Goal: Information Seeking & Learning: Learn about a topic

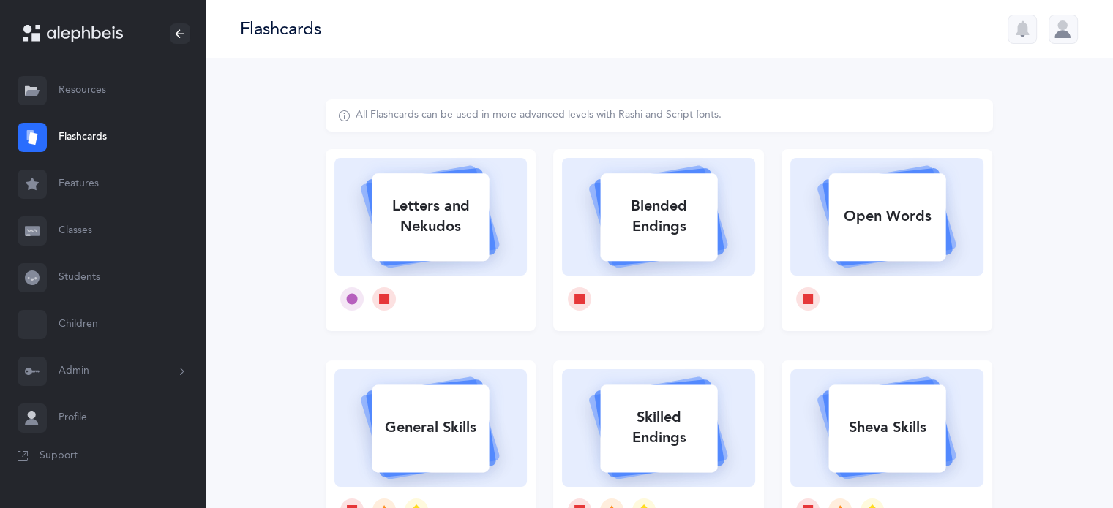
click at [459, 251] on rect at bounding box center [430, 217] width 117 height 88
select select
select select "single"
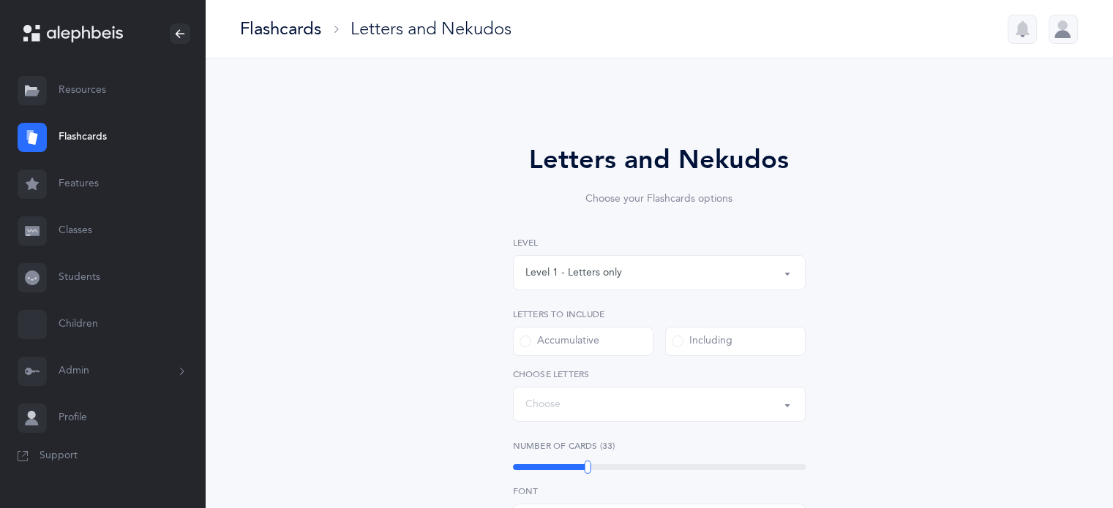
select select "27"
click at [781, 277] on button "Level 1 - Letters only" at bounding box center [659, 272] width 293 height 35
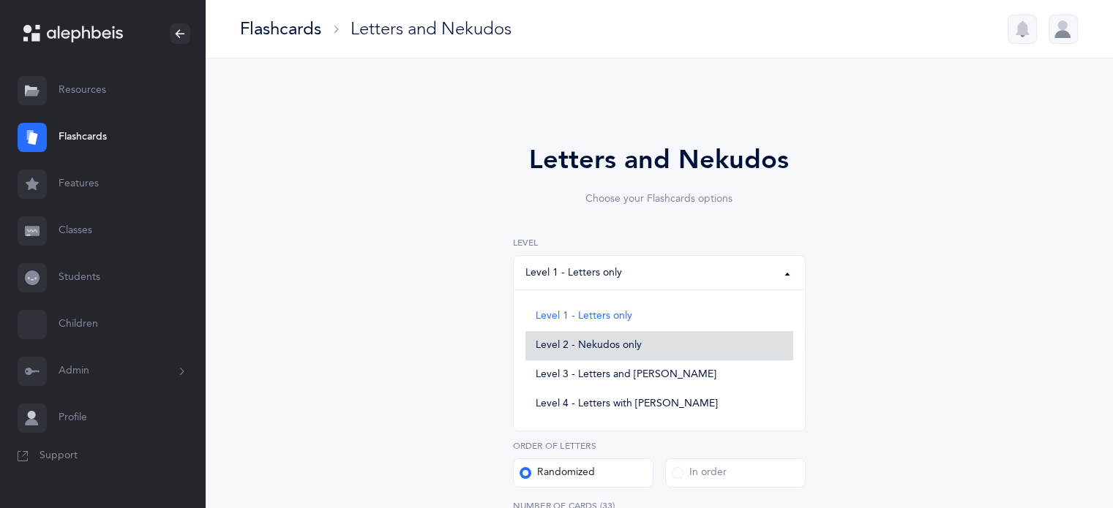
click at [642, 350] on link "Level 2 - Nekudos only" at bounding box center [659, 345] width 268 height 29
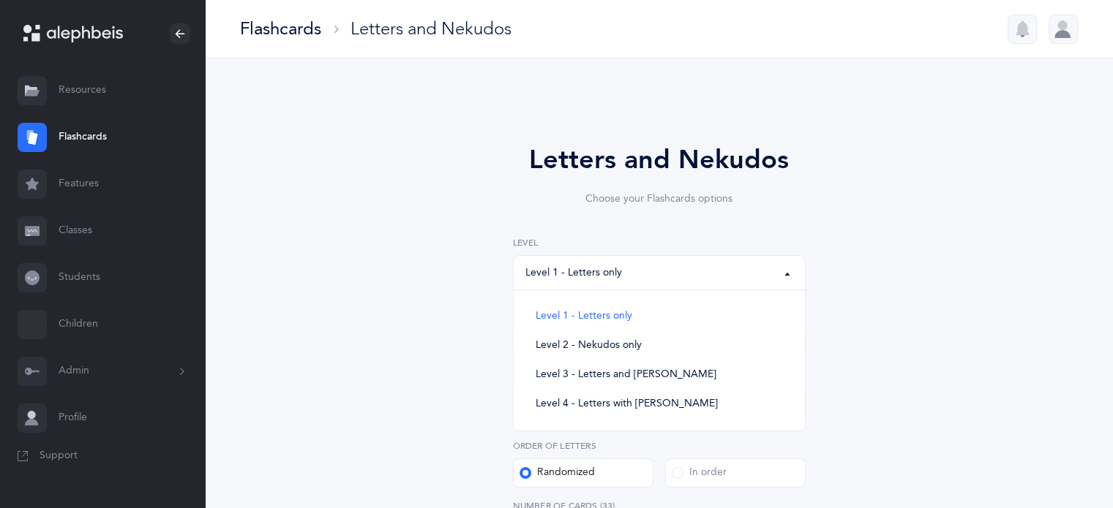
select select "2"
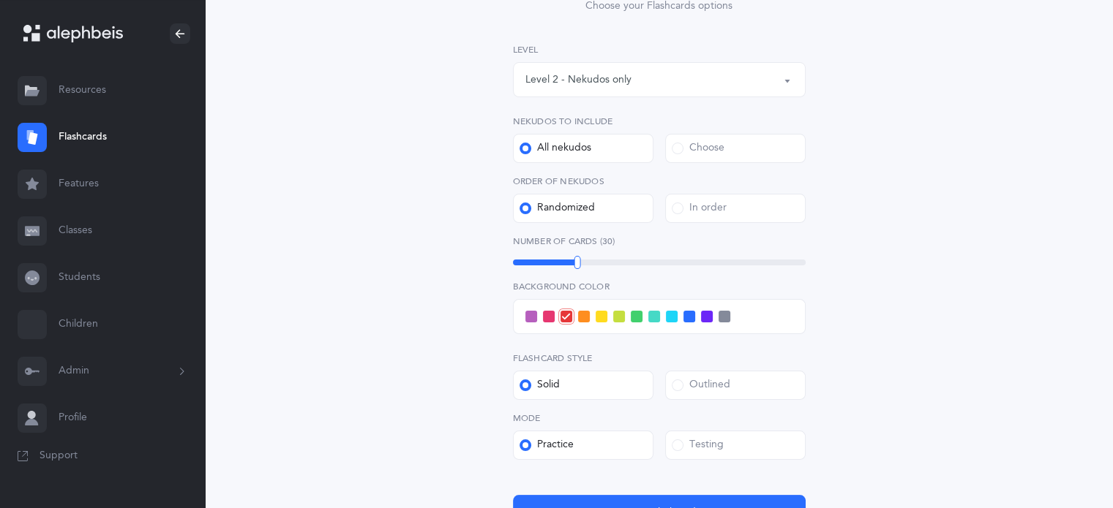
scroll to position [219, 0]
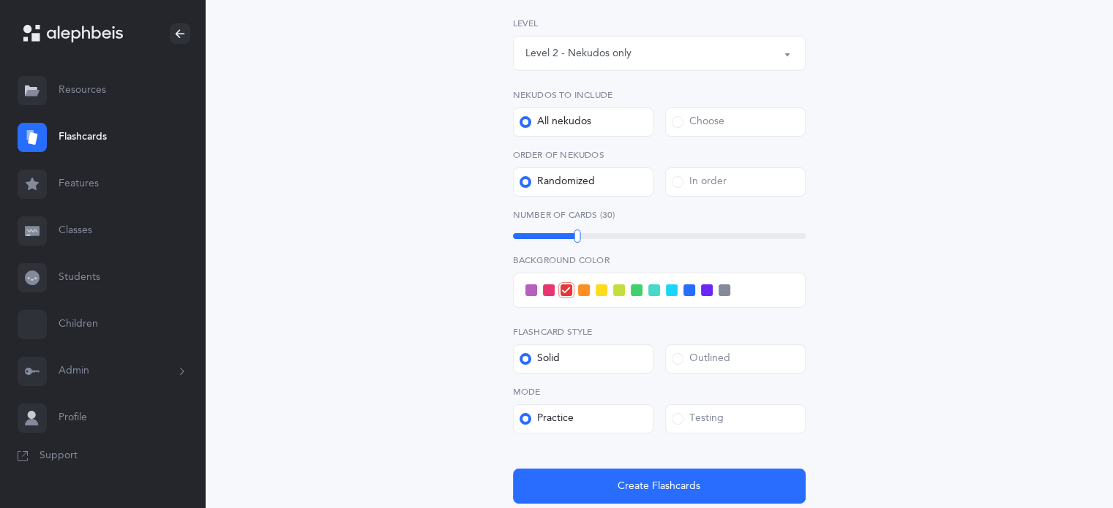
click at [679, 416] on span at bounding box center [678, 419] width 12 height 12
click at [0, 0] on input "Testing" at bounding box center [0, 0] width 0 height 0
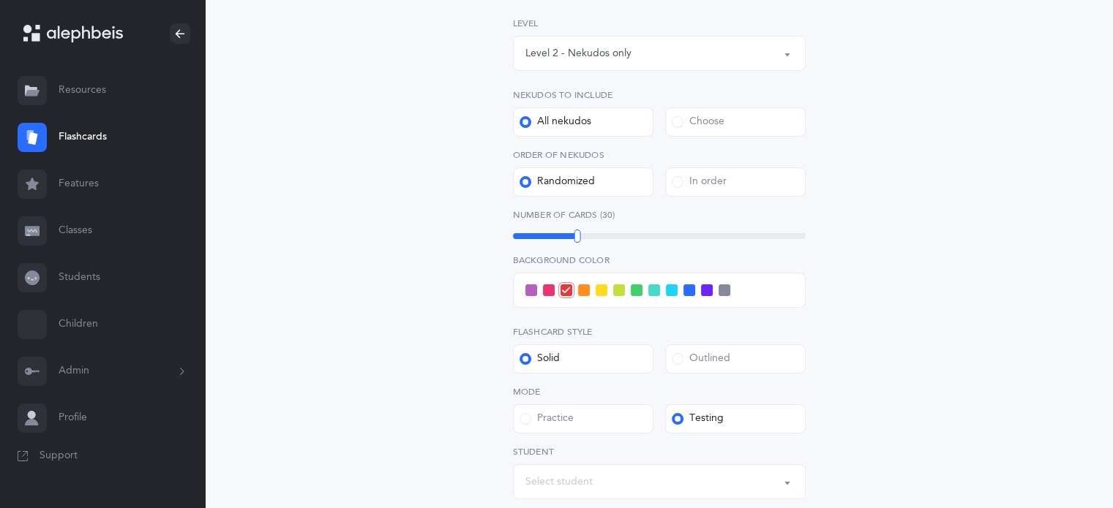
click at [685, 121] on div "Choose" at bounding box center [698, 122] width 53 height 15
click at [0, 0] on input "Choose" at bounding box center [0, 0] width 0 height 0
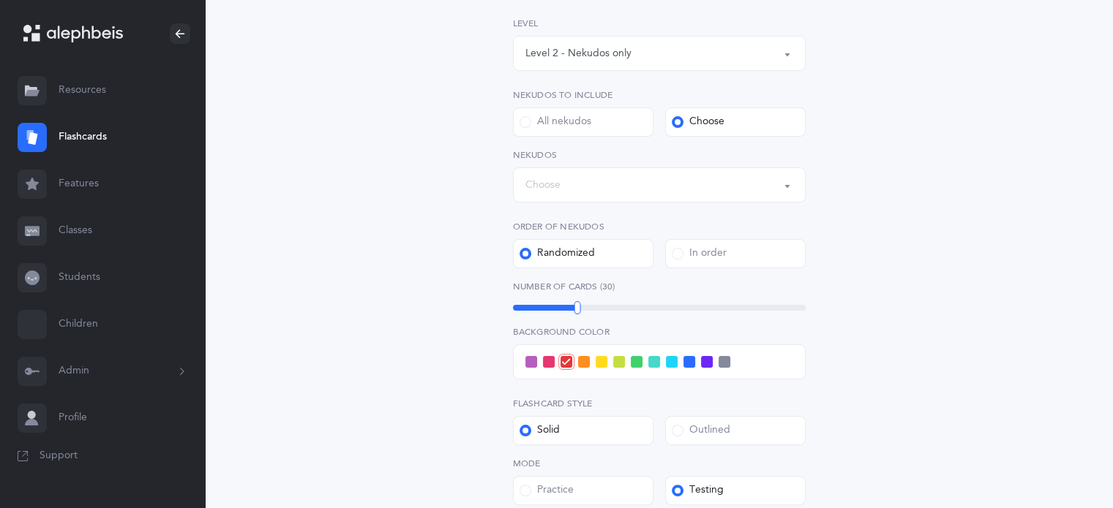
click at [789, 189] on button "Choose" at bounding box center [659, 185] width 293 height 35
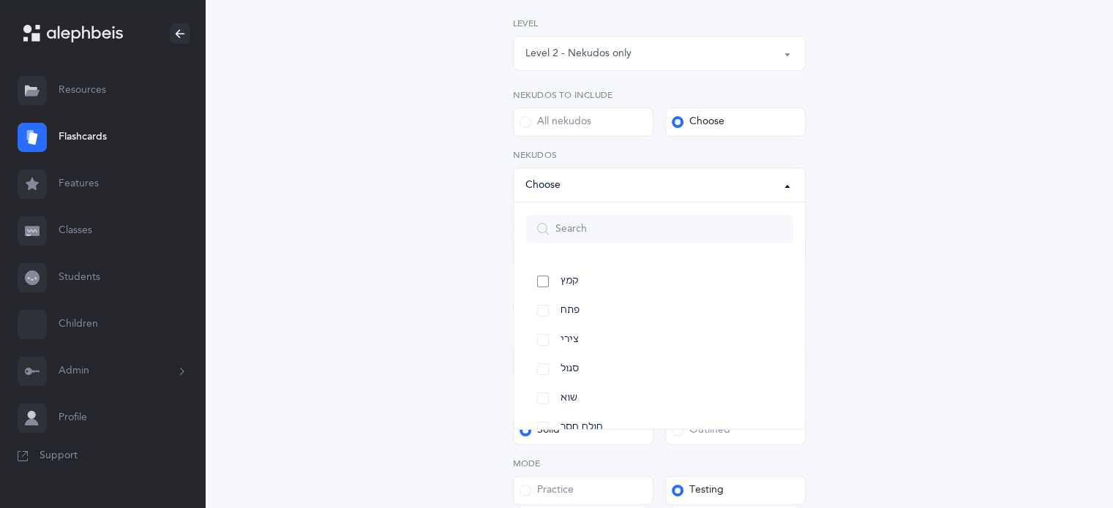
click at [545, 285] on link "קמץ" at bounding box center [659, 281] width 268 height 29
select select "28"
click at [543, 306] on link "פתח" at bounding box center [659, 310] width 268 height 29
click at [544, 345] on link "צירי" at bounding box center [659, 340] width 268 height 29
click at [544, 363] on link "סגול" at bounding box center [659, 369] width 268 height 29
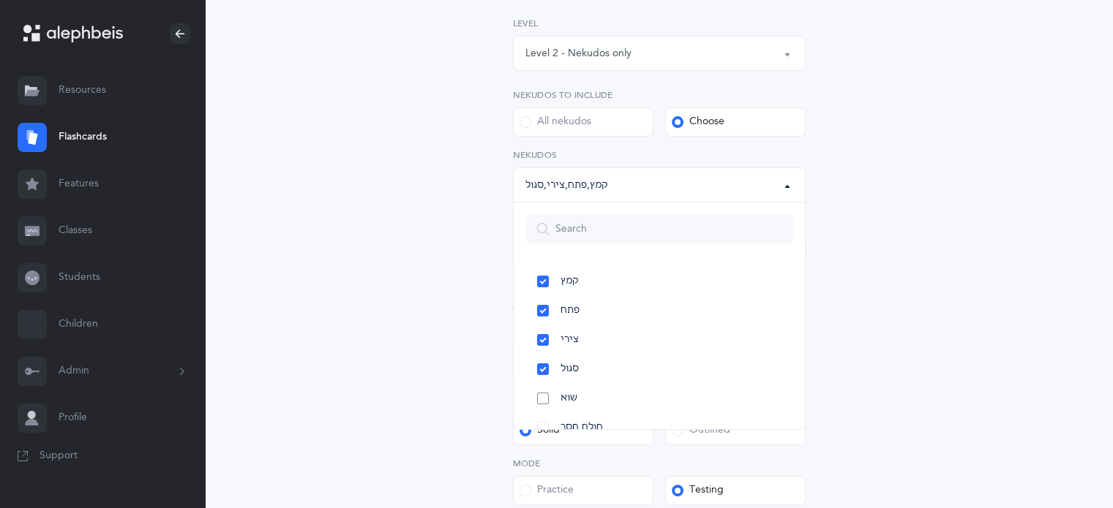
click at [543, 392] on link "שוא" at bounding box center [659, 398] width 268 height 29
click at [541, 383] on link "חטף קמץ" at bounding box center [659, 383] width 268 height 29
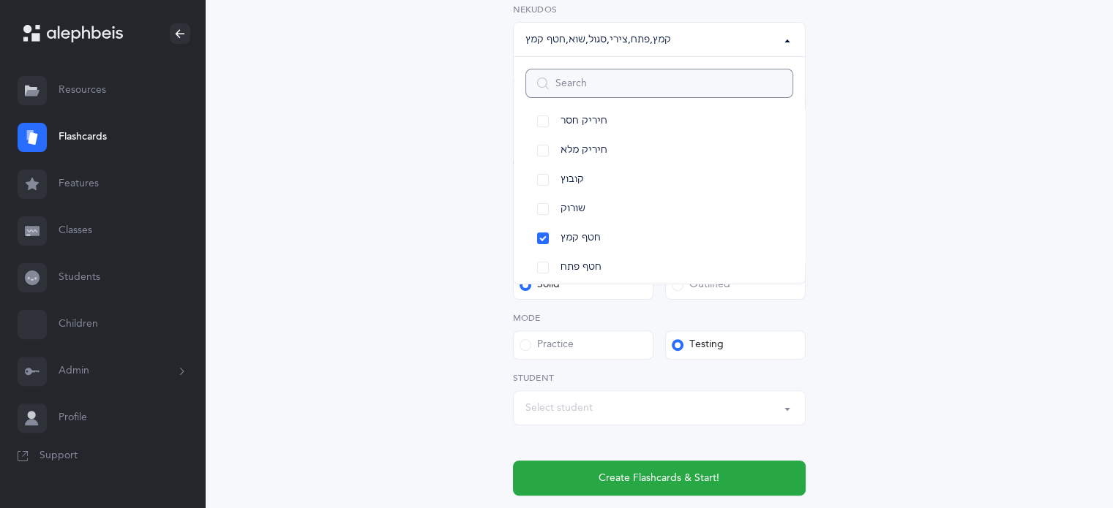
scroll to position [366, 0]
click at [781, 405] on button "Select student" at bounding box center [659, 407] width 293 height 35
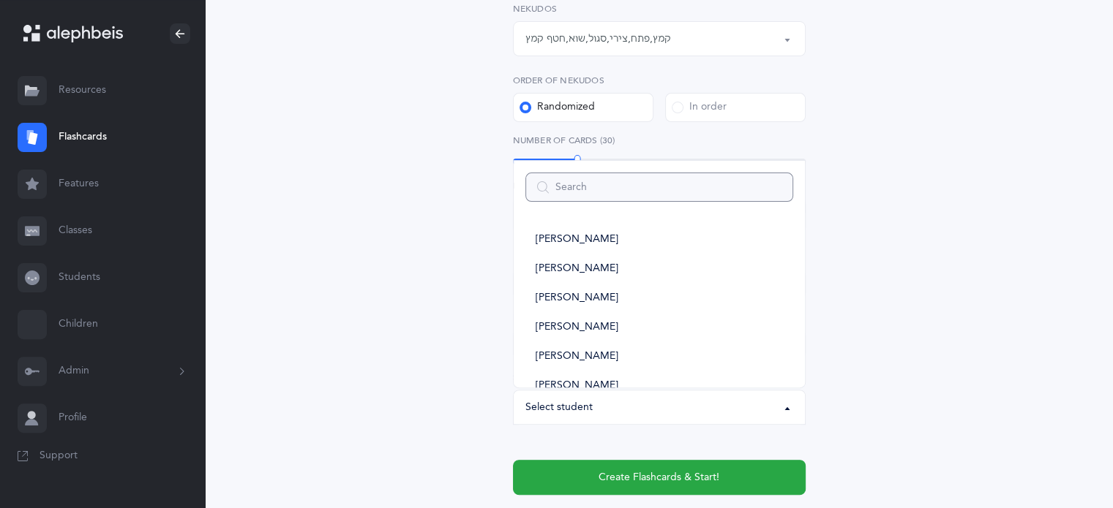
click at [578, 189] on input "Search" at bounding box center [659, 187] width 268 height 29
type input "yo"
select select
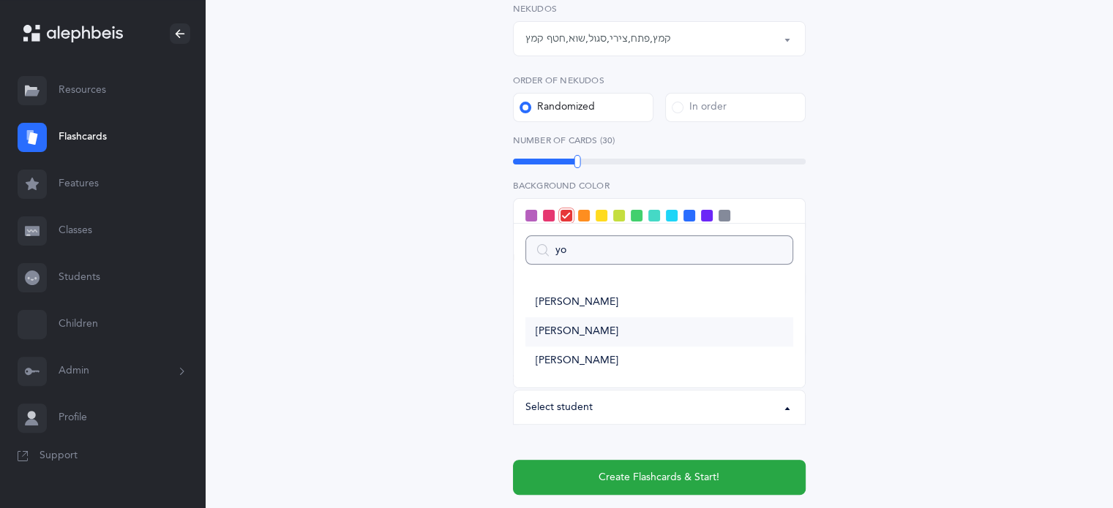
type input "yo"
click at [568, 328] on span "[PERSON_NAME]" at bounding box center [577, 332] width 83 height 13
select select "14285"
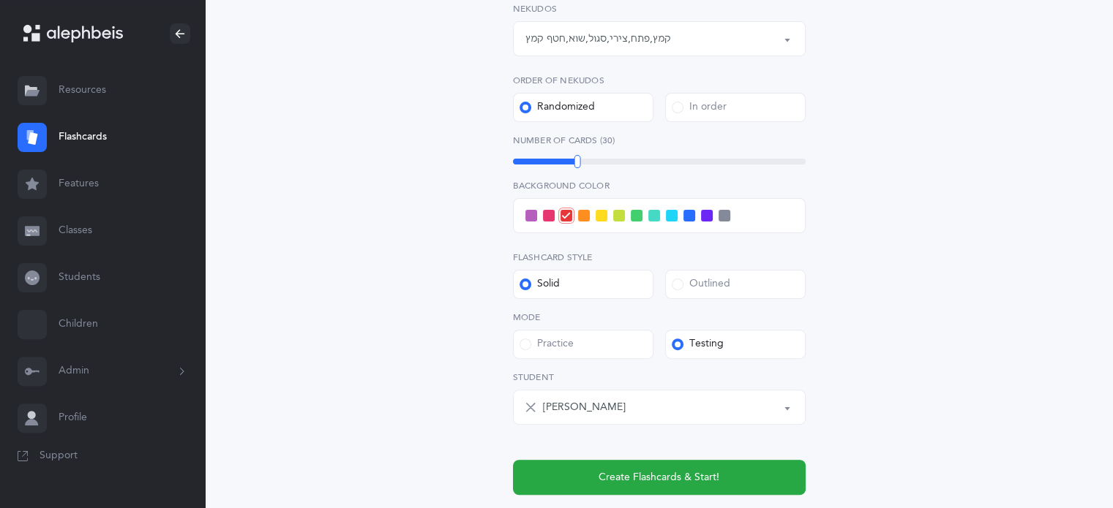
click at [705, 213] on span at bounding box center [707, 216] width 12 height 12
click at [0, 0] on input "checkbox" at bounding box center [0, 0] width 0 height 0
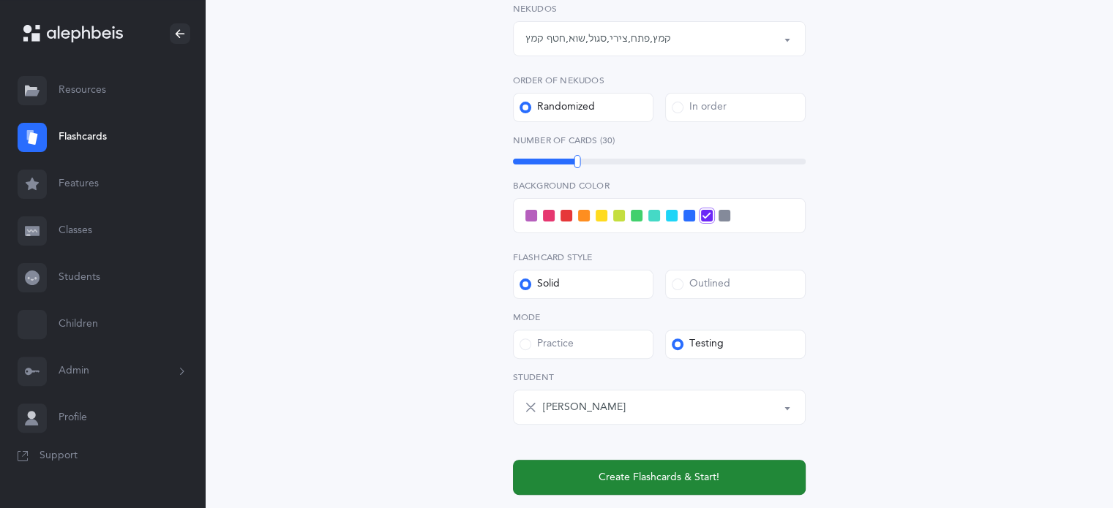
click at [706, 474] on span "Create Flashcards & Start!" at bounding box center [658, 477] width 121 height 15
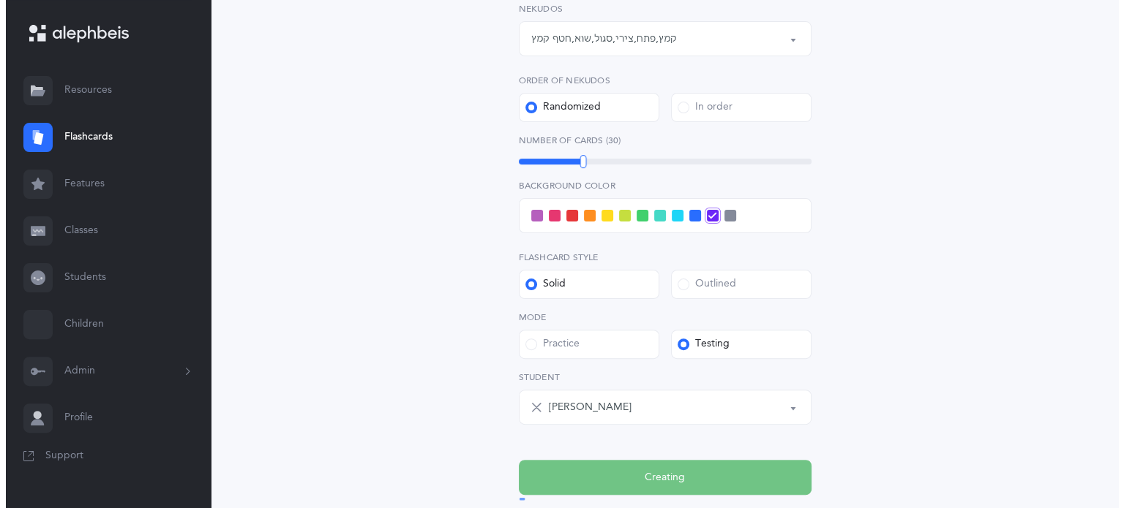
scroll to position [0, 0]
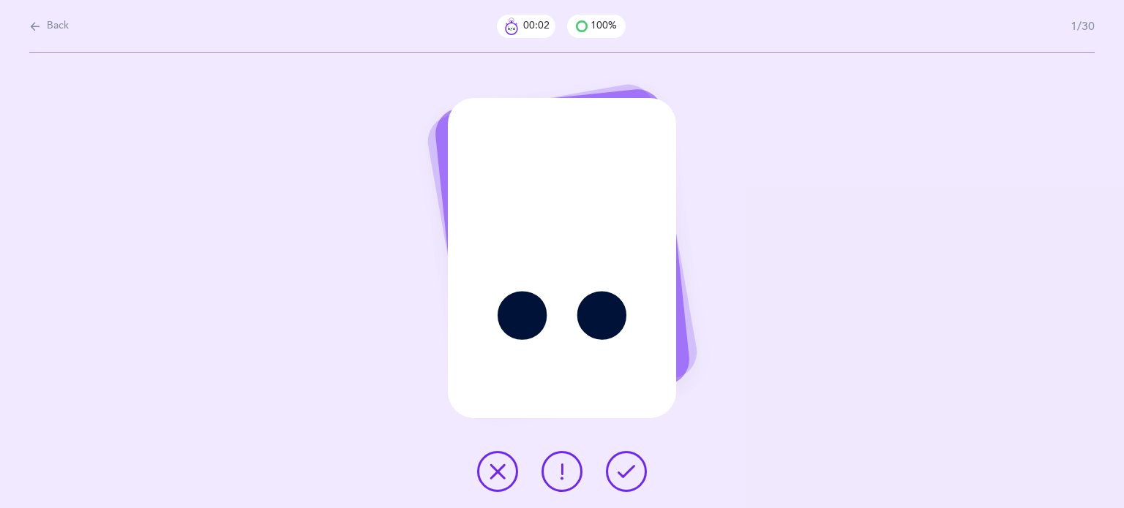
click at [627, 470] on icon at bounding box center [627, 472] width 18 height 18
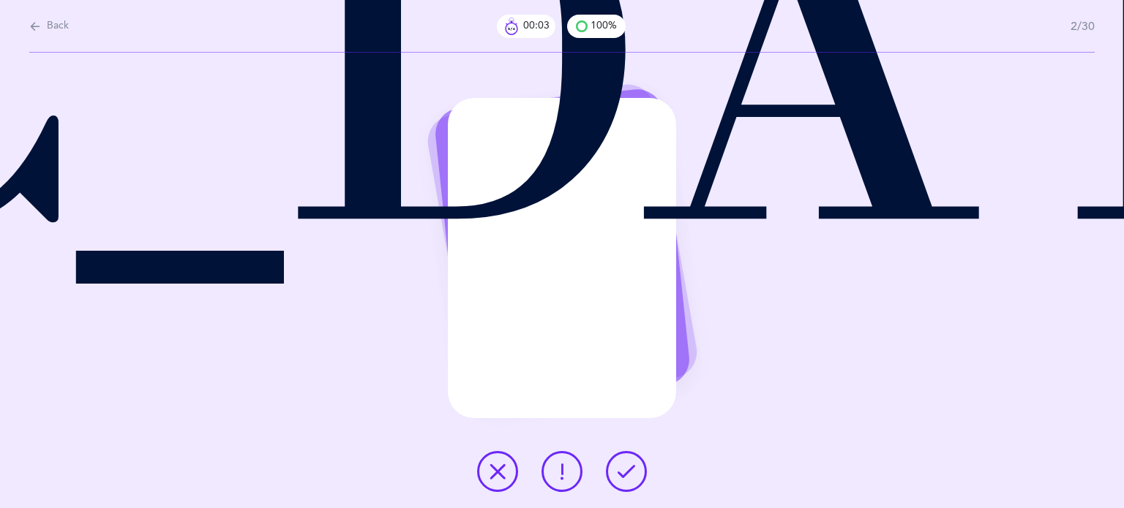
click at [627, 468] on icon at bounding box center [627, 472] width 18 height 18
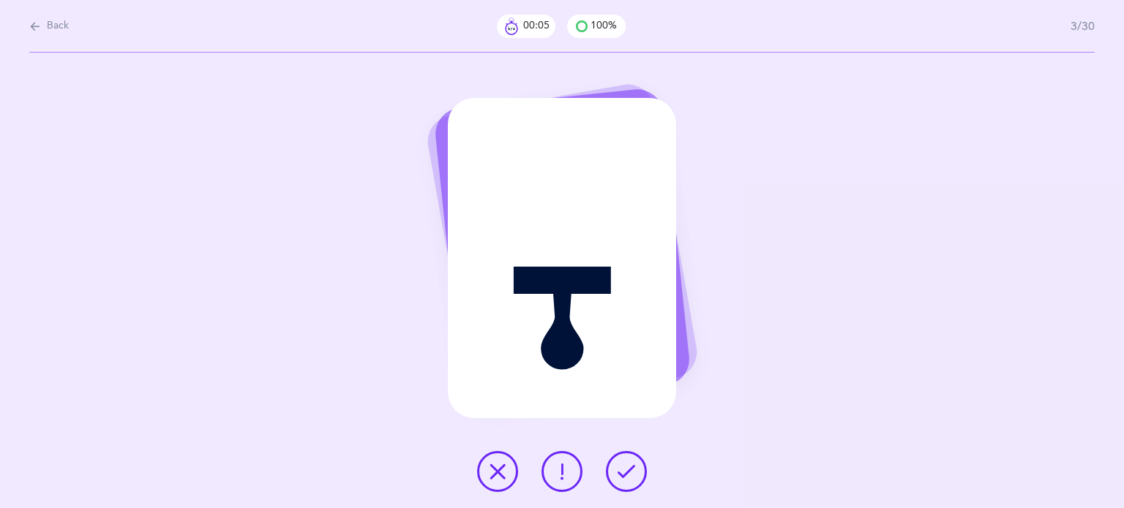
click at [626, 468] on icon at bounding box center [627, 472] width 18 height 18
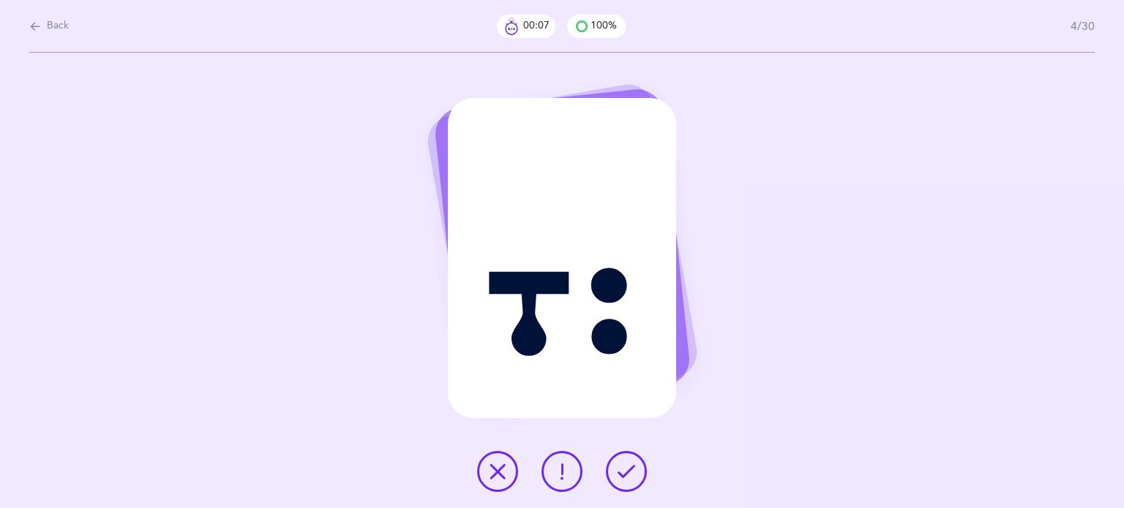
click at [624, 467] on icon at bounding box center [627, 472] width 18 height 18
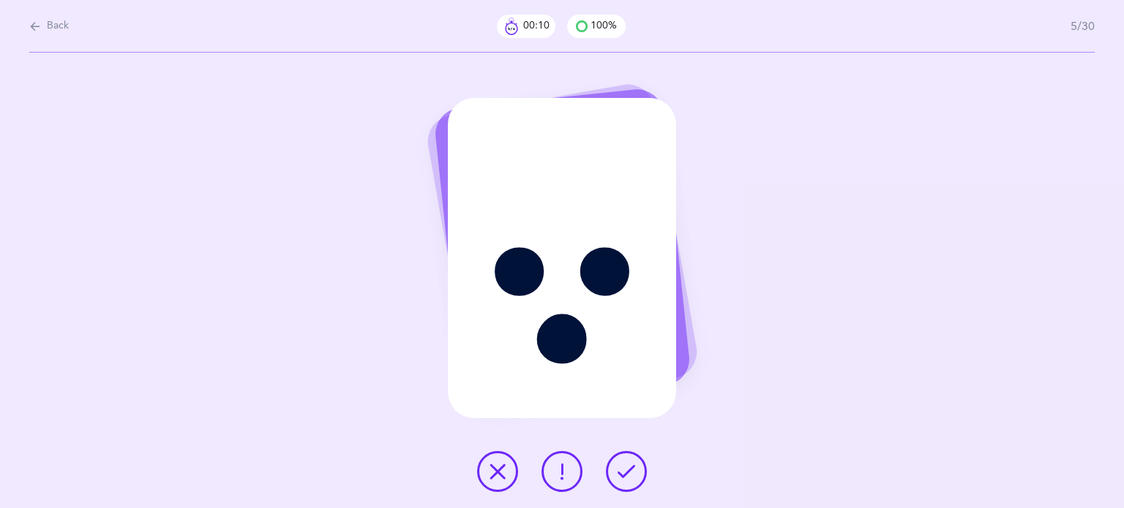
click at [625, 470] on icon at bounding box center [627, 472] width 18 height 18
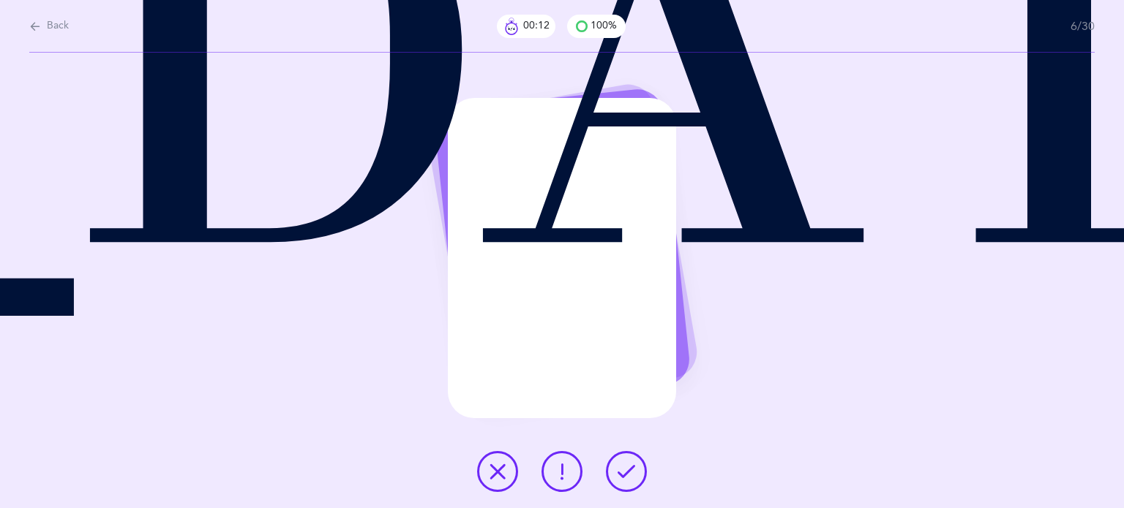
click at [626, 467] on icon at bounding box center [627, 472] width 18 height 18
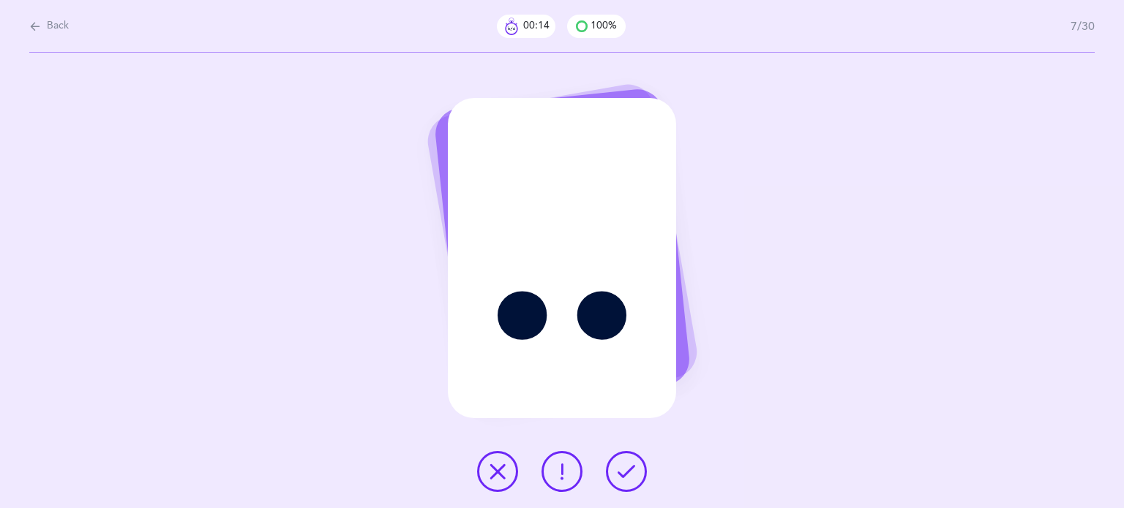
click at [624, 465] on icon at bounding box center [627, 472] width 18 height 18
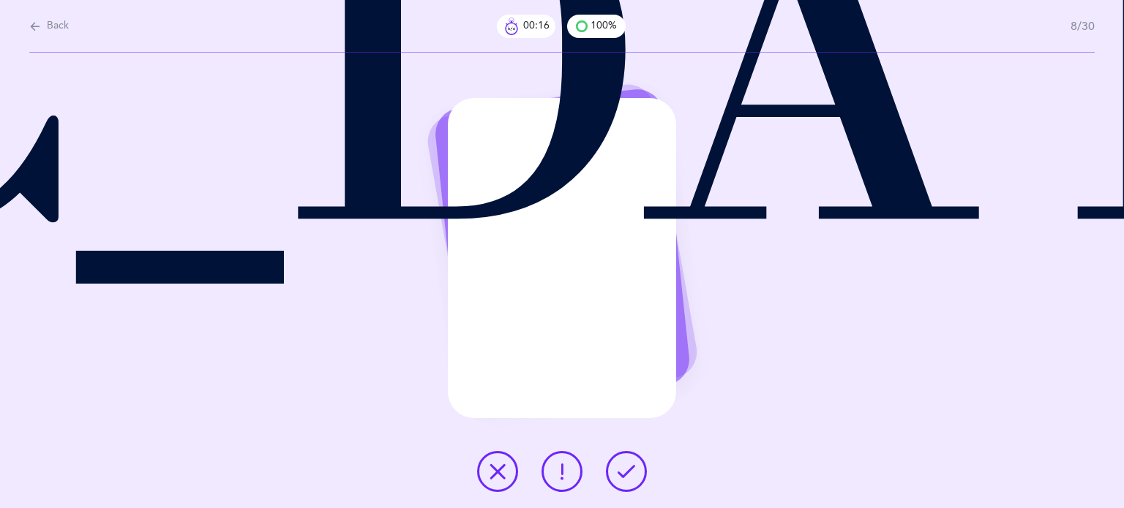
click at [622, 465] on icon at bounding box center [627, 472] width 18 height 18
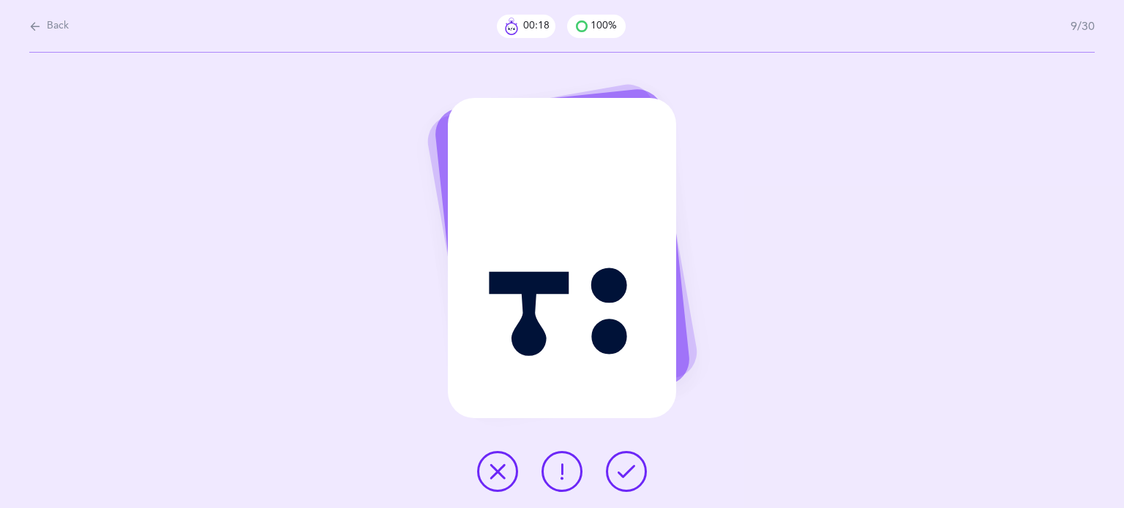
click at [622, 465] on icon at bounding box center [627, 472] width 18 height 18
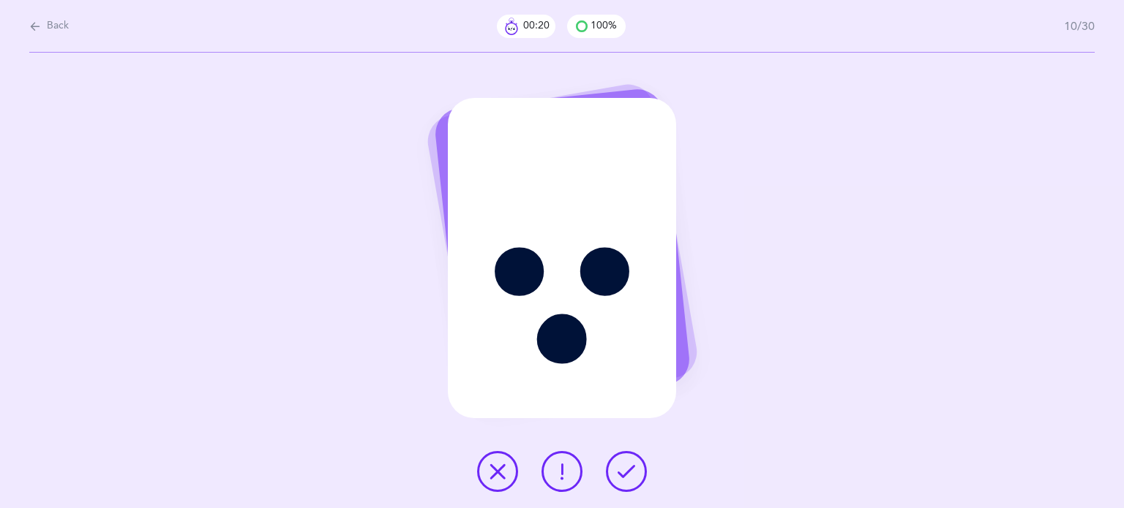
click at [623, 470] on icon at bounding box center [627, 472] width 18 height 18
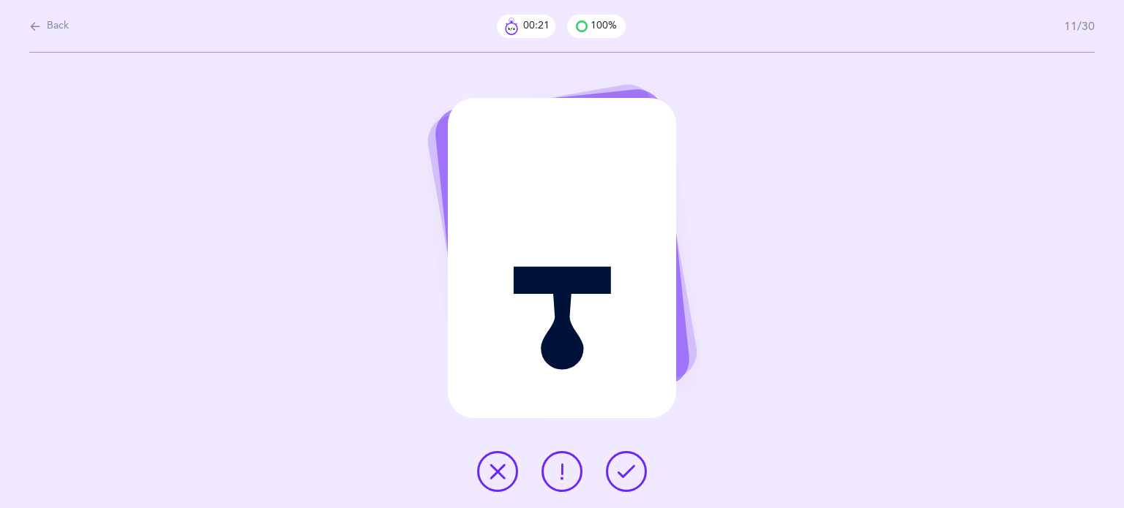
click at [623, 470] on icon at bounding box center [627, 472] width 18 height 18
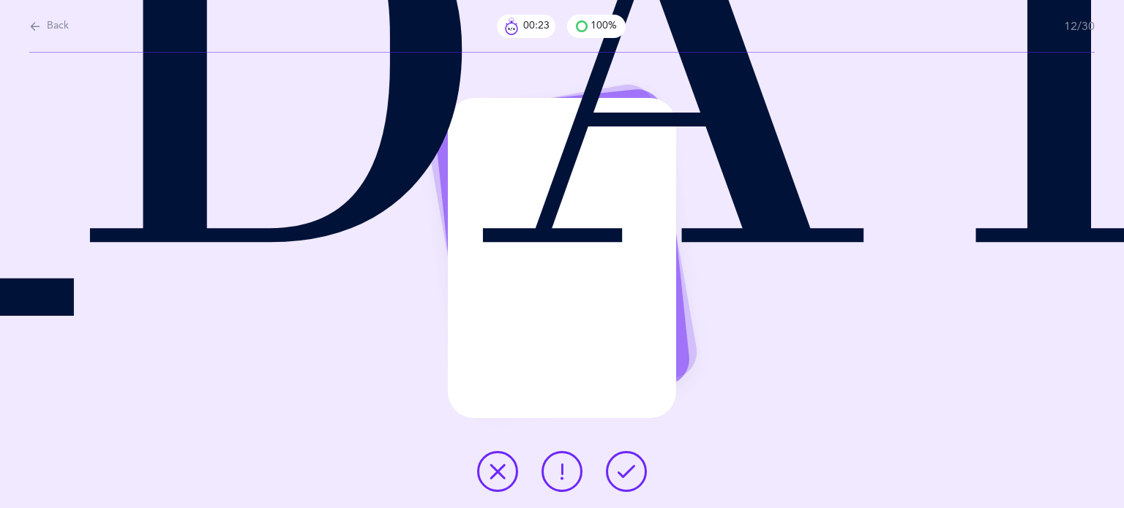
click at [623, 470] on icon at bounding box center [627, 472] width 18 height 18
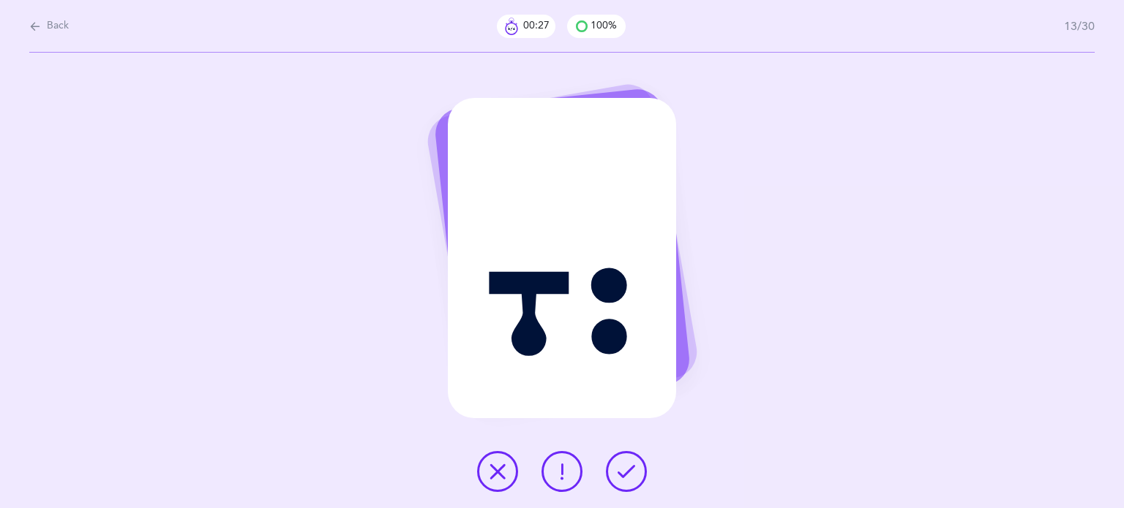
click at [494, 466] on icon at bounding box center [498, 472] width 18 height 18
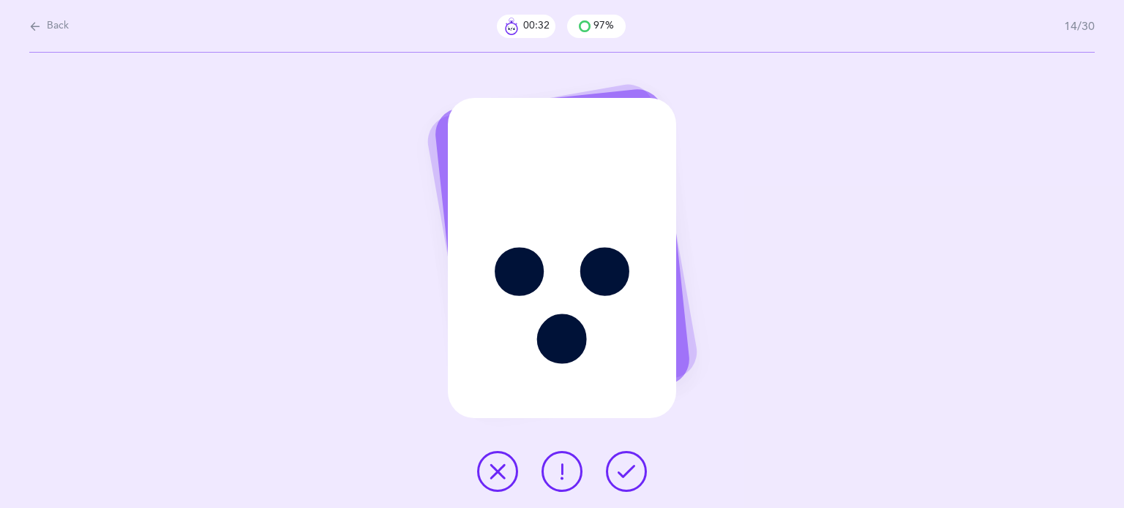
click at [623, 476] on icon at bounding box center [627, 472] width 18 height 18
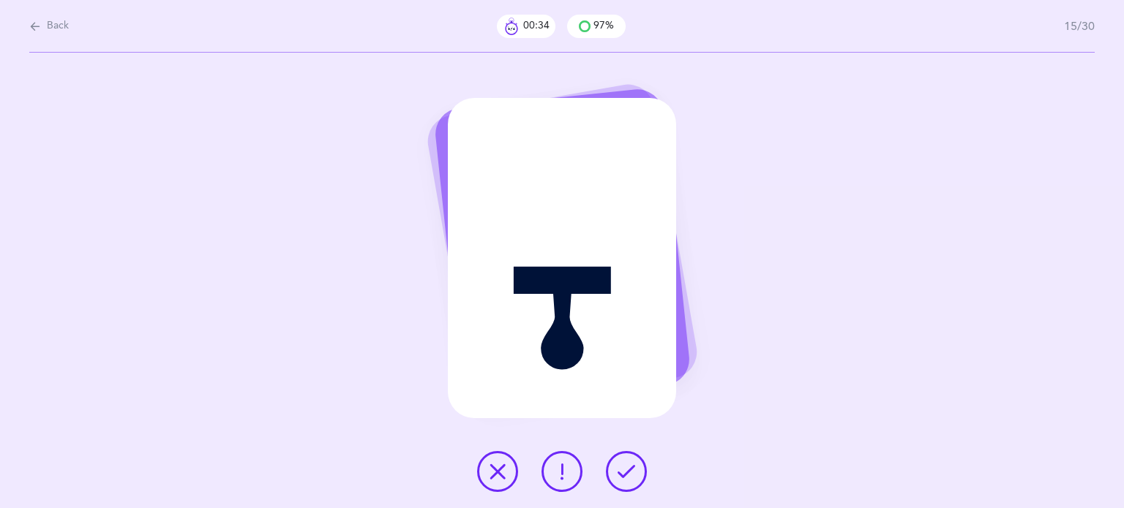
click at [623, 476] on icon at bounding box center [627, 472] width 18 height 18
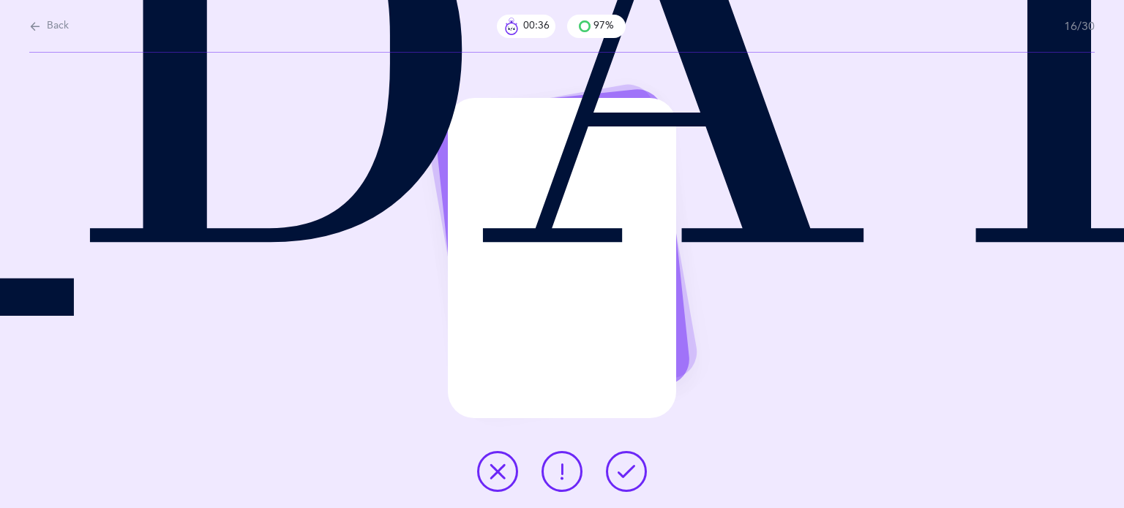
click at [623, 476] on icon at bounding box center [627, 472] width 18 height 18
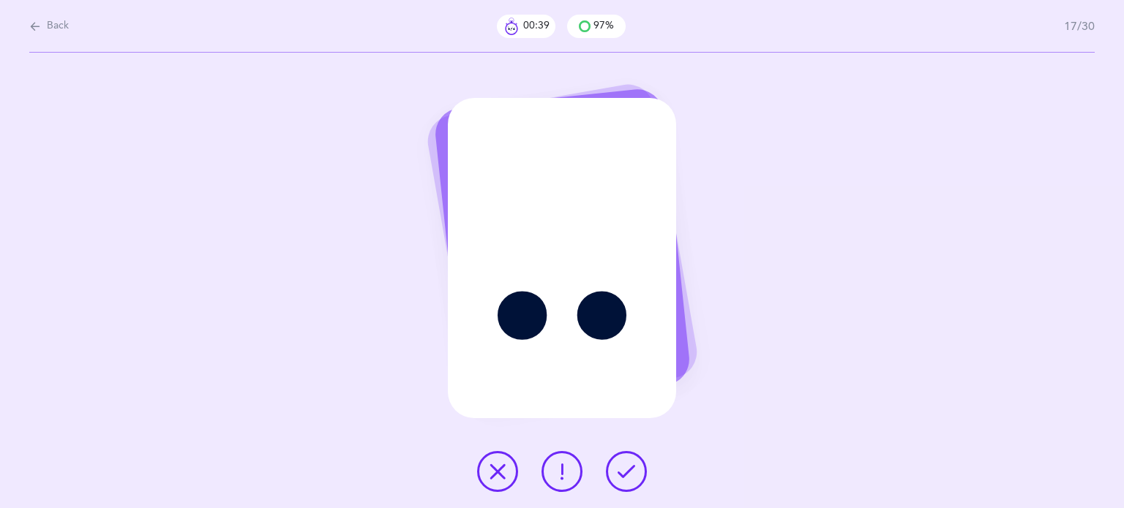
drag, startPoint x: 548, startPoint y: 501, endPoint x: 474, endPoint y: 470, distance: 80.0
click at [473, 473] on div at bounding box center [561, 471] width 193 height 41
click at [484, 468] on button at bounding box center [497, 471] width 41 height 41
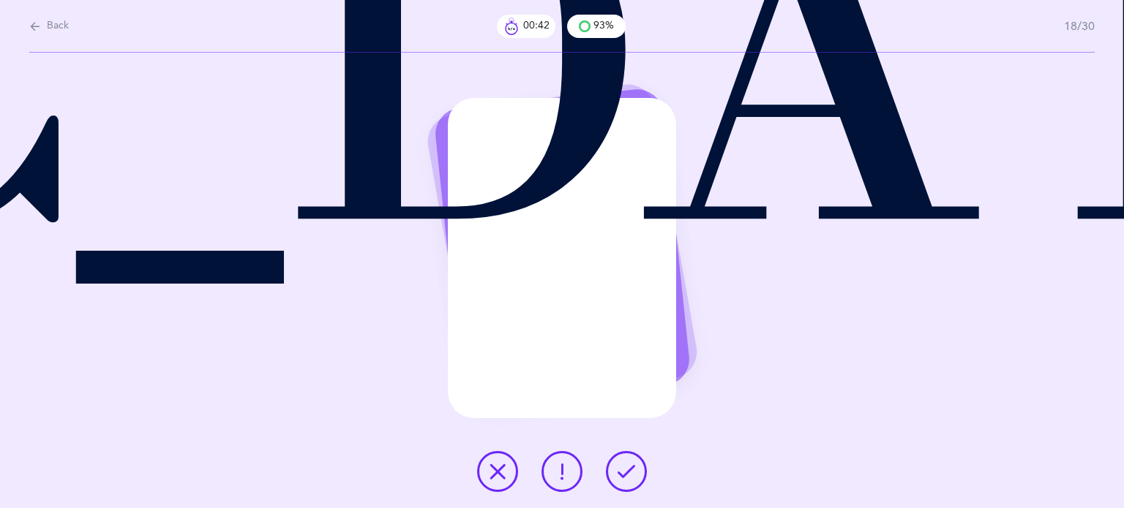
click at [620, 468] on icon at bounding box center [627, 472] width 18 height 18
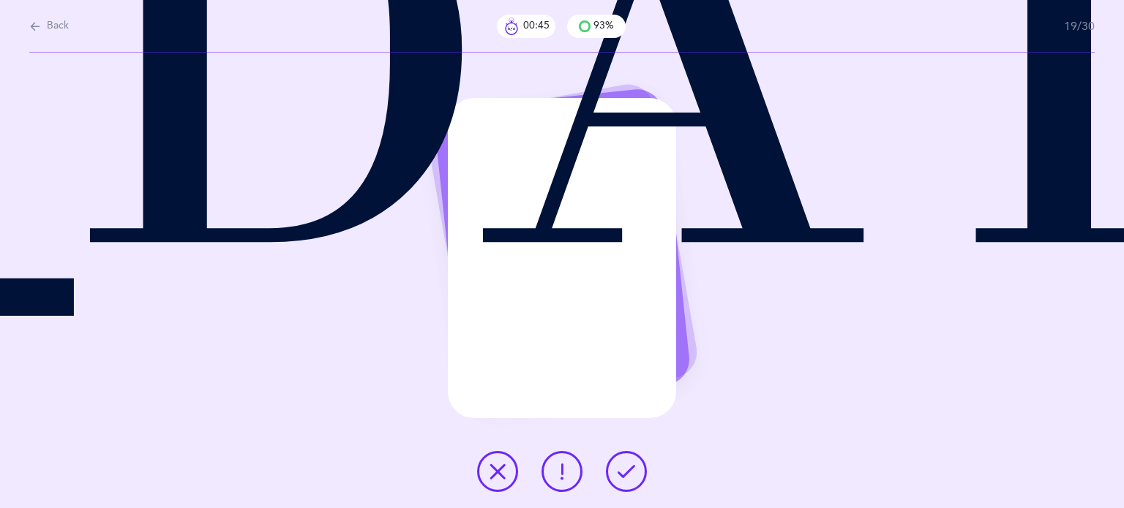
click at [621, 468] on icon at bounding box center [627, 472] width 18 height 18
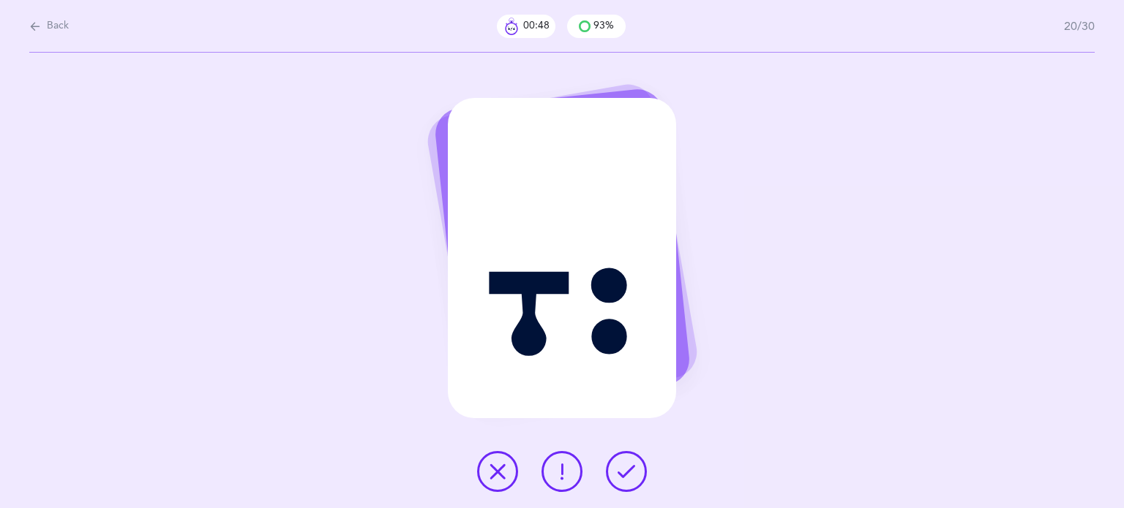
click at [621, 468] on icon at bounding box center [627, 472] width 18 height 18
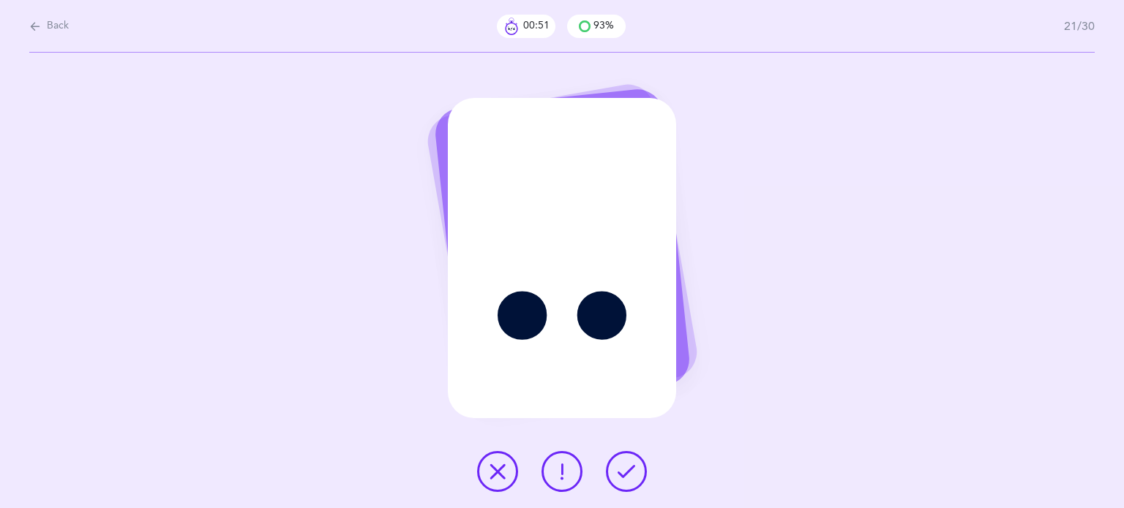
click at [503, 476] on icon at bounding box center [498, 472] width 18 height 18
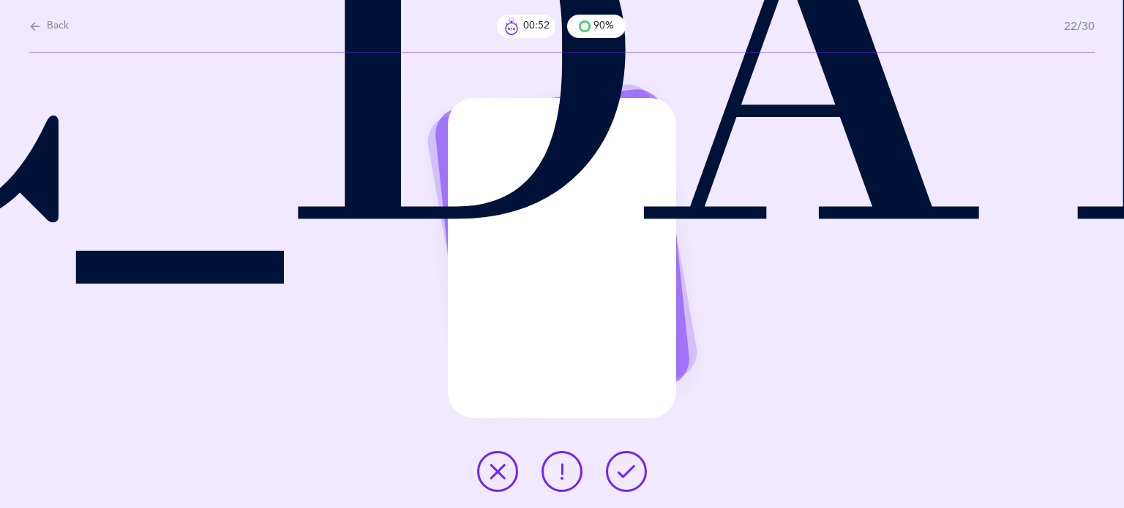
click at [503, 476] on icon at bounding box center [498, 472] width 18 height 18
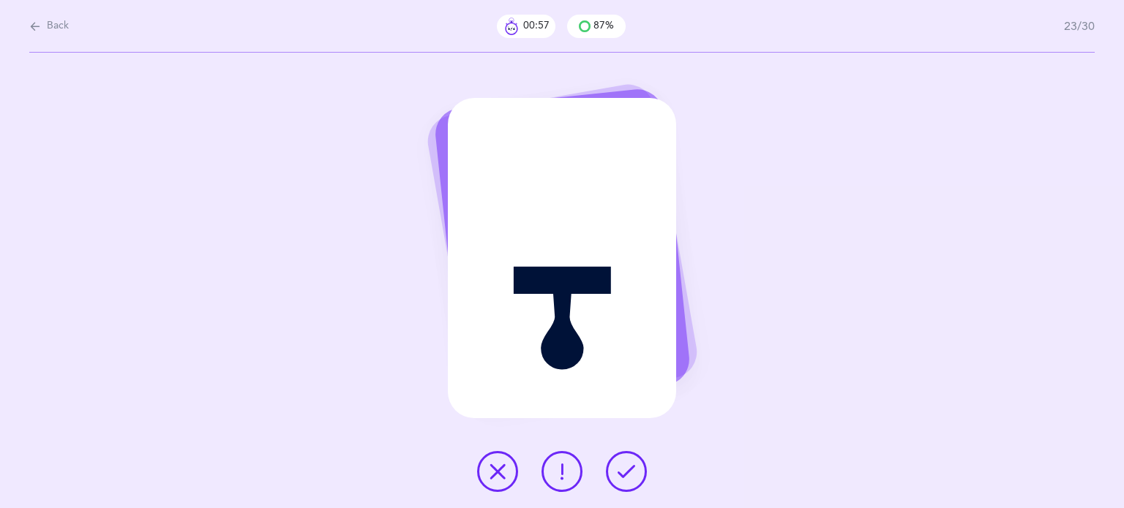
click at [629, 475] on icon at bounding box center [627, 472] width 18 height 18
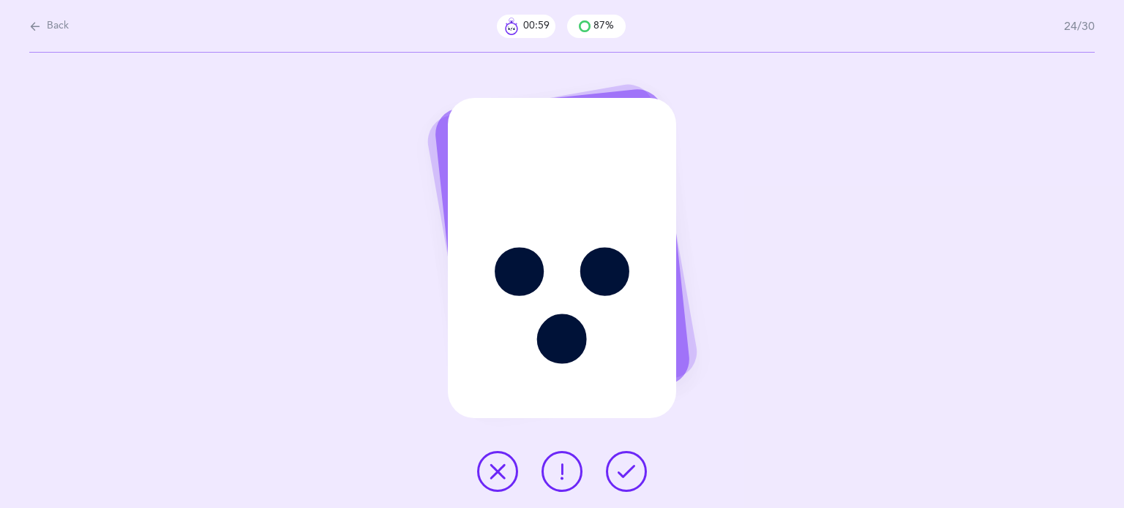
click at [628, 474] on icon at bounding box center [627, 472] width 18 height 18
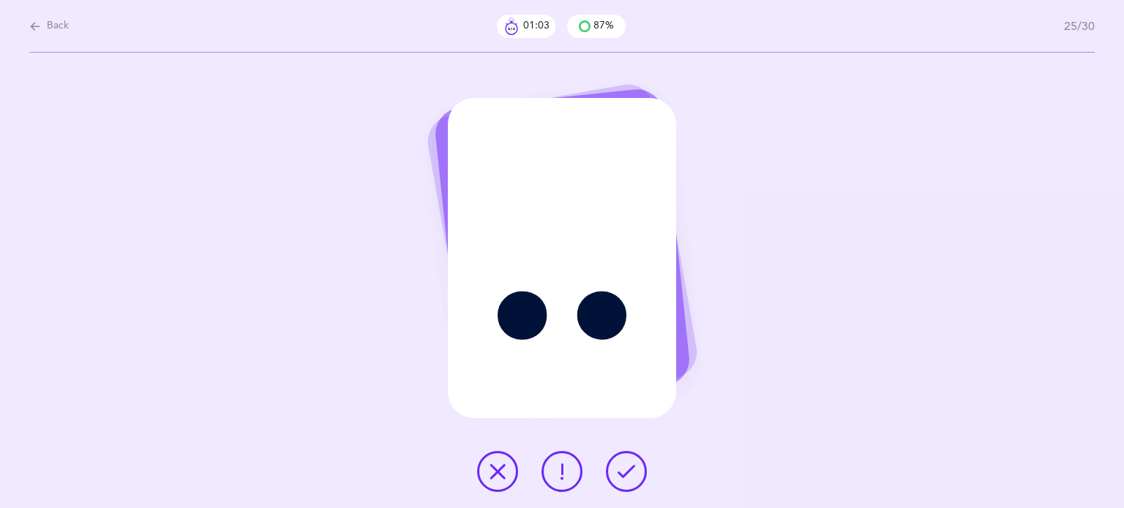
click at [626, 473] on icon at bounding box center [627, 472] width 18 height 18
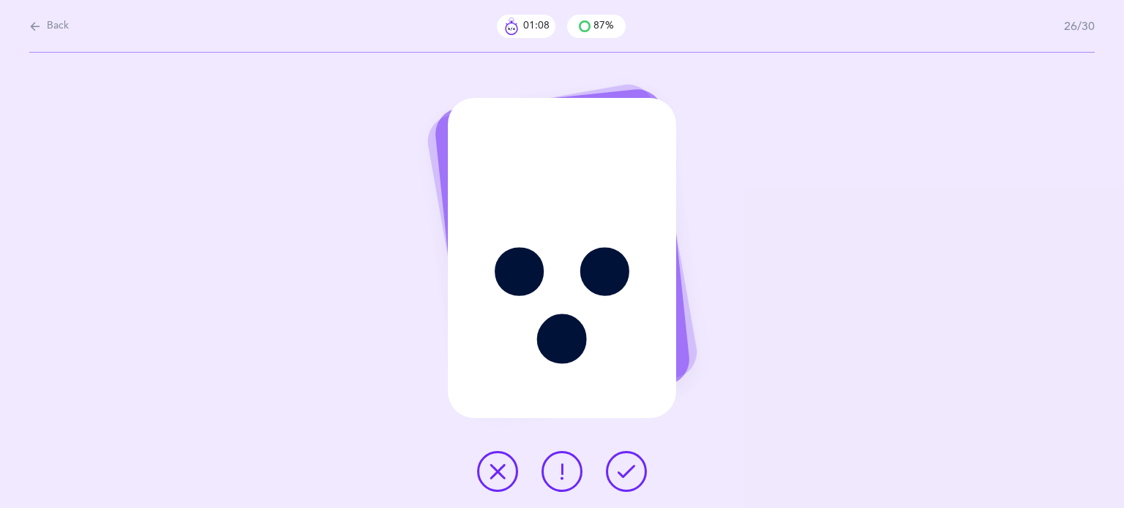
click at [626, 473] on icon at bounding box center [627, 472] width 18 height 18
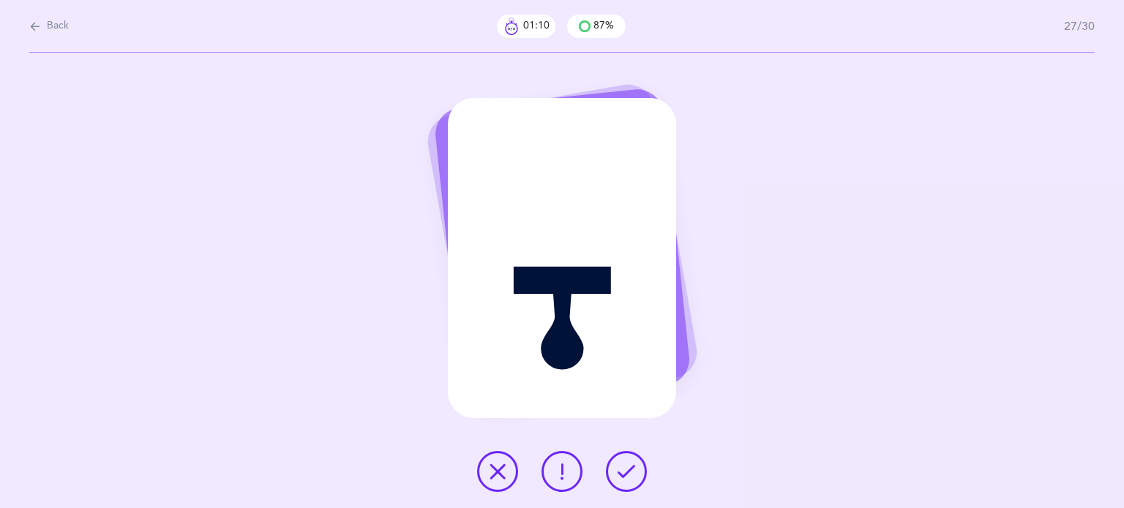
click at [626, 473] on icon at bounding box center [627, 472] width 18 height 18
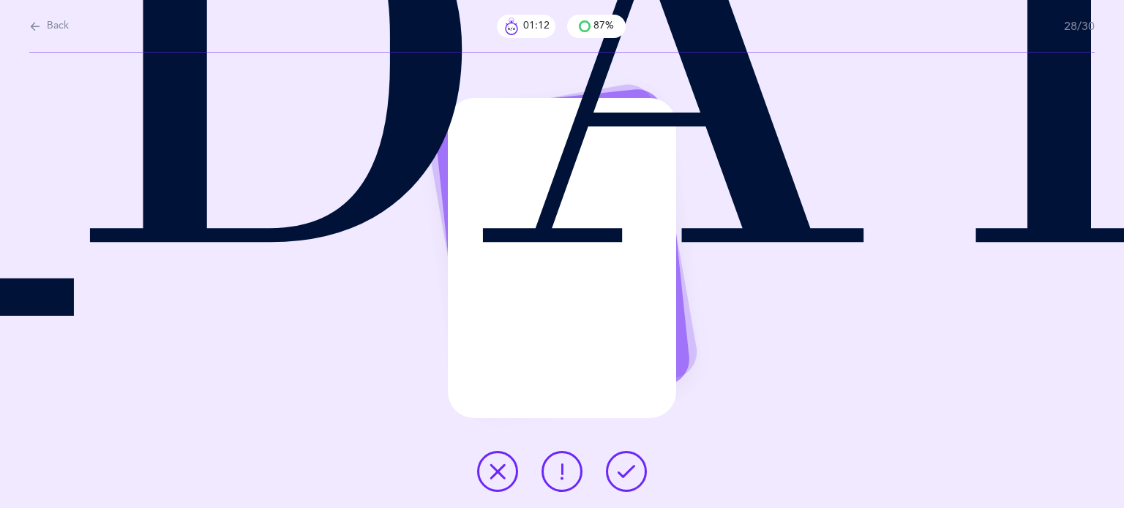
click at [626, 473] on icon at bounding box center [627, 472] width 18 height 18
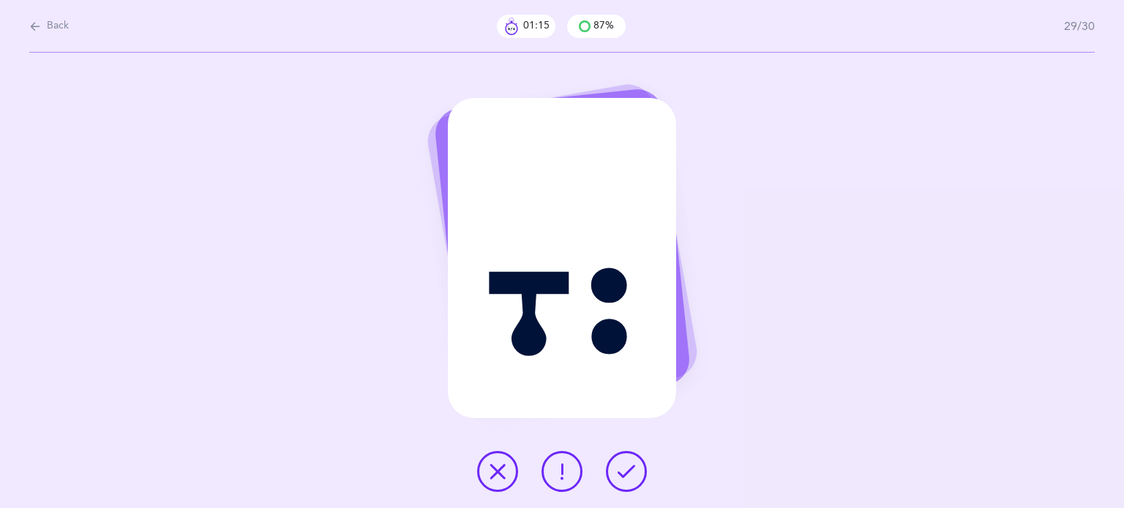
click at [623, 473] on icon at bounding box center [627, 472] width 18 height 18
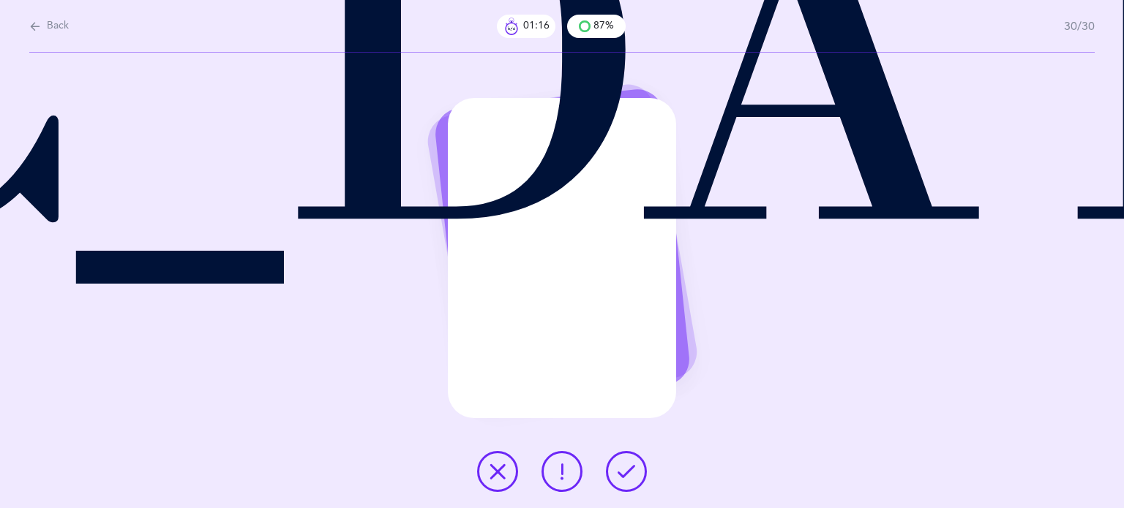
click at [628, 473] on icon at bounding box center [627, 472] width 18 height 18
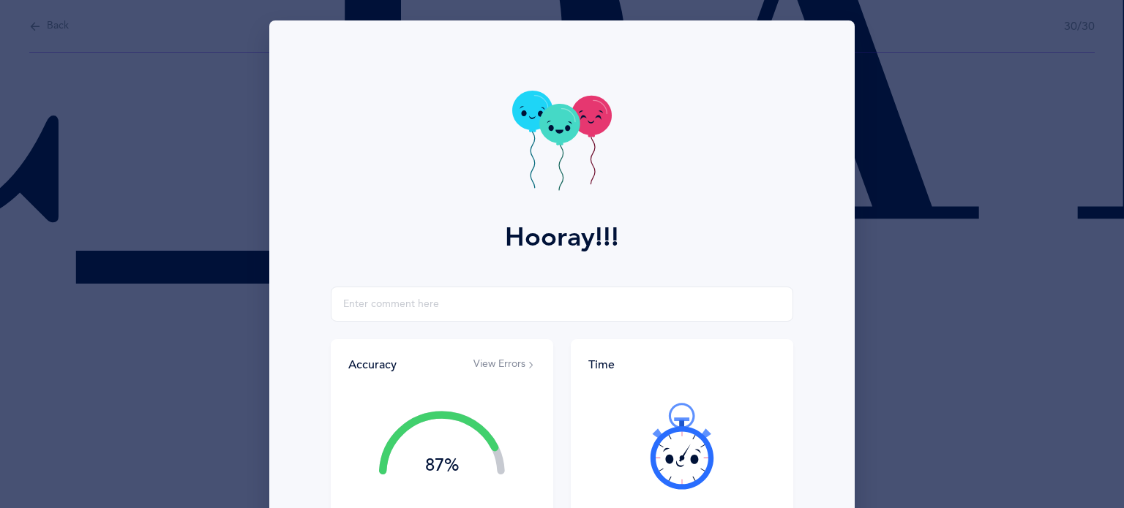
click at [514, 367] on button "View Errors" at bounding box center [504, 365] width 62 height 15
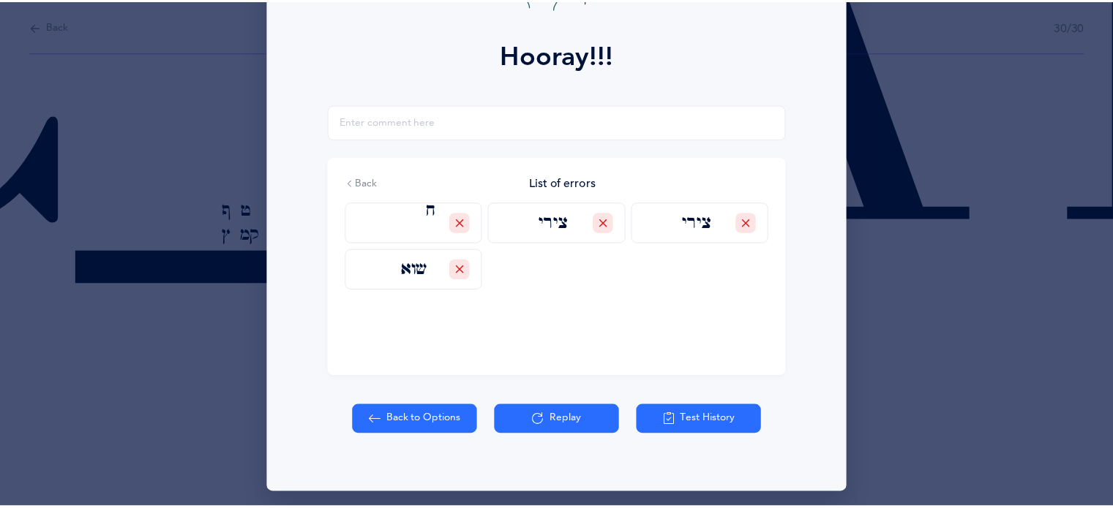
scroll to position [187, 0]
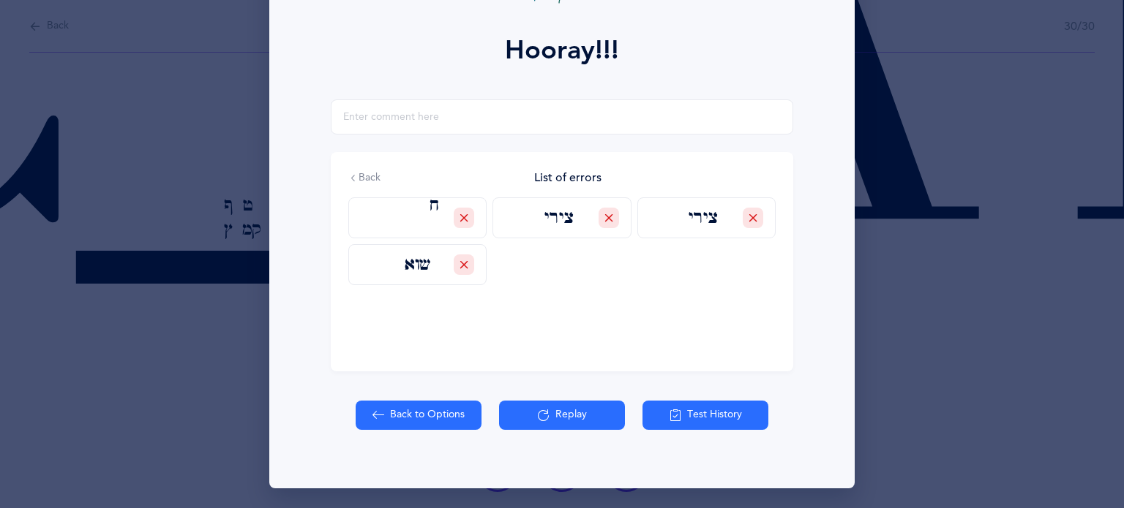
click at [412, 418] on button "Back to Options" at bounding box center [419, 415] width 126 height 29
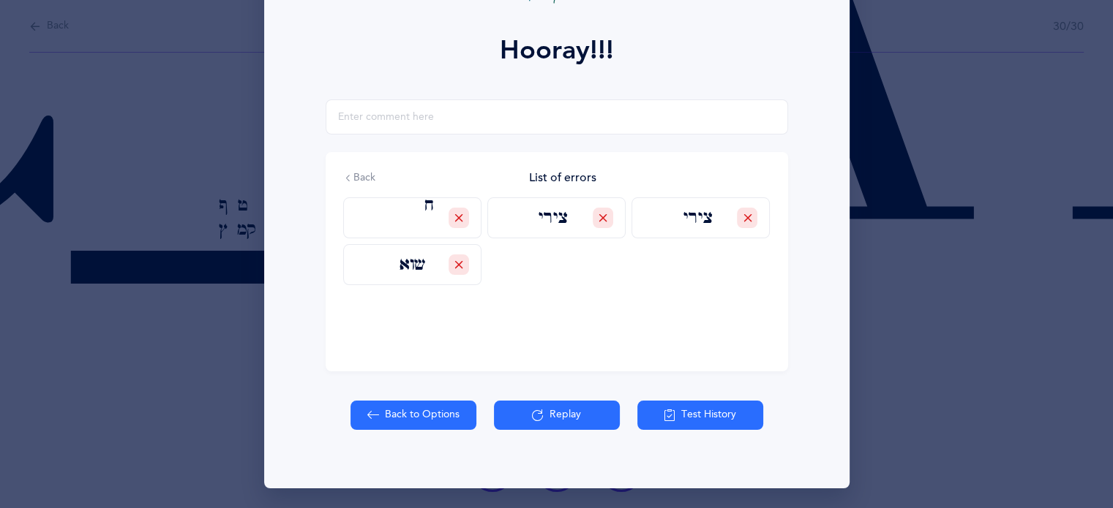
select select "2"
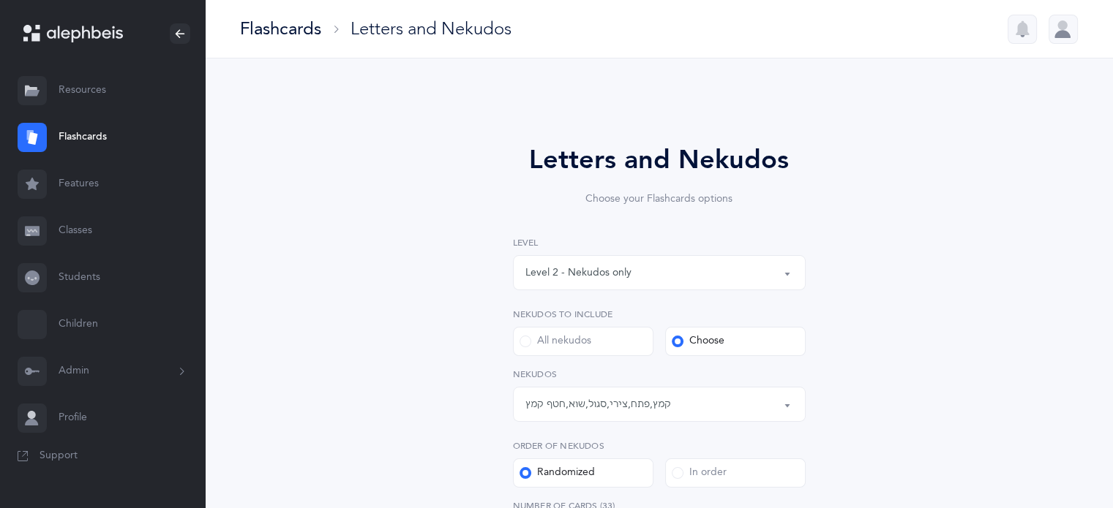
scroll to position [73, 0]
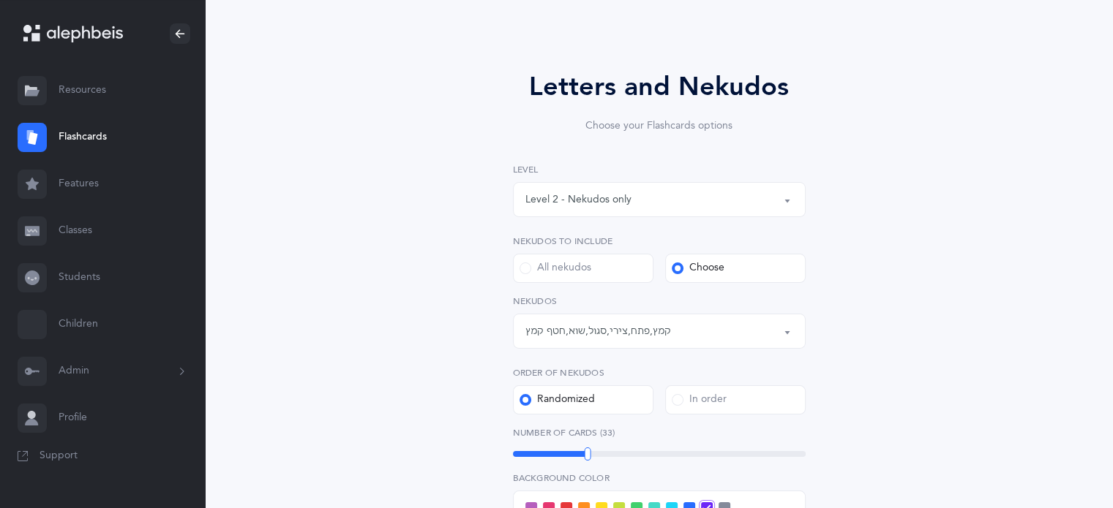
click at [94, 271] on link "Students" at bounding box center [102, 278] width 205 height 47
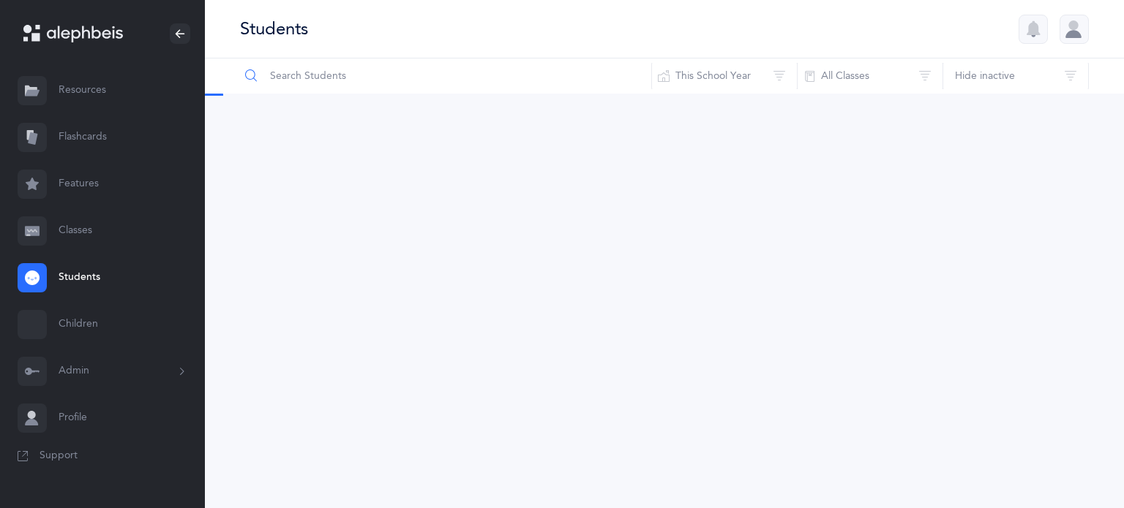
click at [326, 75] on input "text" at bounding box center [445, 76] width 413 height 35
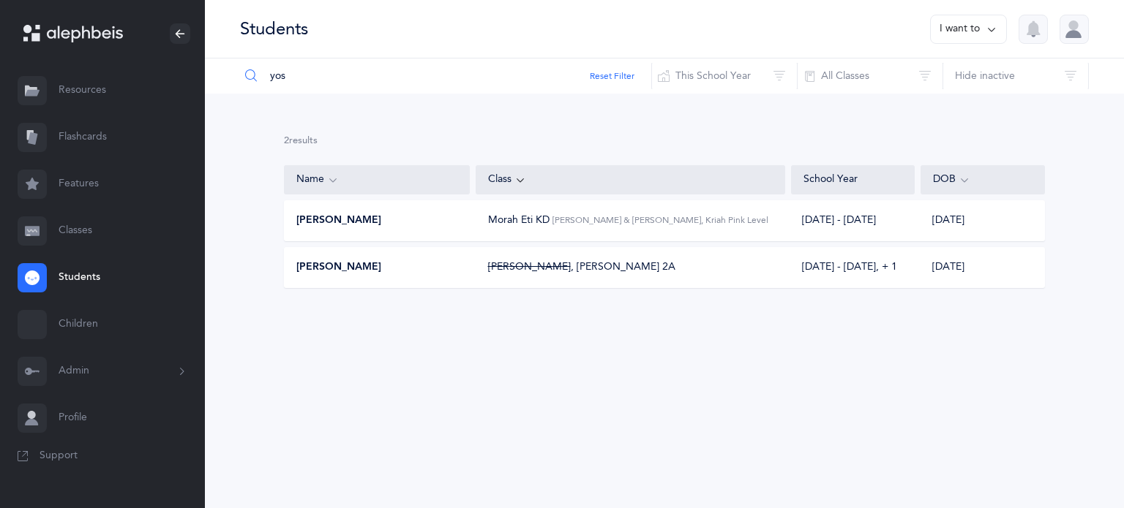
type input "yos"
click at [369, 274] on div "[PERSON_NAME]" at bounding box center [378, 267] width 186 height 15
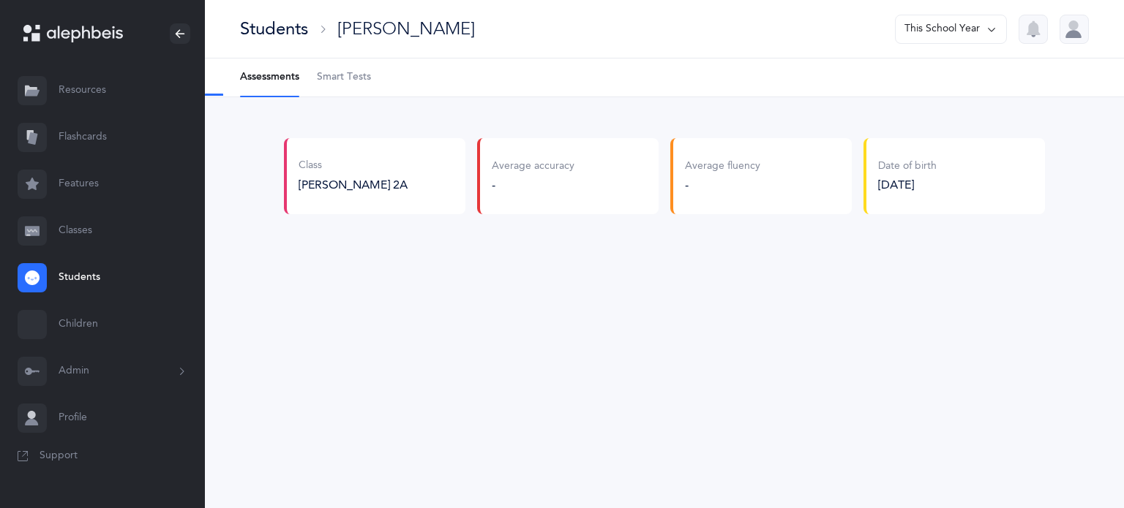
click at [354, 77] on span "Smart Tests" at bounding box center [344, 77] width 54 height 15
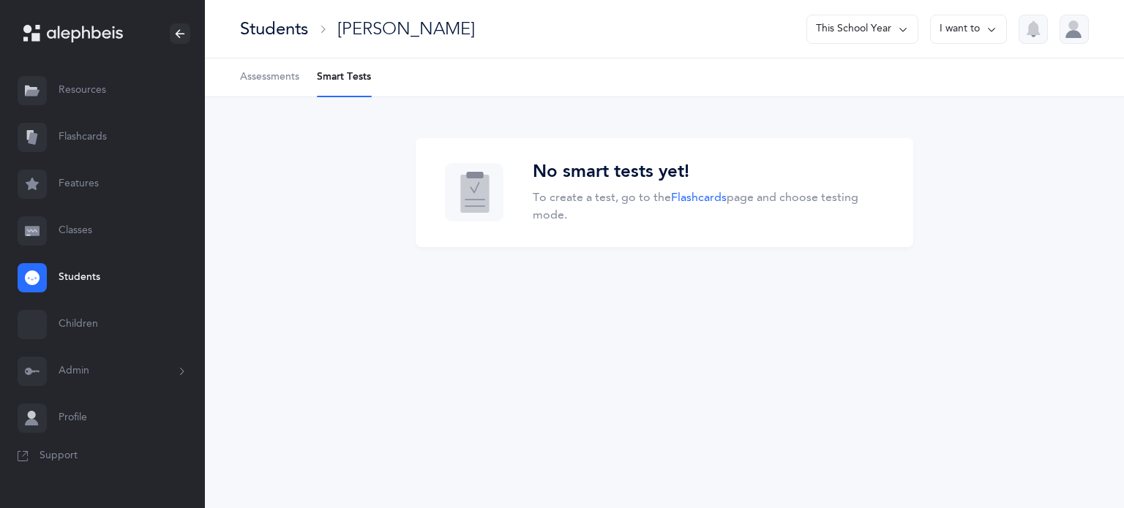
click at [354, 78] on li "Smart Tests" at bounding box center [344, 78] width 54 height 38
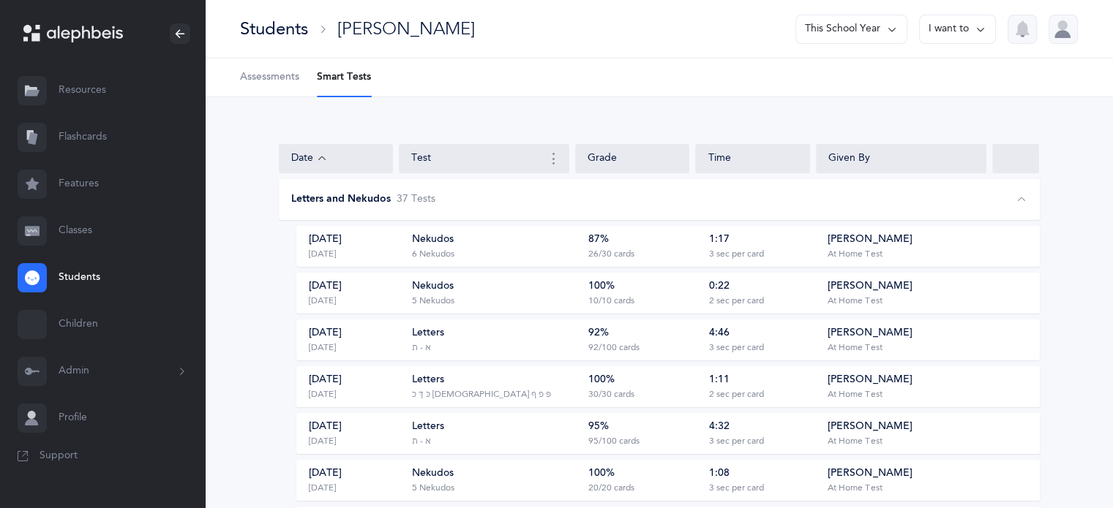
click at [352, 76] on li "Smart Tests" at bounding box center [344, 78] width 54 height 38
click at [277, 29] on div "Students" at bounding box center [274, 29] width 68 height 24
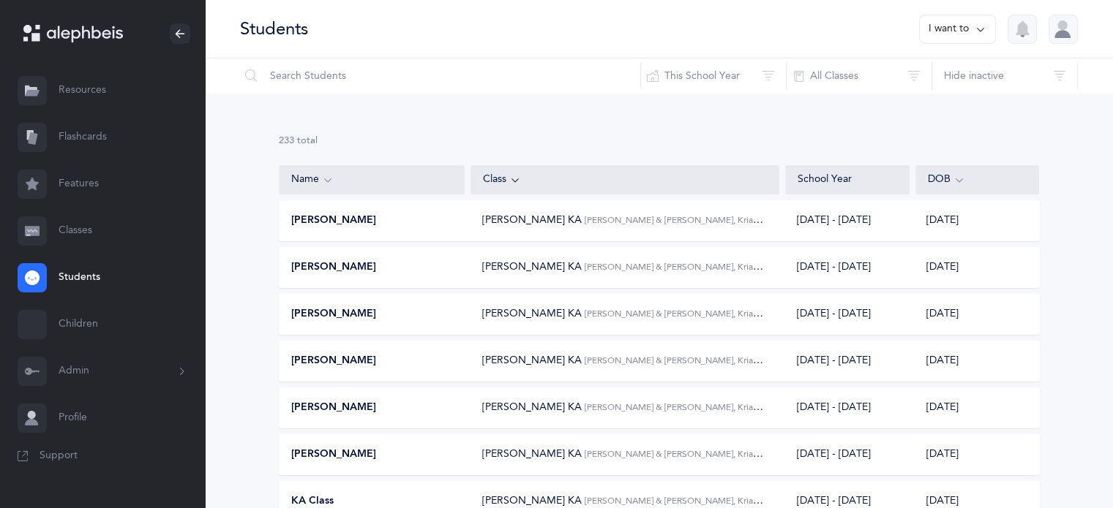
click at [82, 137] on link "Flashcards" at bounding box center [102, 137] width 205 height 47
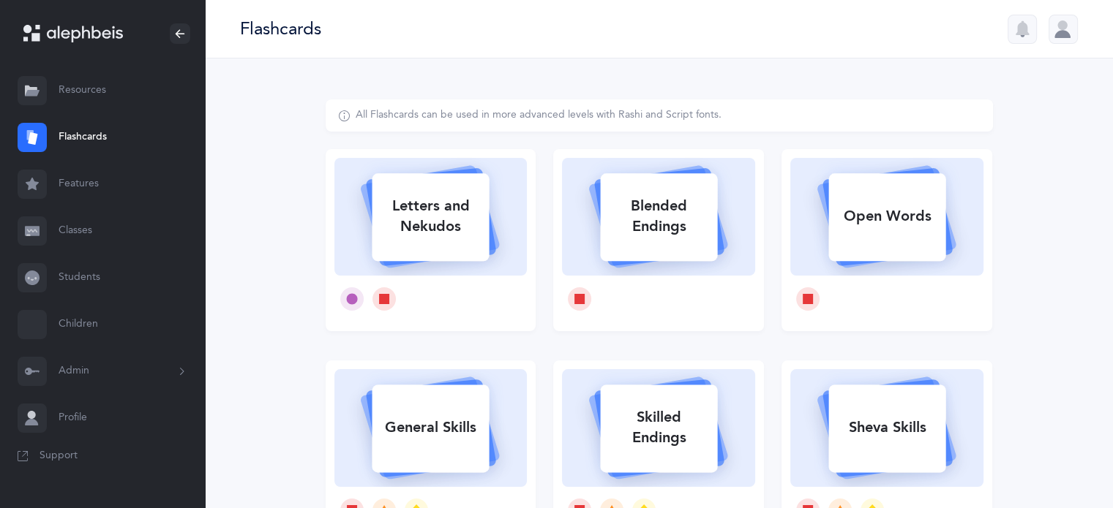
click at [424, 240] on div "Letters and Nekudos" at bounding box center [430, 216] width 117 height 59
select select "2"
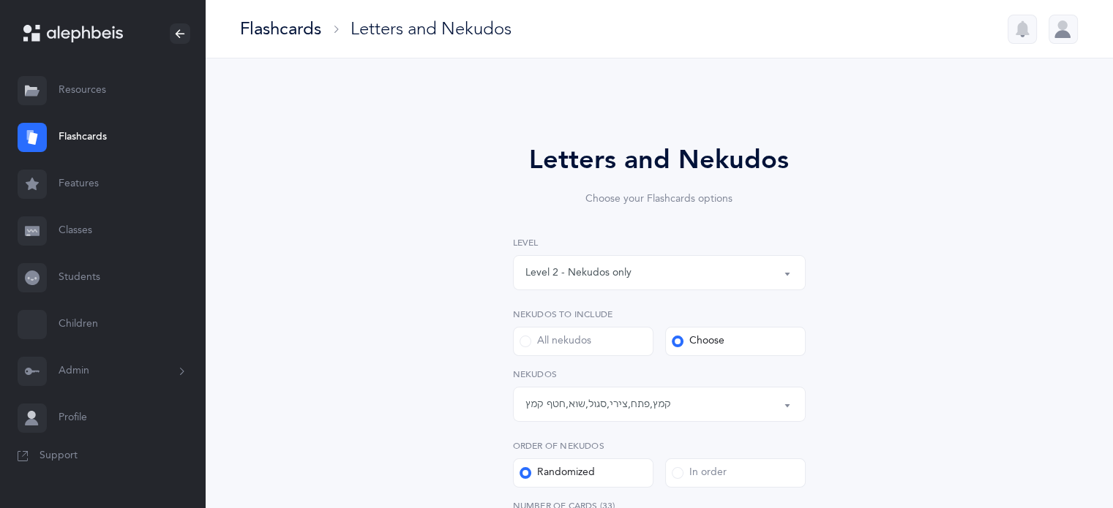
click at [75, 275] on link "Students" at bounding box center [102, 278] width 205 height 47
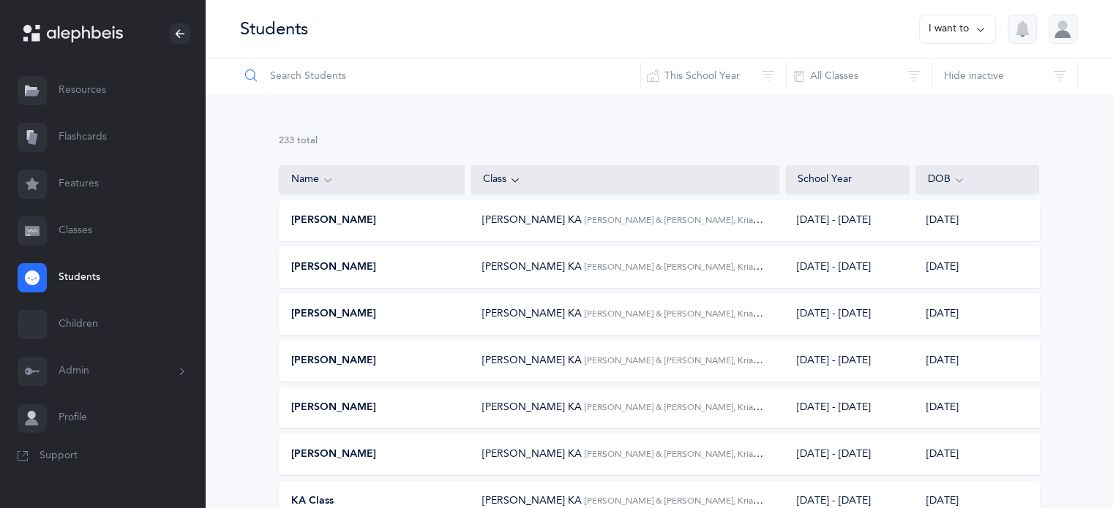
click at [307, 78] on input "text" at bounding box center [440, 76] width 402 height 35
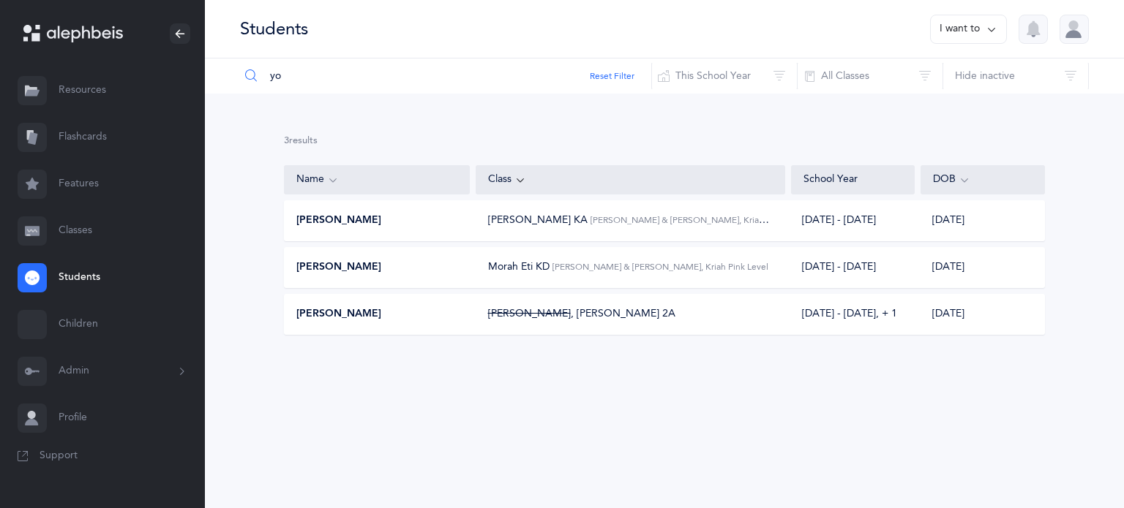
type input "yo"
click at [341, 312] on span "[PERSON_NAME]" at bounding box center [338, 314] width 85 height 15
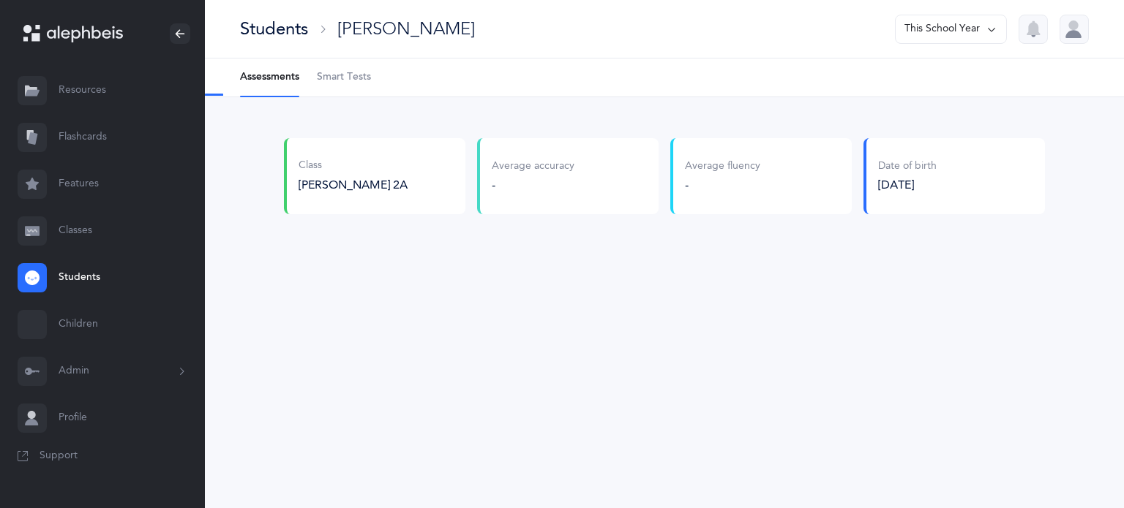
click at [351, 72] on span "Smart Tests" at bounding box center [344, 77] width 54 height 15
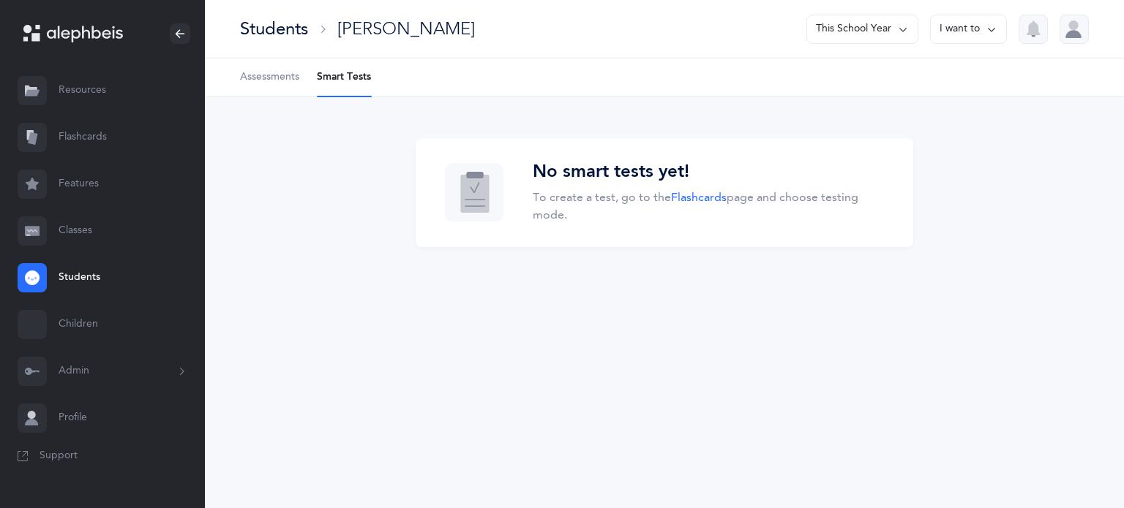
click at [339, 78] on li "Smart Tests" at bounding box center [344, 78] width 54 height 38
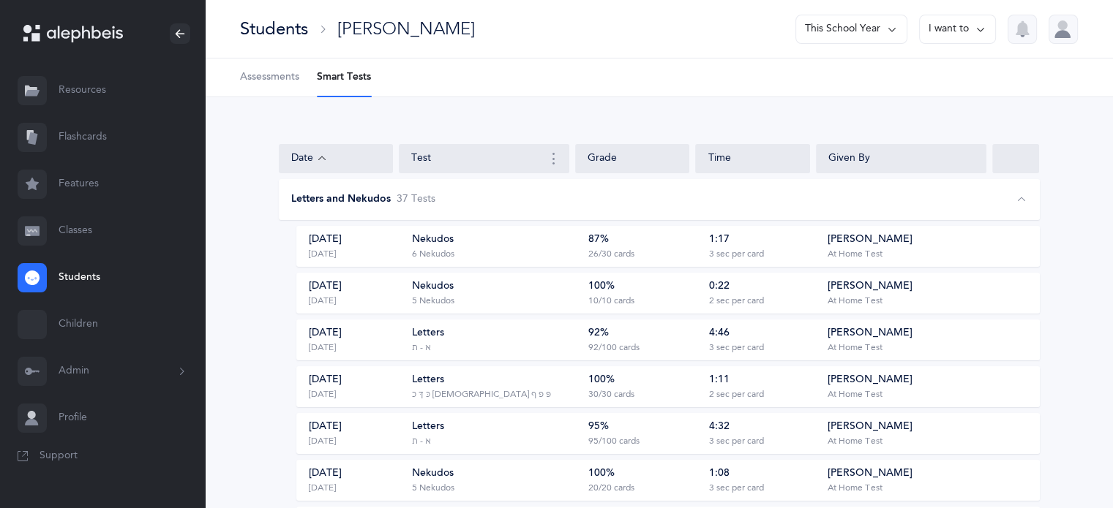
click at [637, 387] on div "100% 30/30 cards" at bounding box center [639, 387] width 111 height 28
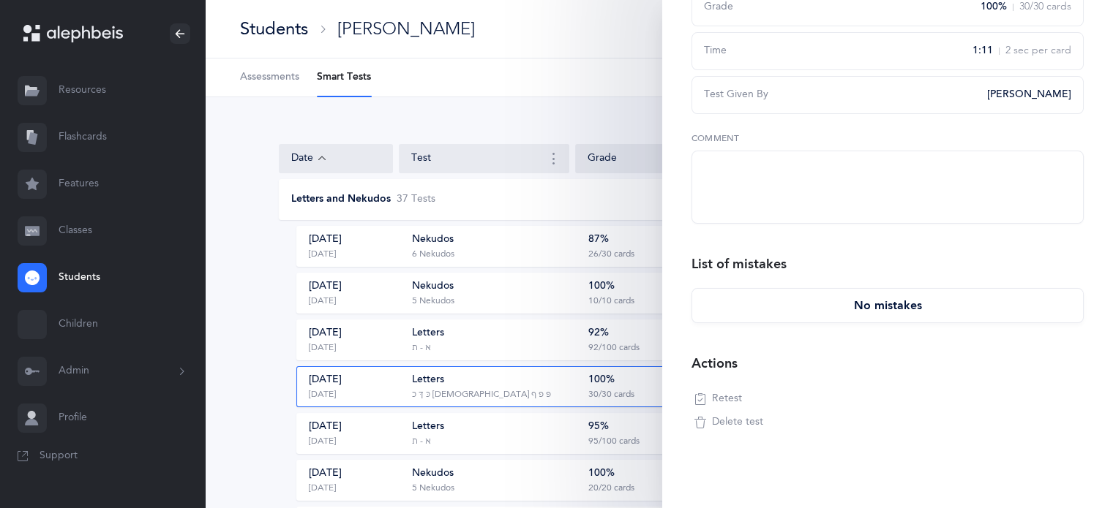
scroll to position [175, 0]
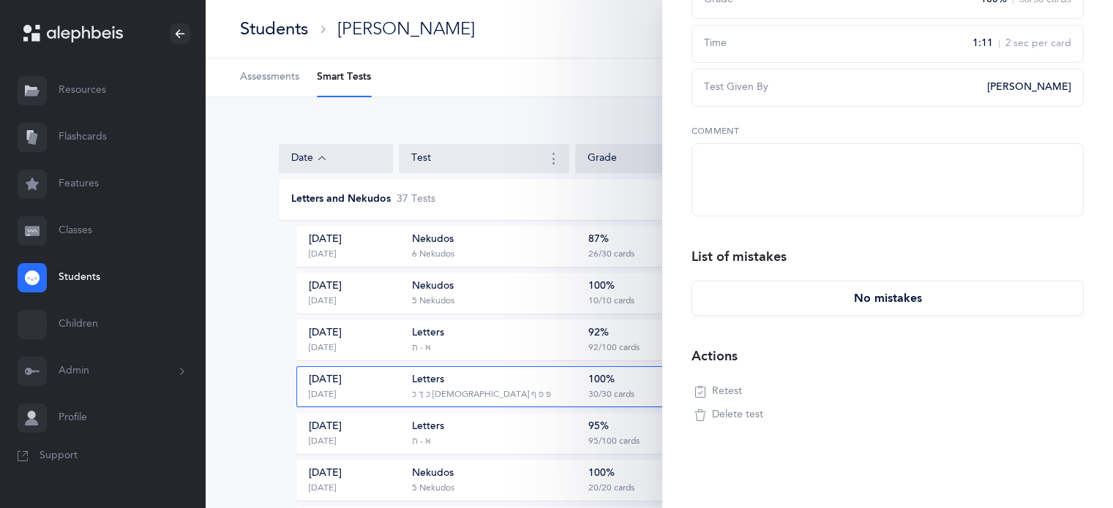
click at [732, 389] on span "Retest" at bounding box center [727, 392] width 30 height 15
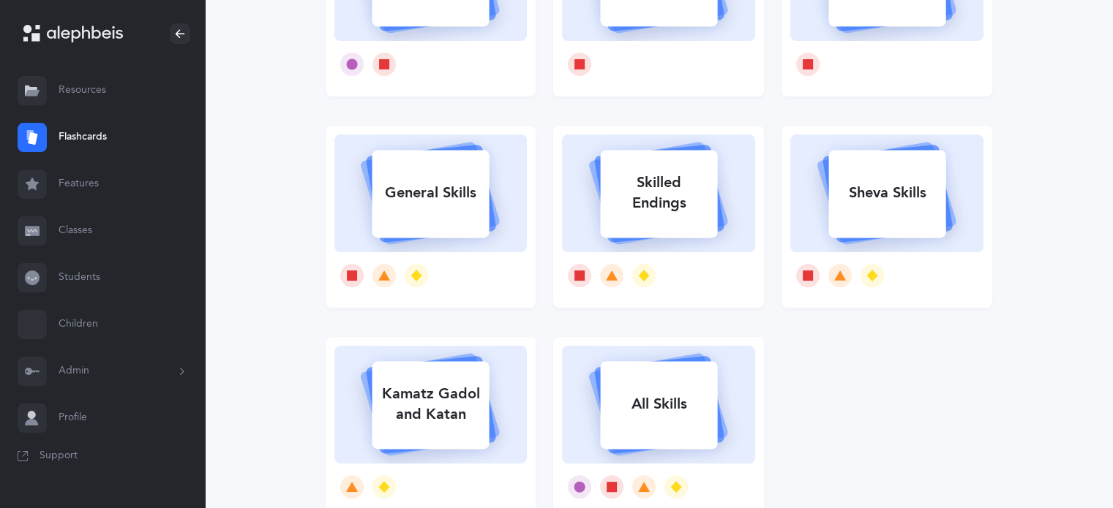
scroll to position [219, 0]
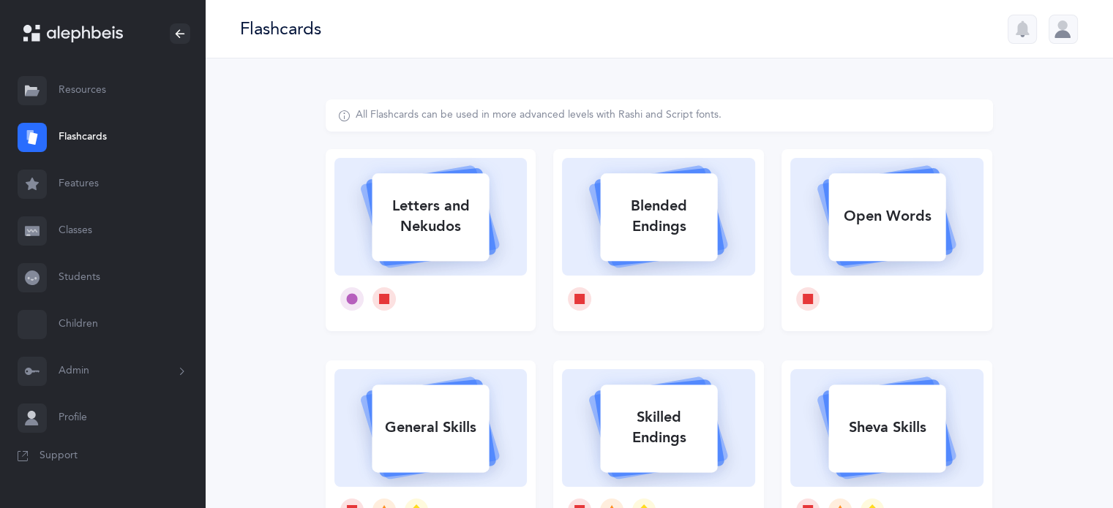
click at [451, 244] on div "Letters and Nekudos" at bounding box center [430, 216] width 117 height 59
select select
select select "single"
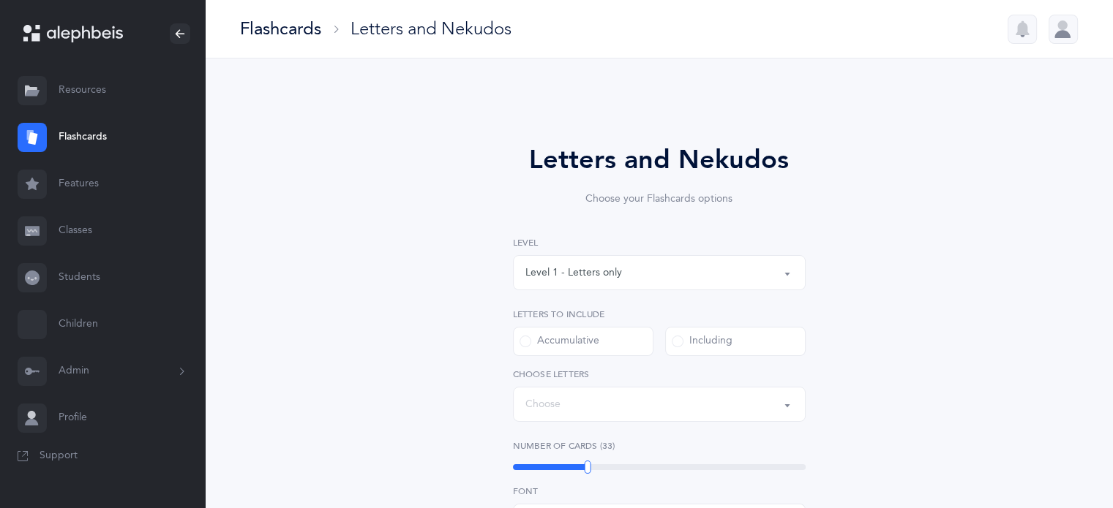
select select "82"
select select "14285"
click at [785, 266] on div "Level 1 - Letters only" at bounding box center [659, 272] width 268 height 25
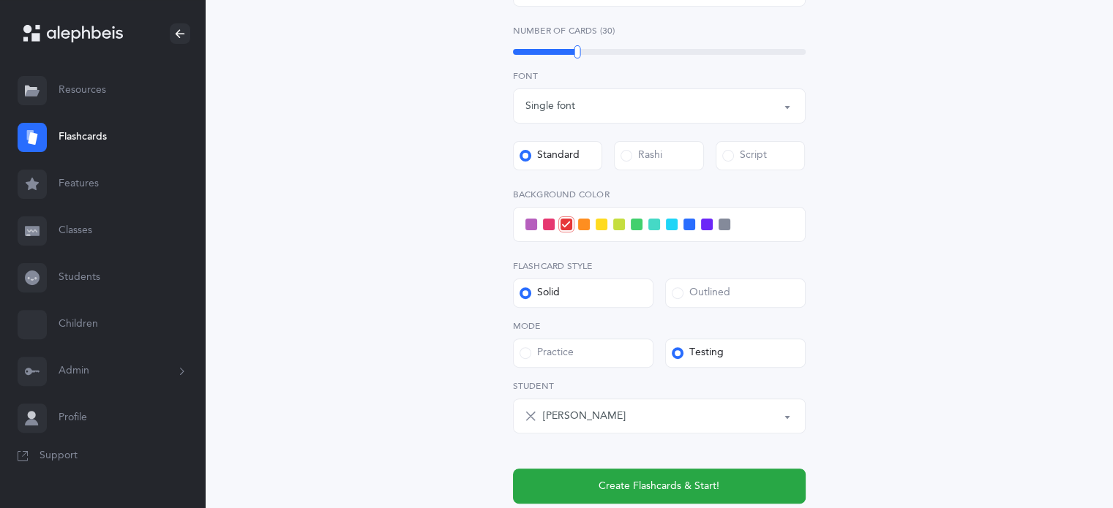
scroll to position [439, 0]
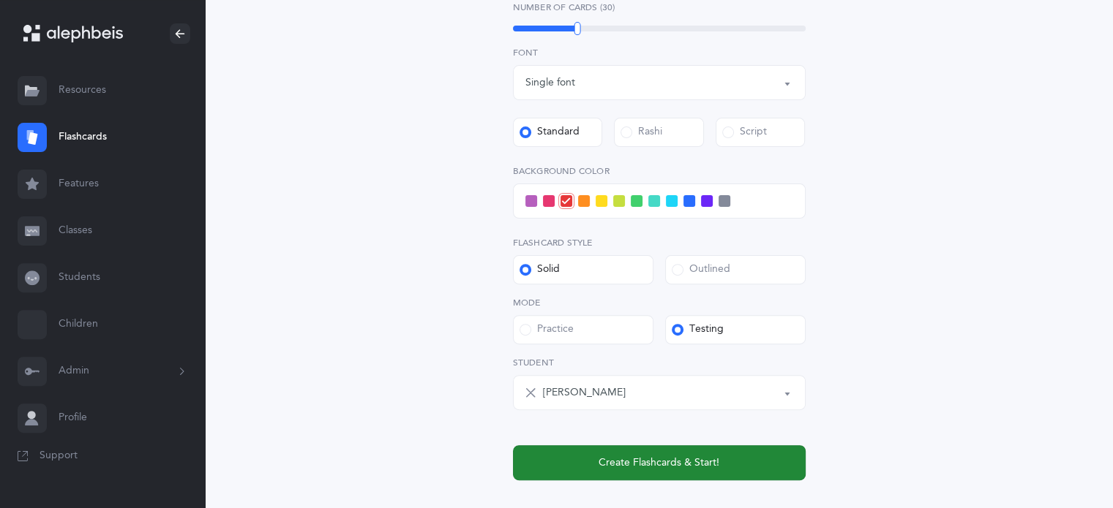
click at [654, 463] on span "Create Flashcards & Start!" at bounding box center [658, 463] width 121 height 15
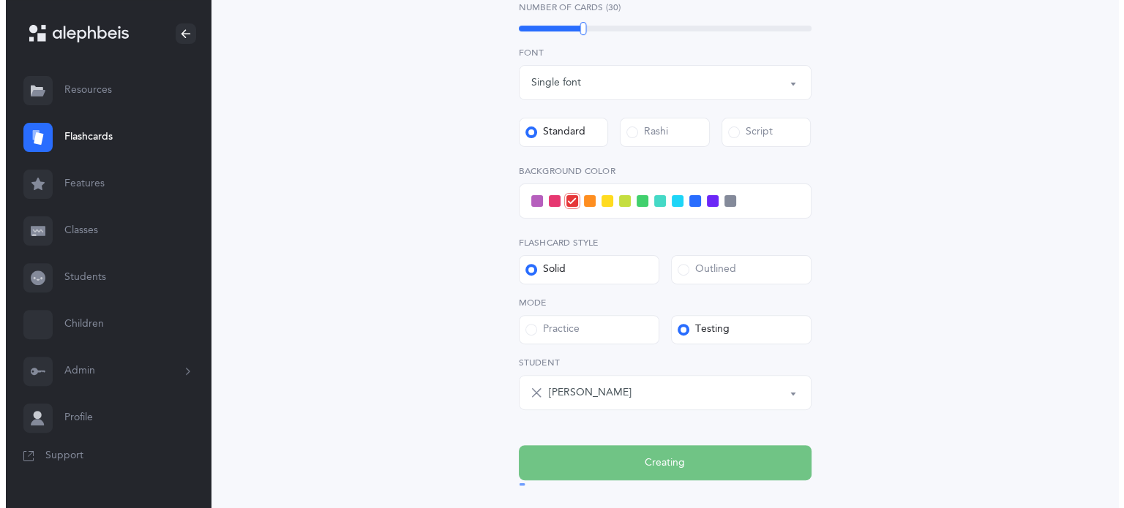
scroll to position [0, 0]
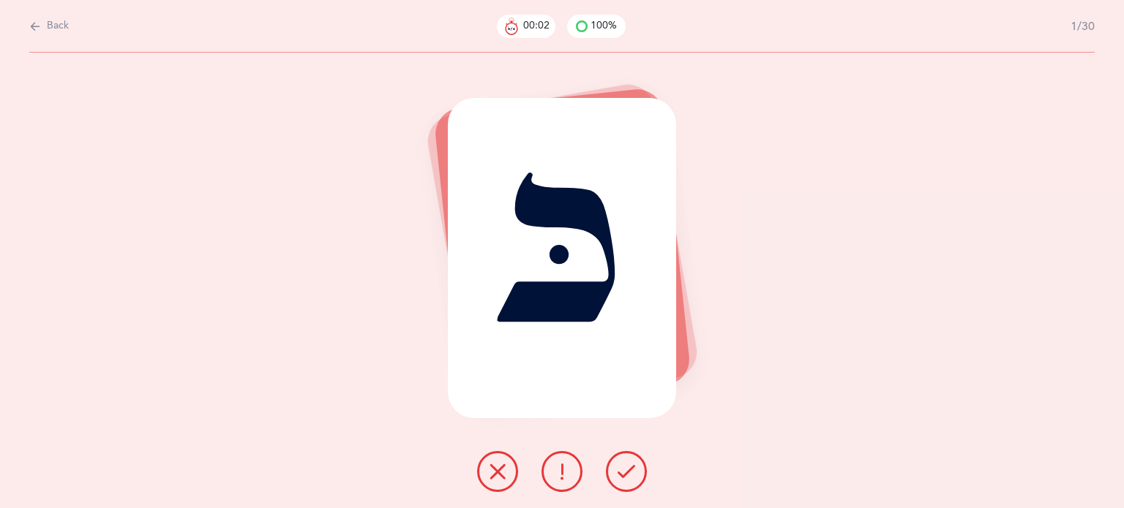
click at [626, 476] on icon at bounding box center [627, 472] width 18 height 18
click at [635, 470] on button at bounding box center [626, 471] width 41 height 41
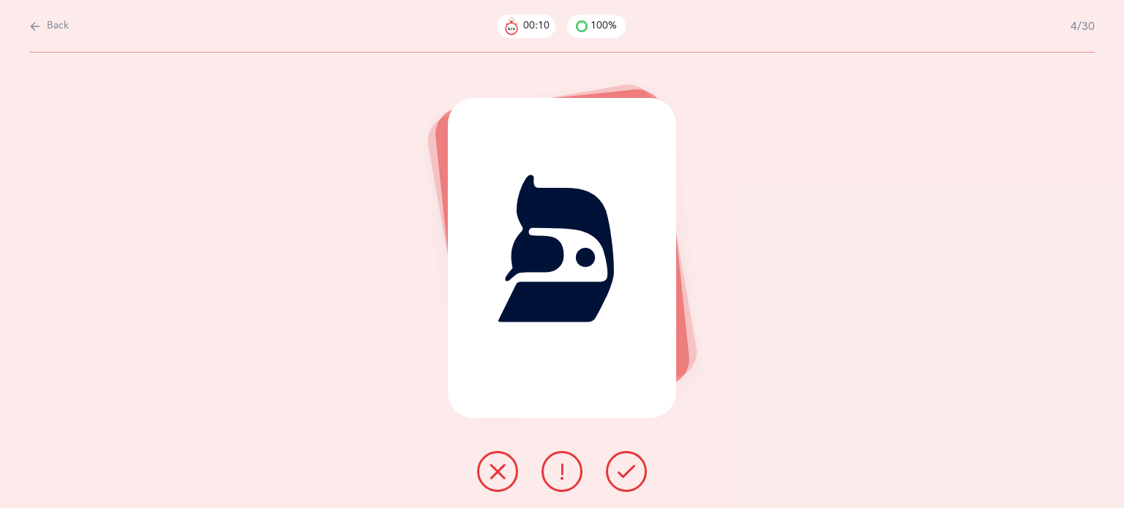
click at [630, 470] on icon at bounding box center [627, 472] width 18 height 18
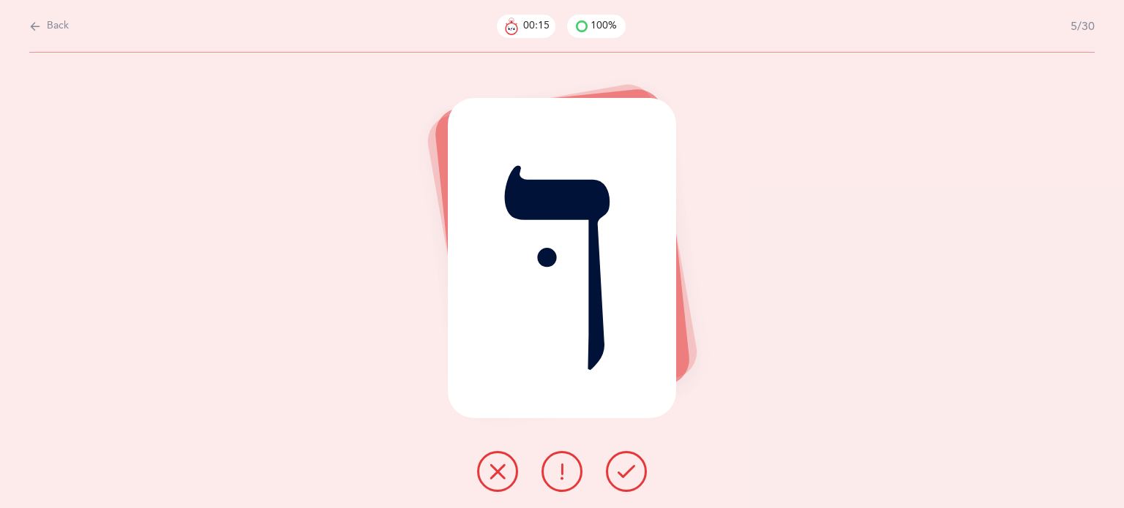
click at [630, 470] on icon at bounding box center [627, 472] width 18 height 18
click at [624, 473] on icon at bounding box center [627, 472] width 18 height 18
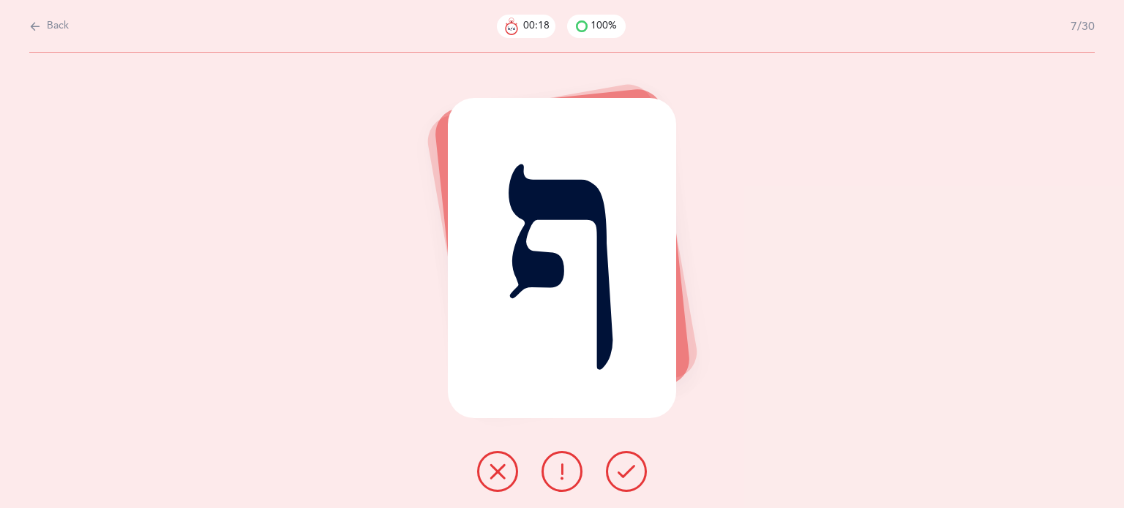
click at [628, 473] on icon at bounding box center [627, 472] width 18 height 18
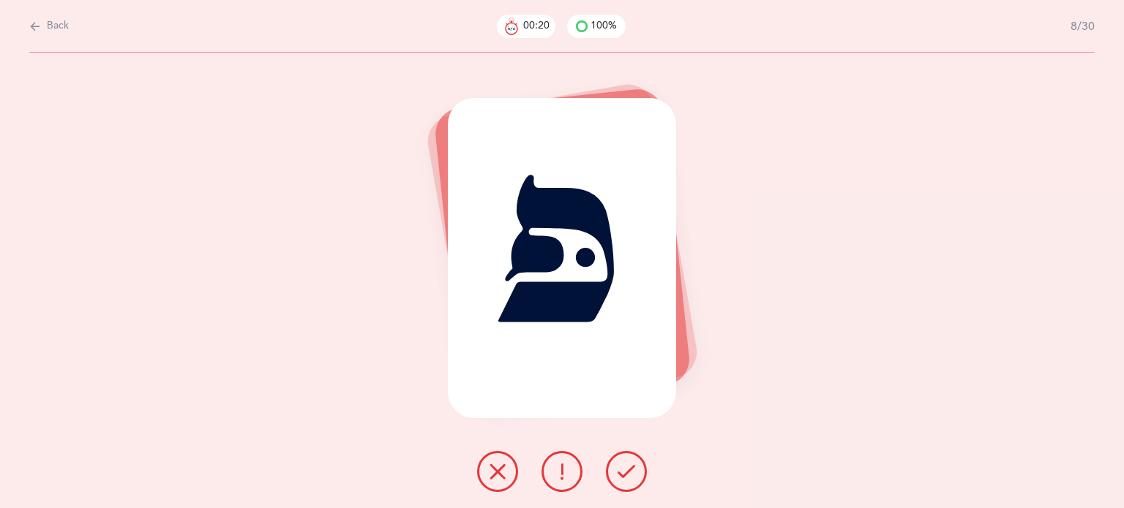
click at [628, 472] on icon at bounding box center [627, 472] width 18 height 18
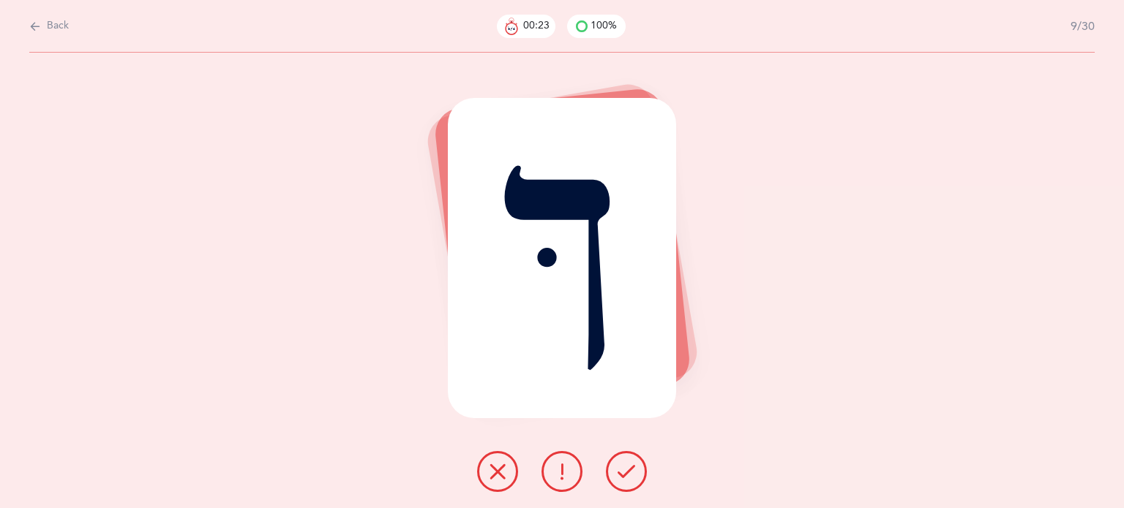
click at [628, 469] on icon at bounding box center [627, 472] width 18 height 18
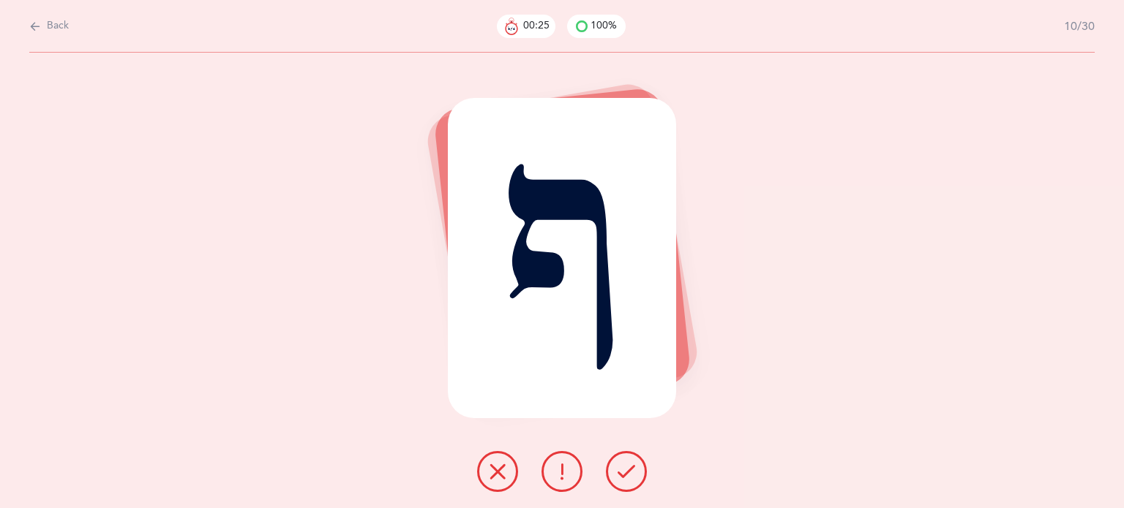
click at [627, 465] on icon at bounding box center [627, 472] width 18 height 18
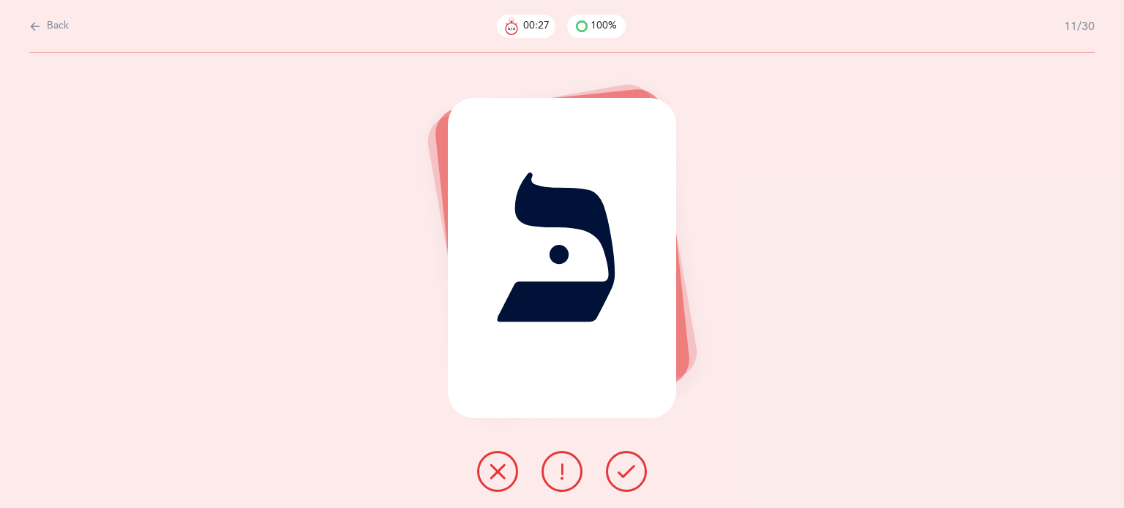
click at [623, 463] on icon at bounding box center [627, 472] width 18 height 18
drag, startPoint x: 623, startPoint y: 463, endPoint x: 625, endPoint y: 474, distance: 11.1
click at [625, 474] on icon at bounding box center [627, 472] width 18 height 18
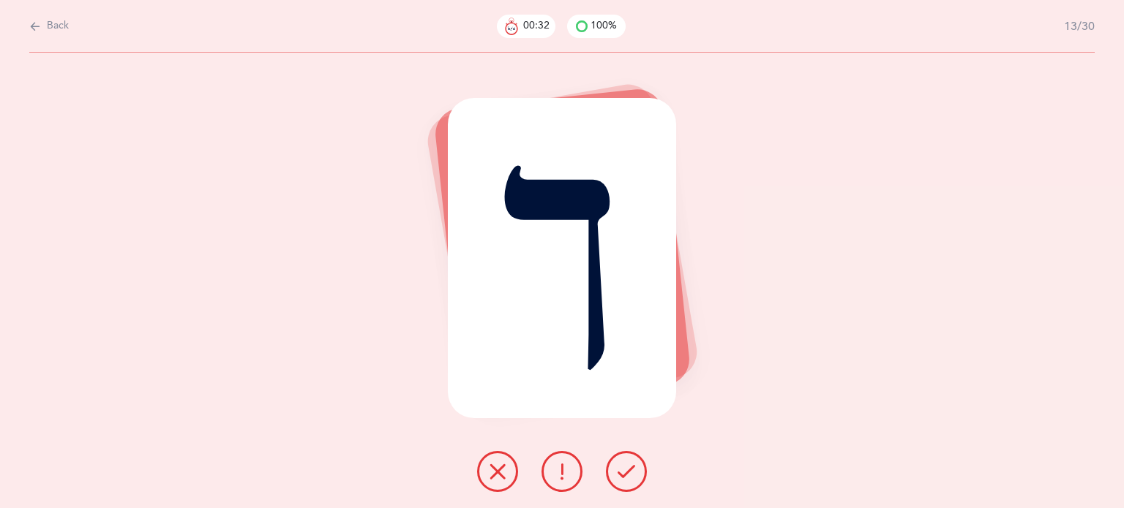
click at [626, 473] on icon at bounding box center [627, 472] width 18 height 18
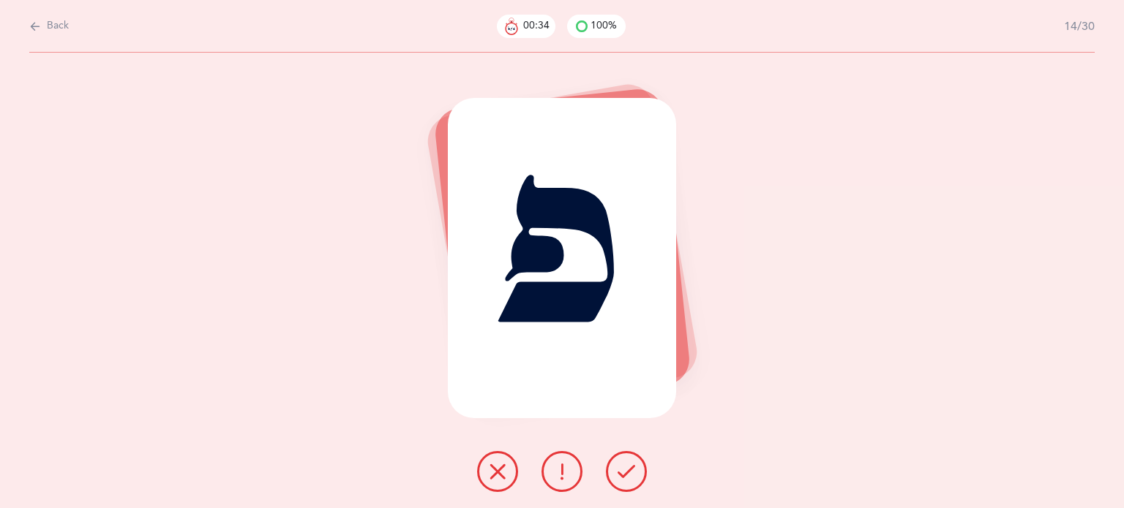
click at [626, 473] on icon at bounding box center [627, 472] width 18 height 18
click at [626, 470] on icon at bounding box center [627, 472] width 18 height 18
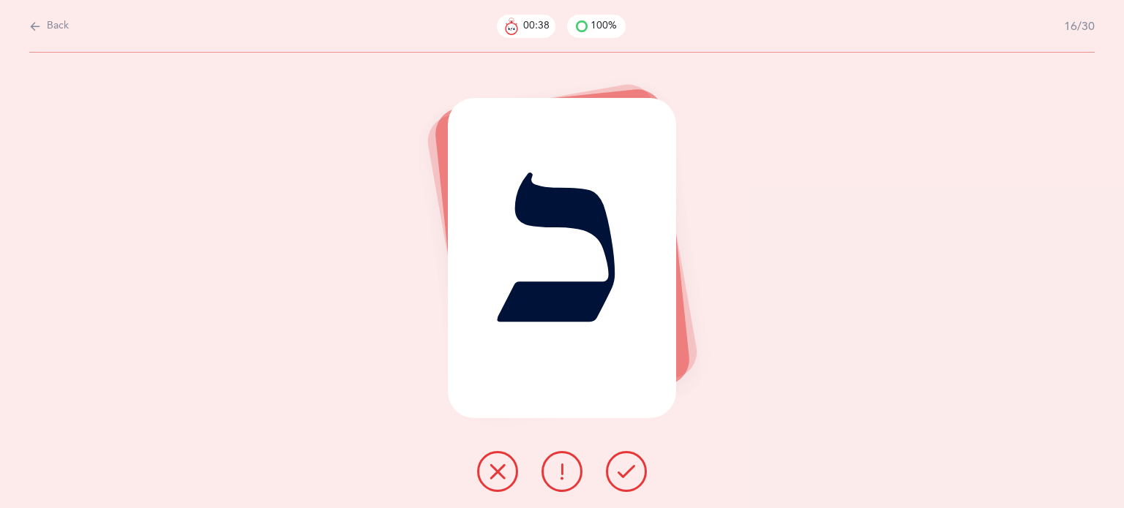
click at [626, 470] on icon at bounding box center [627, 472] width 18 height 18
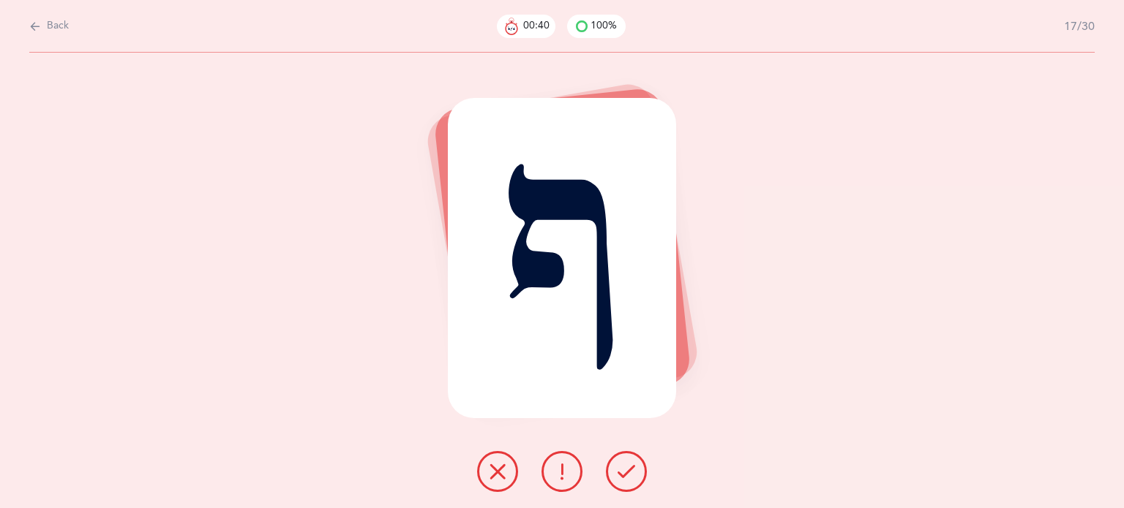
click at [626, 470] on icon at bounding box center [627, 472] width 18 height 18
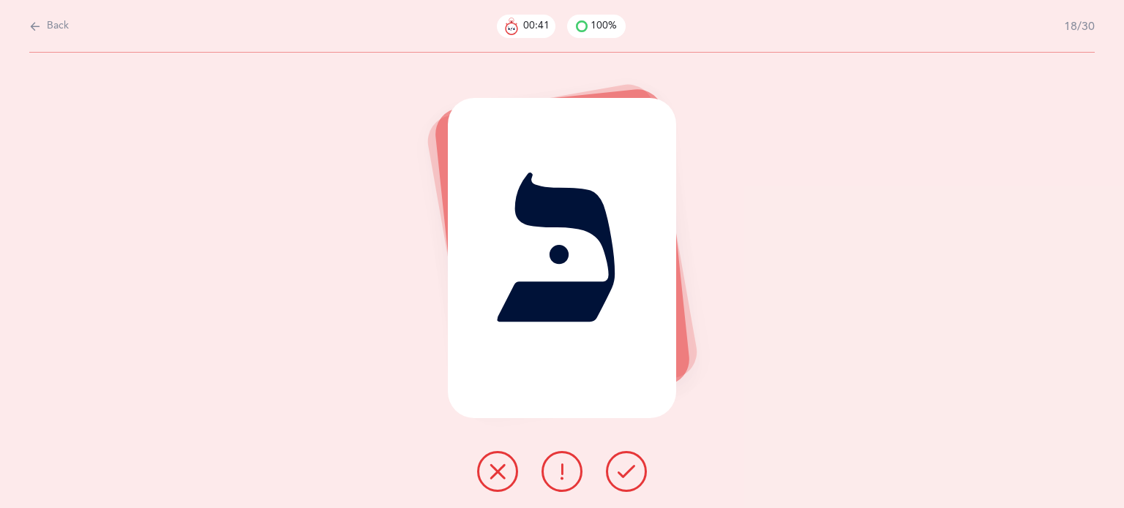
click at [628, 468] on icon at bounding box center [627, 472] width 18 height 18
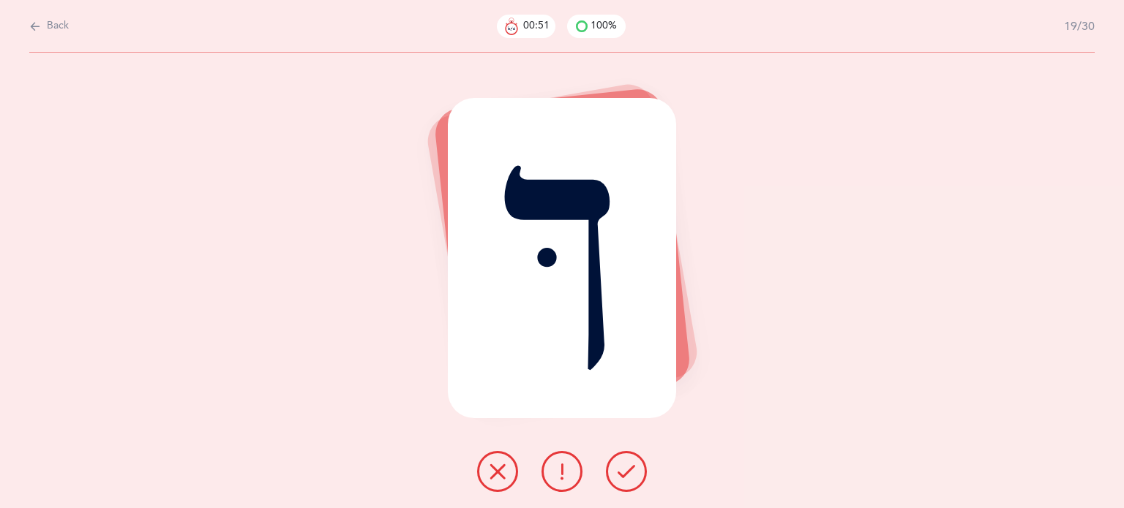
click at [493, 470] on icon at bounding box center [498, 472] width 18 height 18
click at [623, 465] on icon at bounding box center [627, 472] width 18 height 18
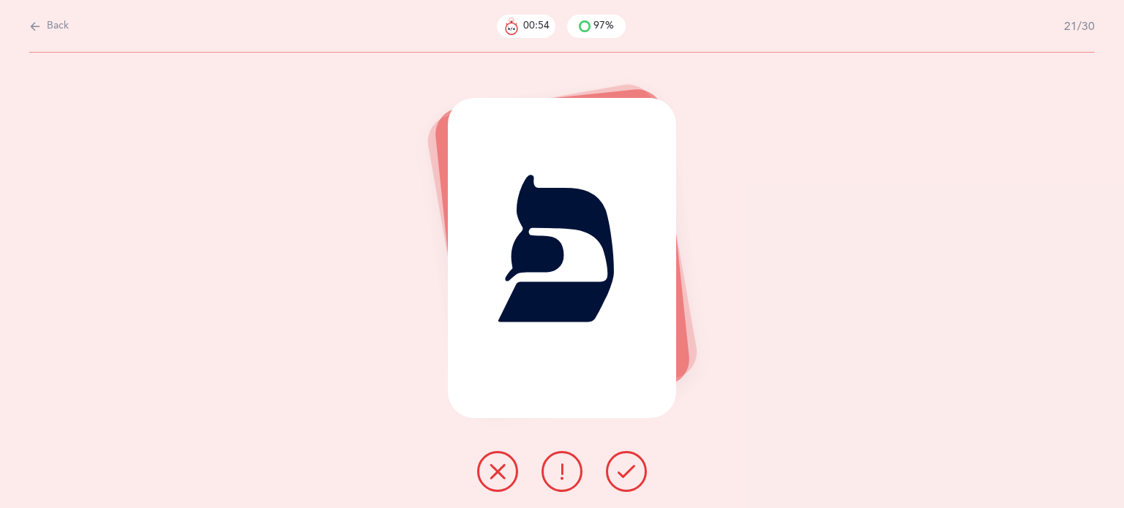
click at [627, 465] on icon at bounding box center [627, 472] width 18 height 18
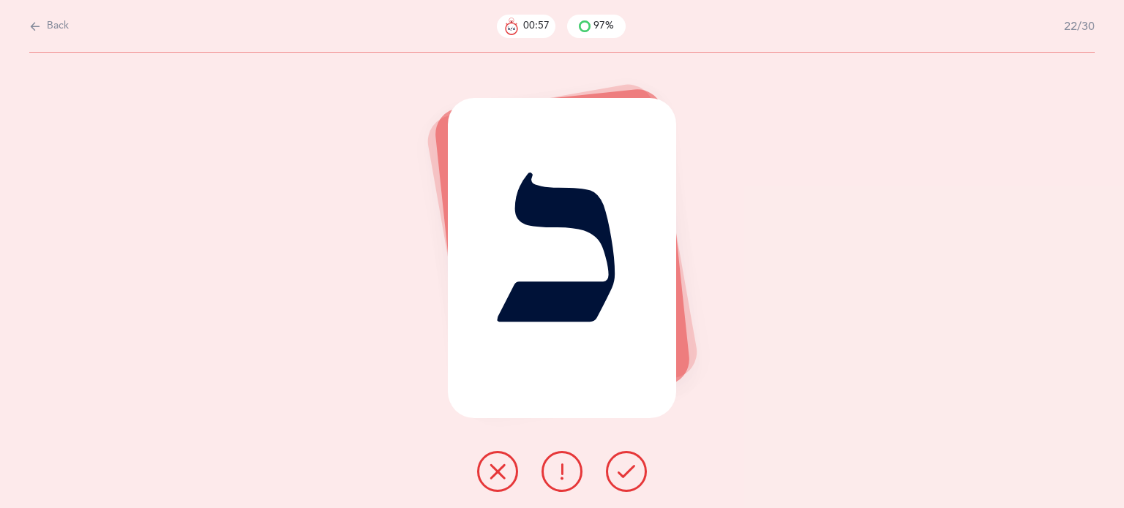
click at [623, 470] on icon at bounding box center [627, 472] width 18 height 18
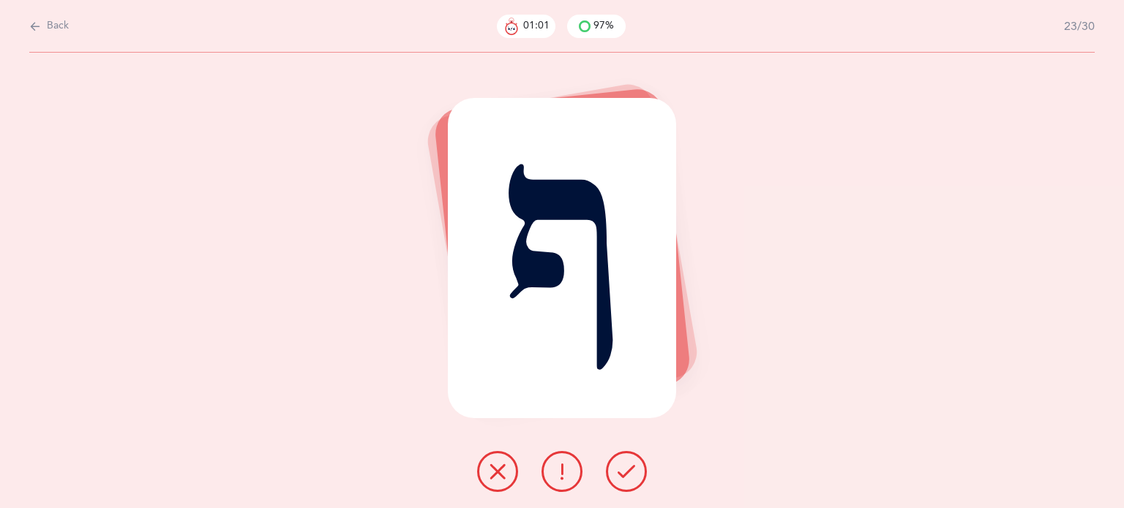
click at [623, 467] on icon at bounding box center [627, 472] width 18 height 18
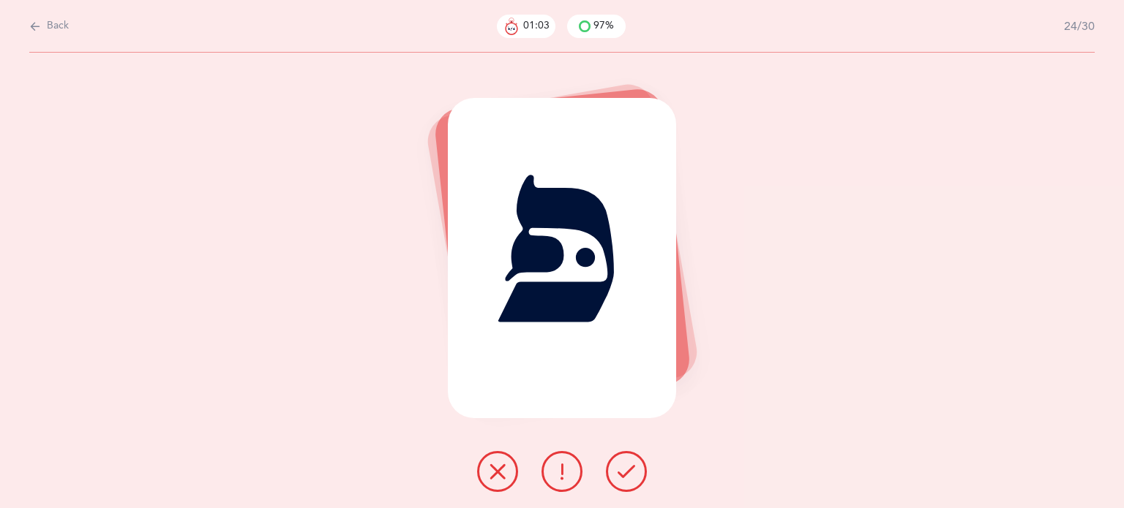
click at [620, 465] on icon at bounding box center [627, 472] width 18 height 18
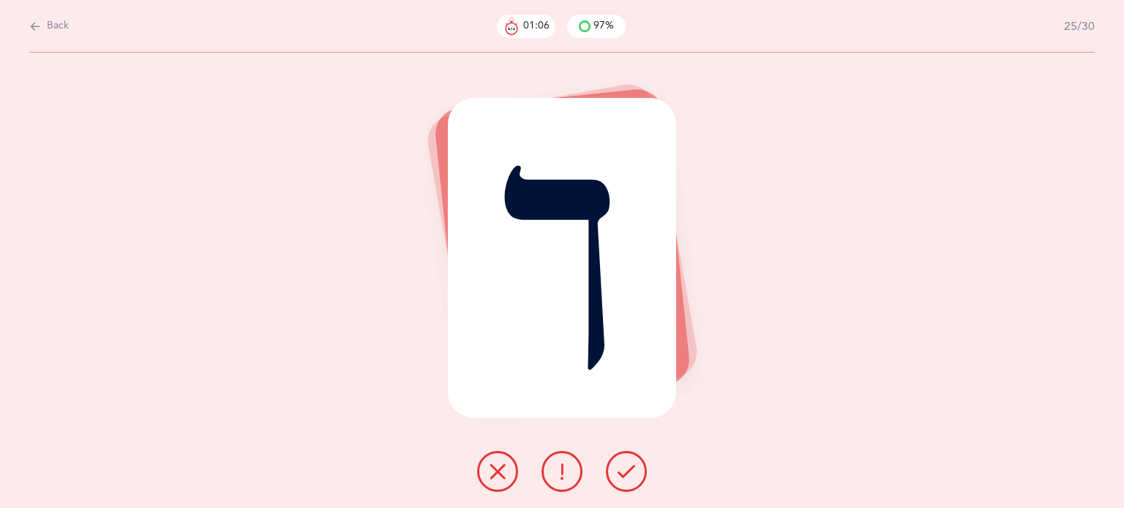
click at [629, 470] on icon at bounding box center [627, 472] width 18 height 18
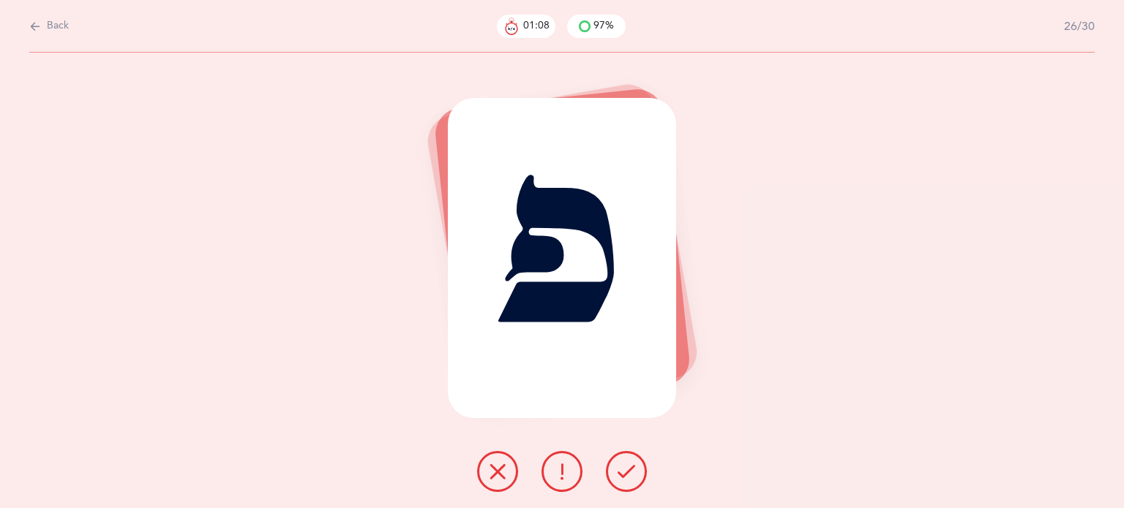
click at [629, 470] on icon at bounding box center [627, 472] width 18 height 18
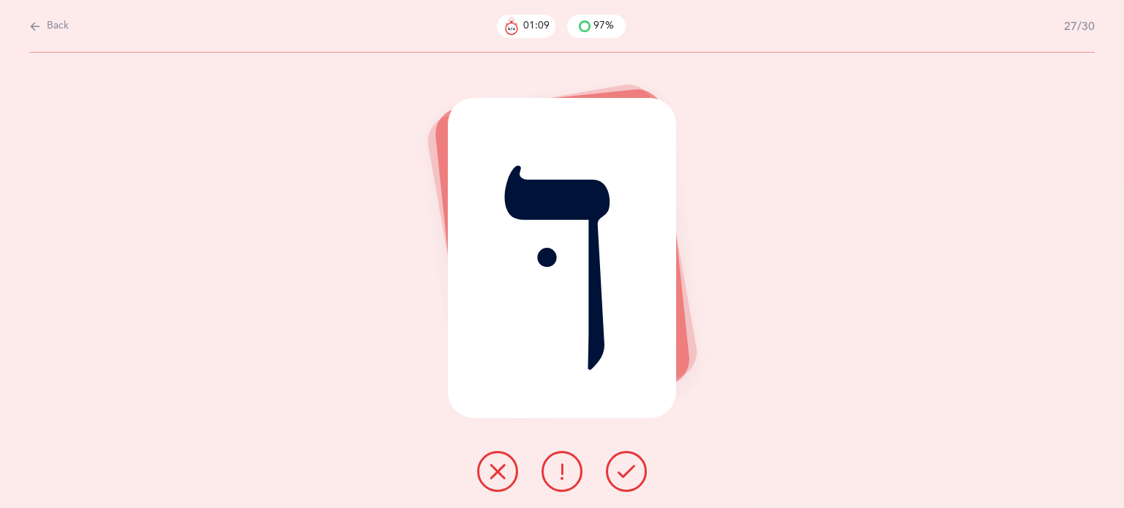
click at [628, 470] on icon at bounding box center [627, 472] width 18 height 18
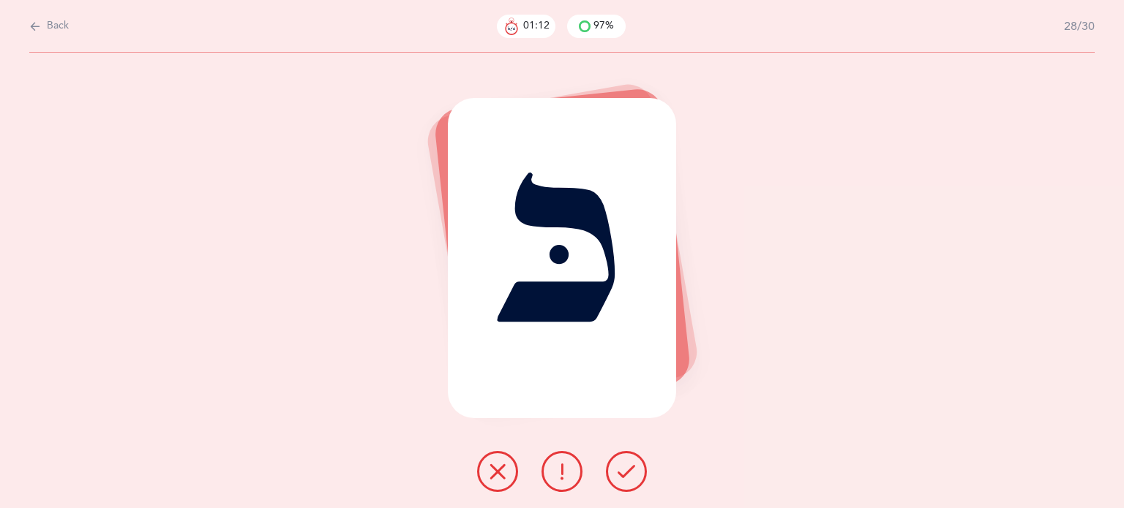
click at [628, 470] on icon at bounding box center [627, 472] width 18 height 18
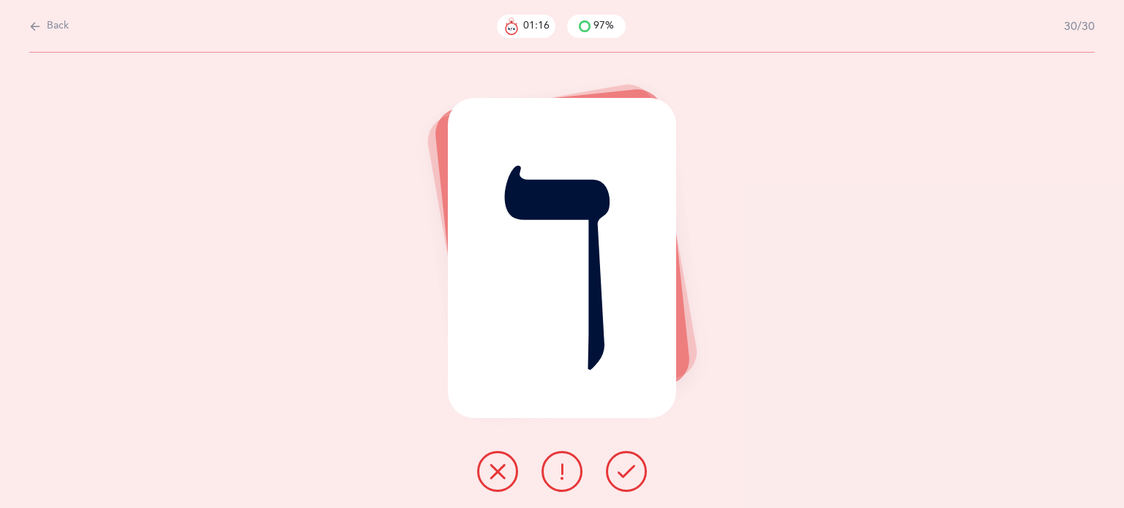
click at [628, 470] on icon at bounding box center [627, 472] width 18 height 18
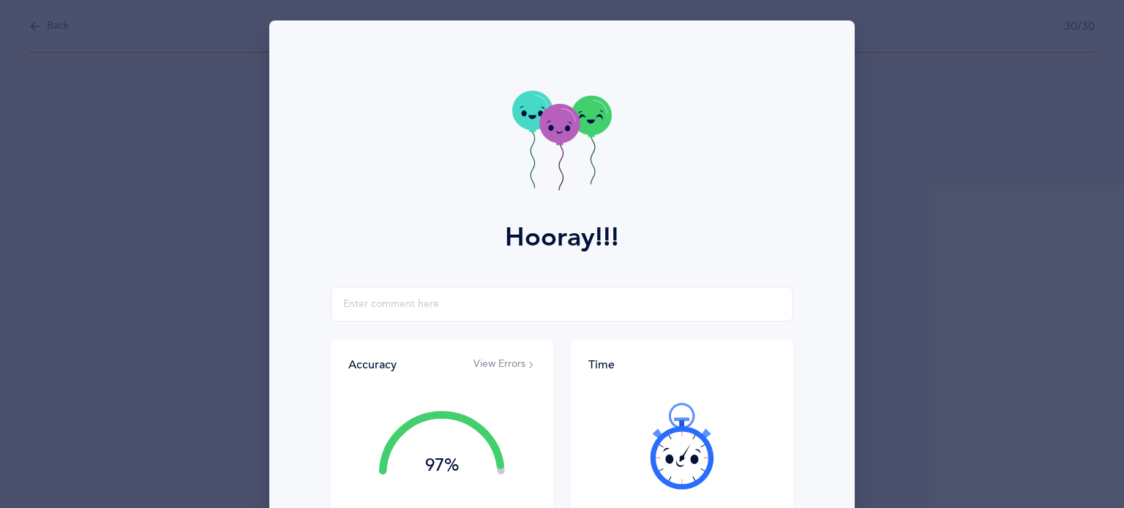
click at [628, 470] on div at bounding box center [681, 446] width 187 height 123
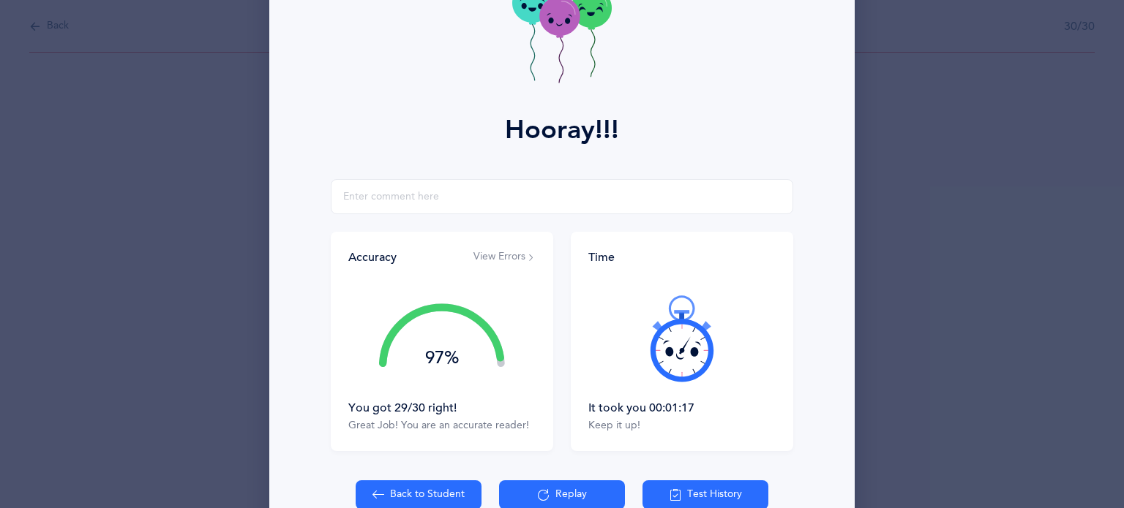
scroll to position [187, 0]
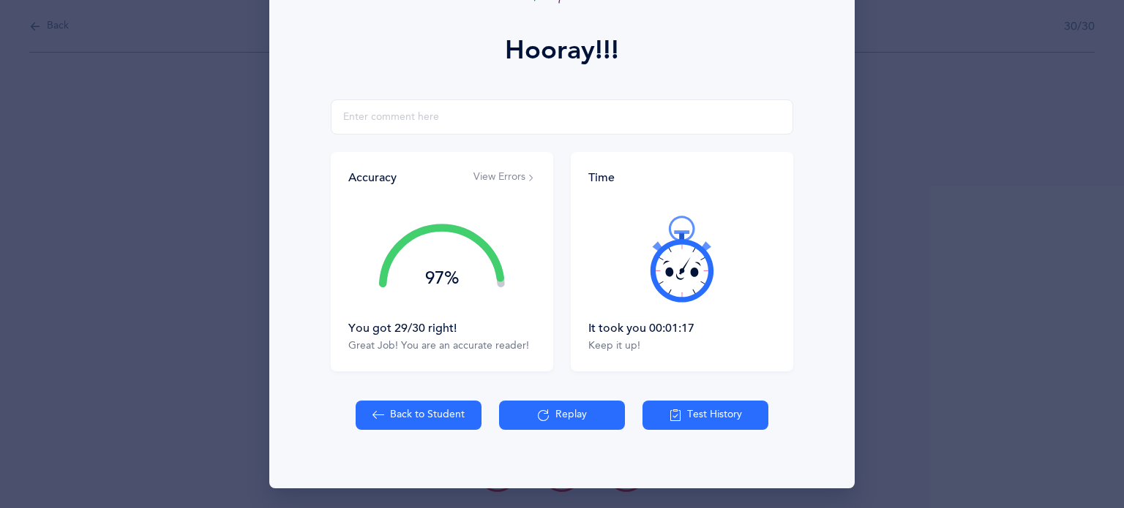
click at [422, 413] on button "Back to Student" at bounding box center [419, 415] width 126 height 29
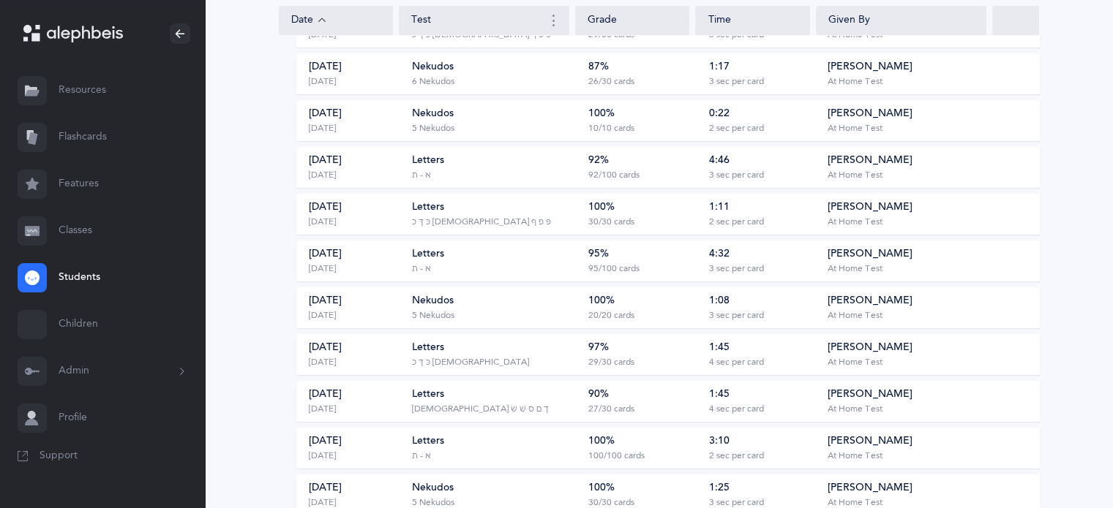
scroll to position [293, 0]
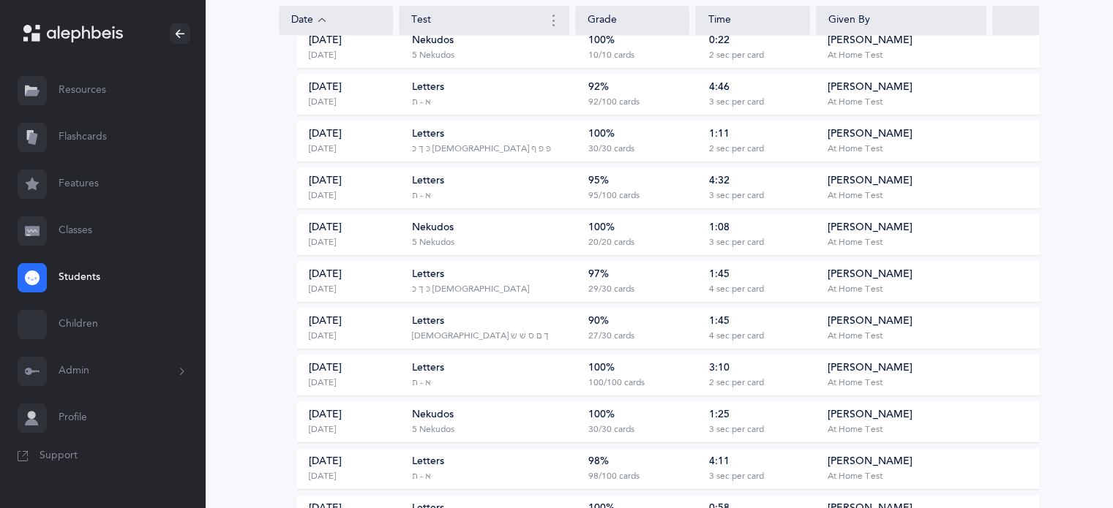
click at [602, 372] on div "100%" at bounding box center [601, 368] width 26 height 15
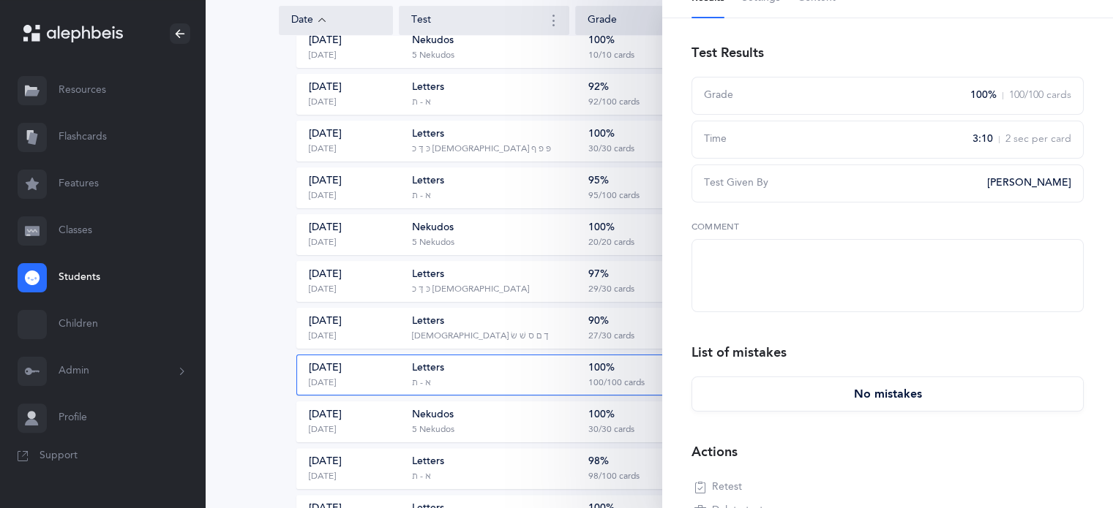
scroll to position [175, 0]
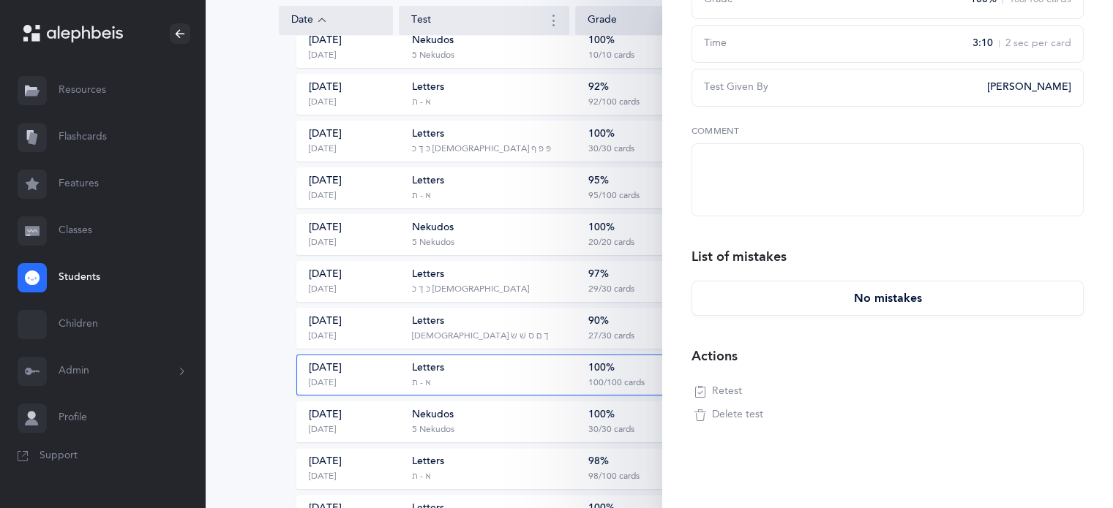
click at [724, 394] on span "Retest" at bounding box center [727, 392] width 30 height 15
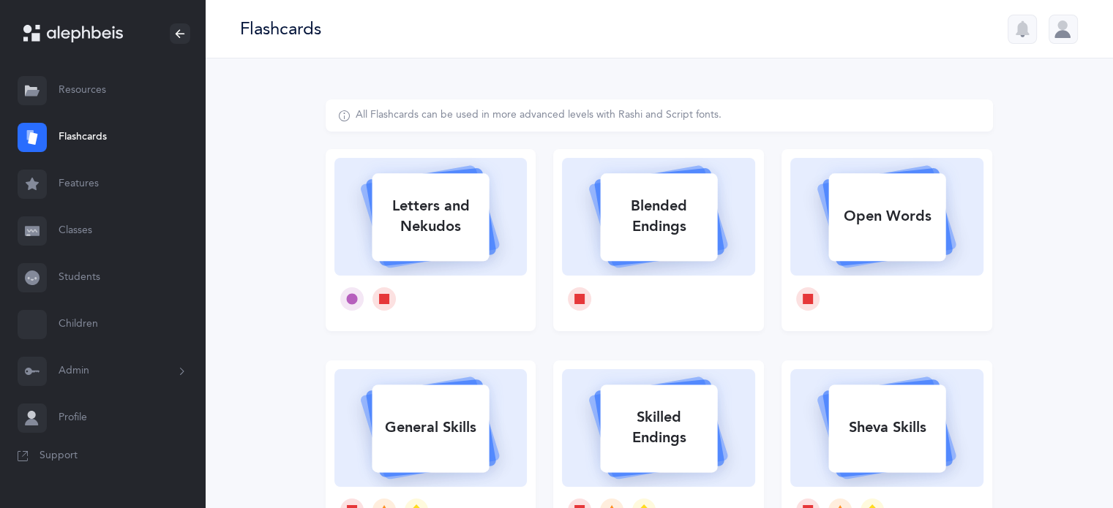
click at [435, 227] on div "Letters and Nekudos" at bounding box center [430, 216] width 117 height 59
select select
select select "single"
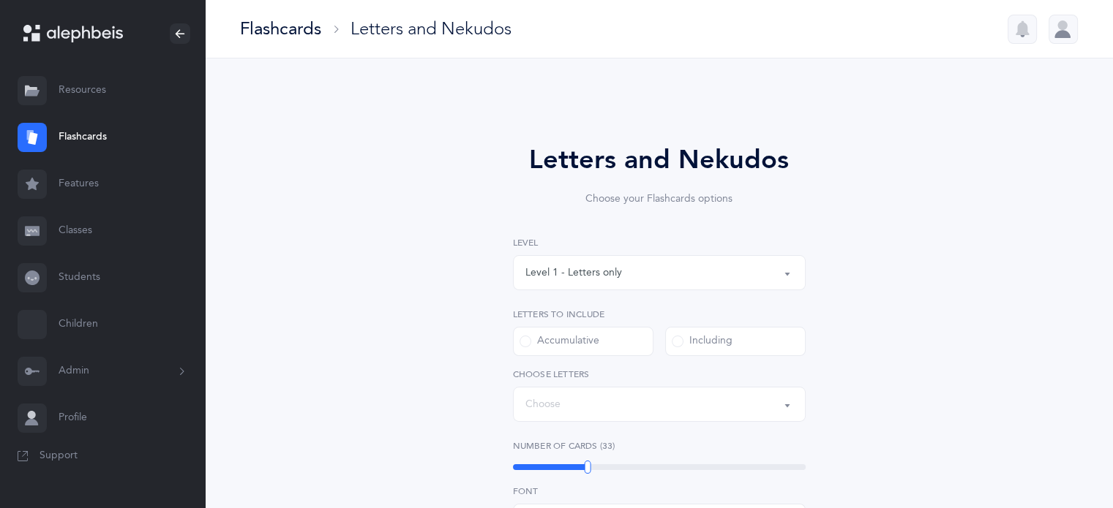
select select "27"
select select "14285"
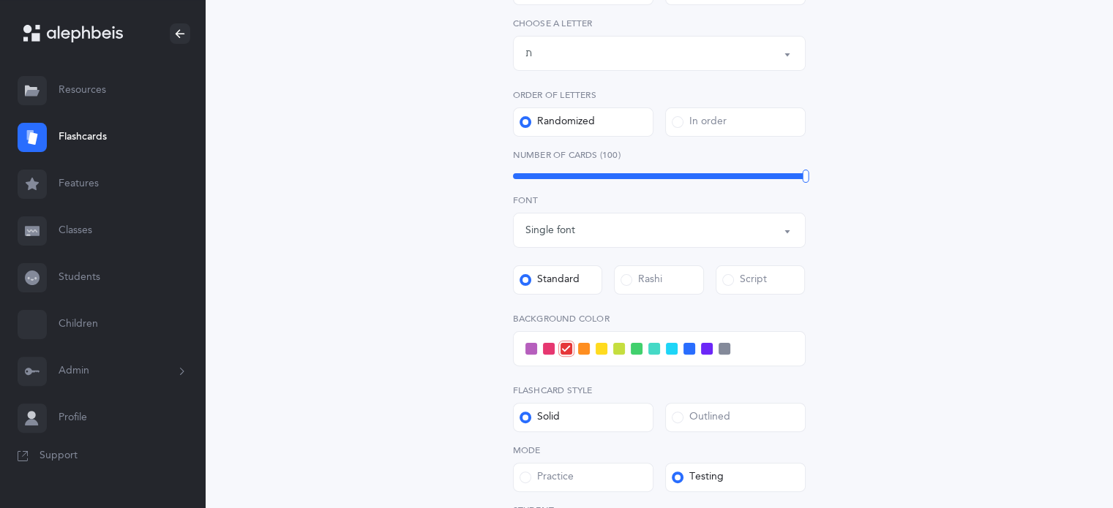
scroll to position [366, 0]
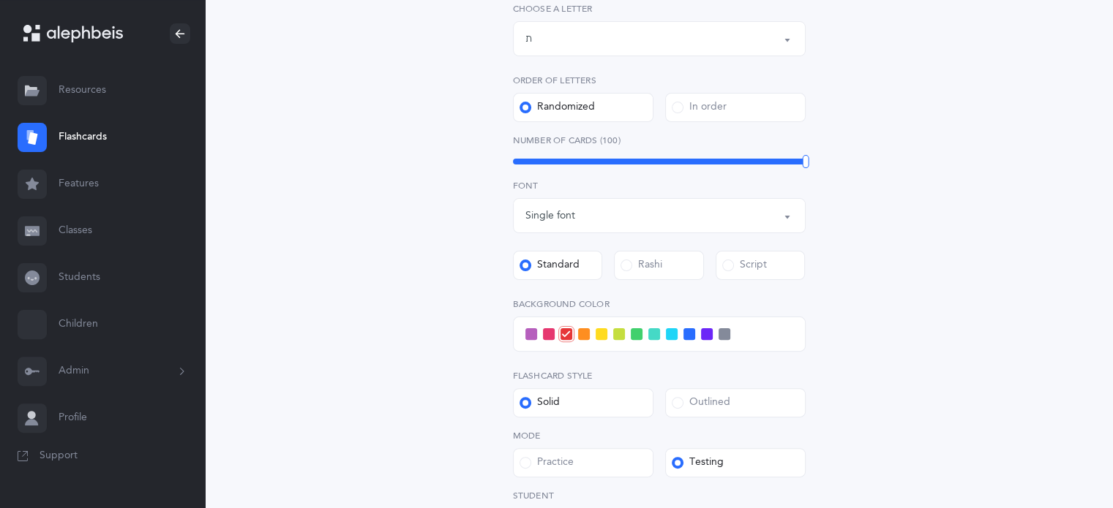
click at [695, 339] on div at bounding box center [659, 334] width 293 height 35
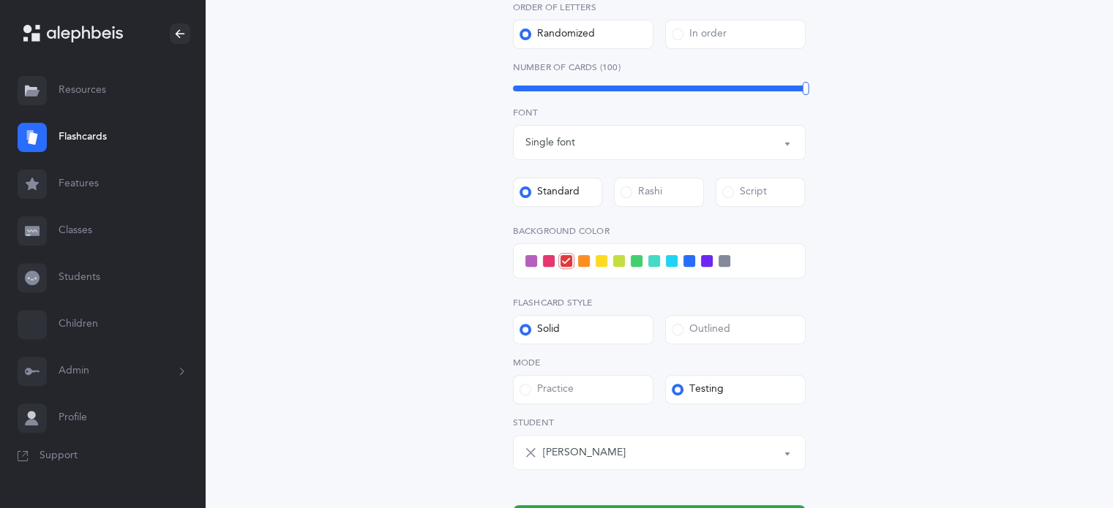
click at [708, 257] on span at bounding box center [707, 261] width 12 height 12
click at [0, 0] on input "checkbox" at bounding box center [0, 0] width 0 height 0
click at [708, 258] on icon at bounding box center [706, 262] width 8 height 8
click at [0, 0] on input "checkbox" at bounding box center [0, 0] width 0 height 0
click at [723, 260] on span at bounding box center [724, 261] width 12 height 12
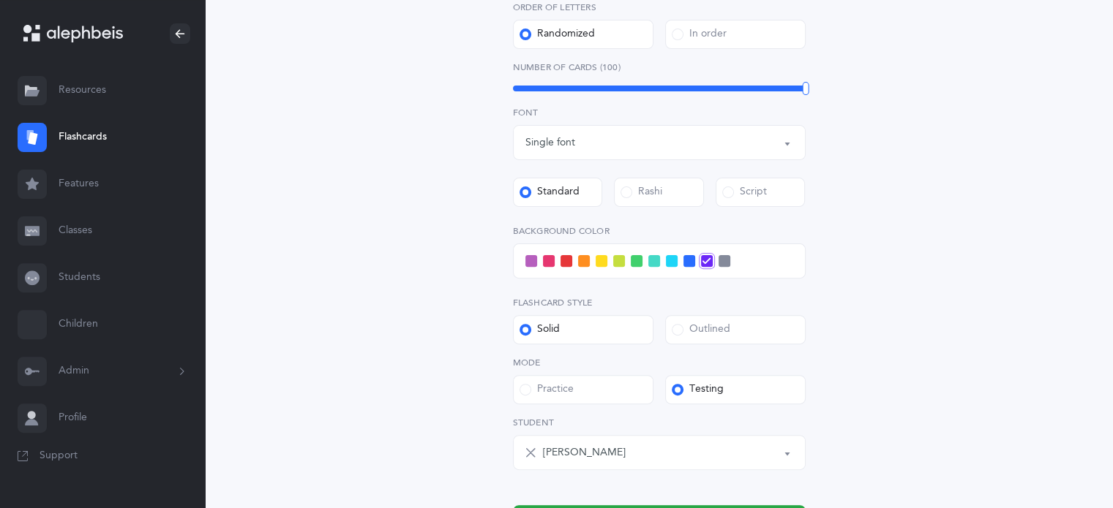
click at [0, 0] on input "checkbox" at bounding box center [0, 0] width 0 height 0
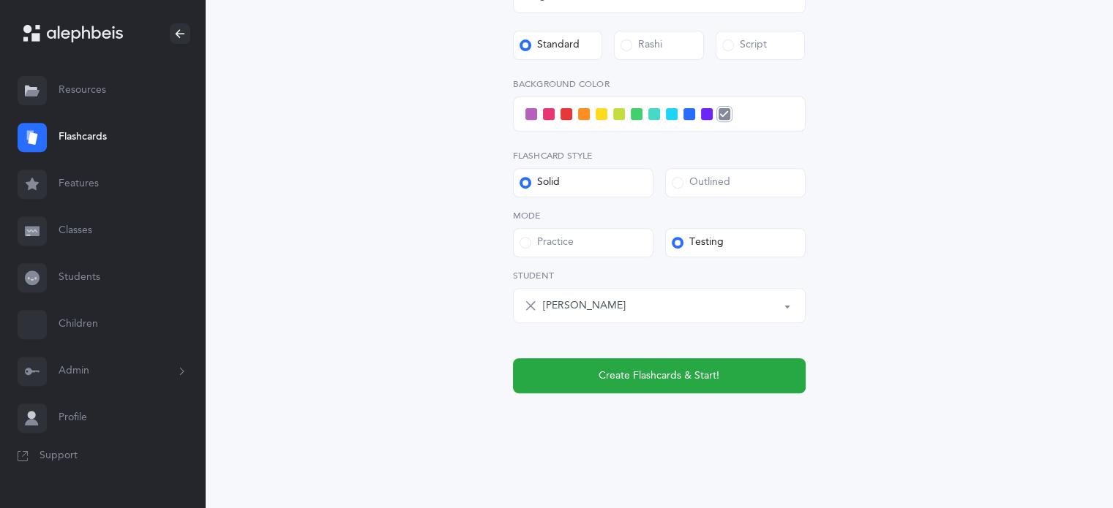
scroll to position [588, 0]
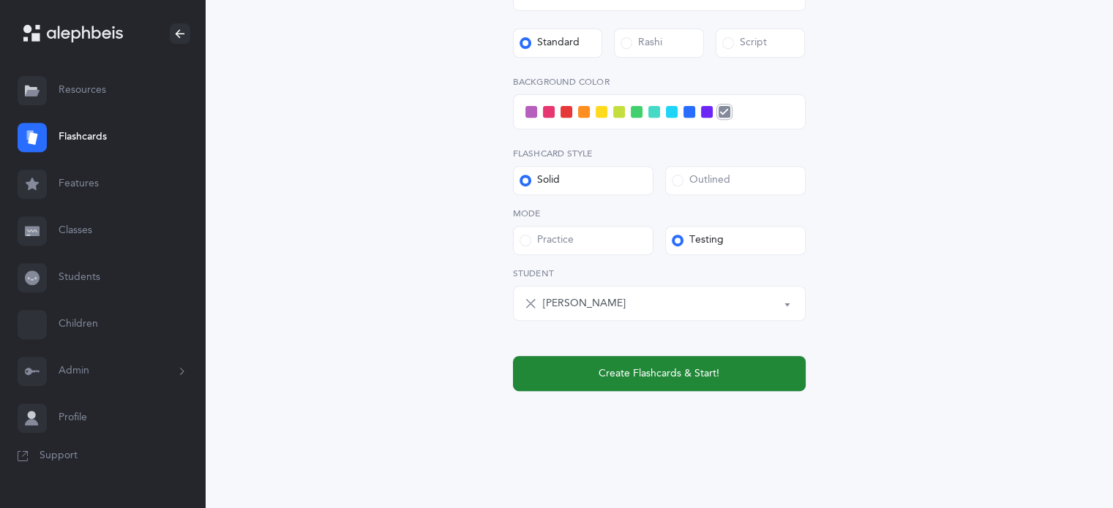
click at [698, 378] on span "Create Flashcards & Start!" at bounding box center [658, 374] width 121 height 15
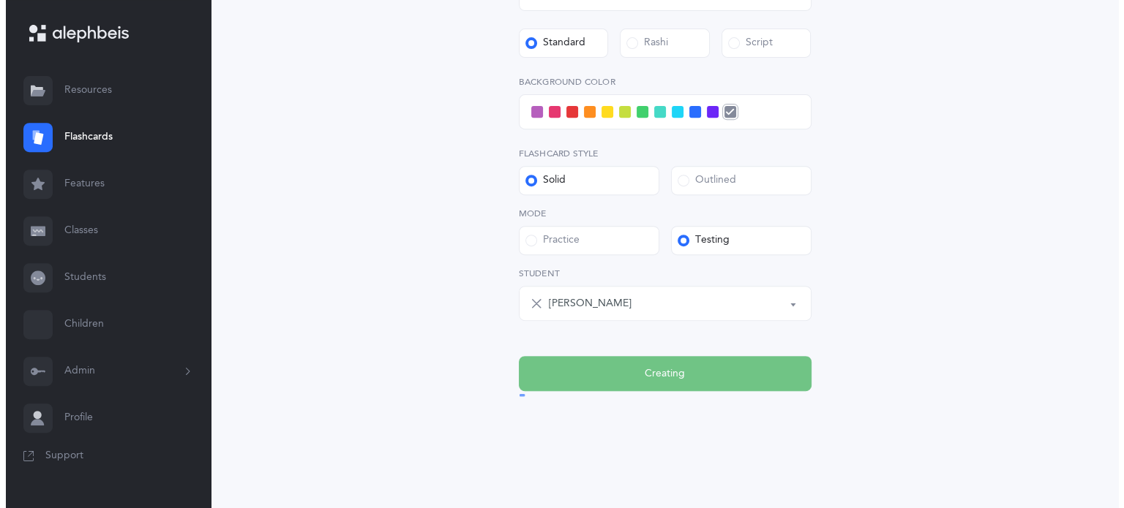
scroll to position [0, 0]
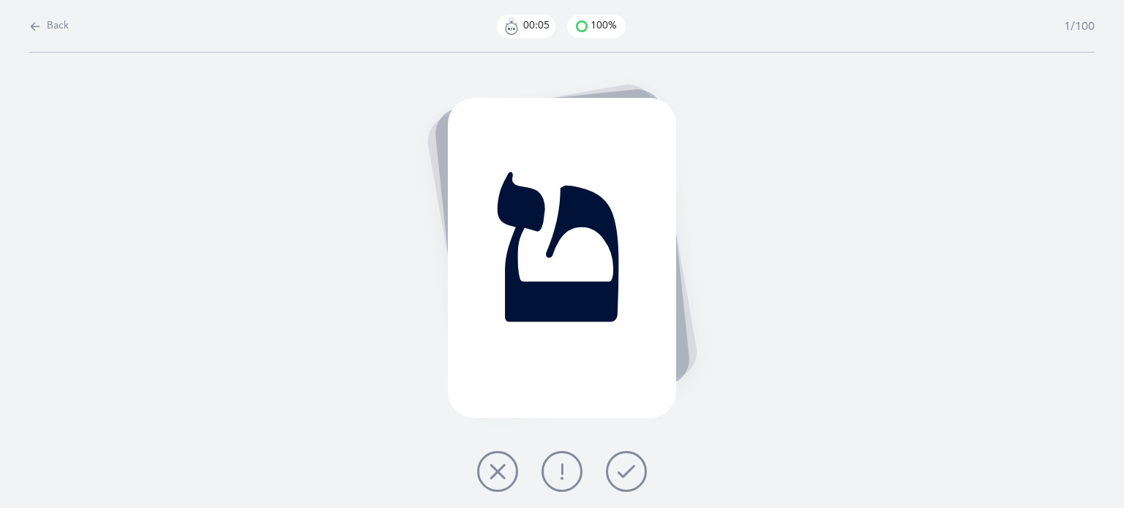
click at [490, 478] on icon at bounding box center [498, 472] width 18 height 18
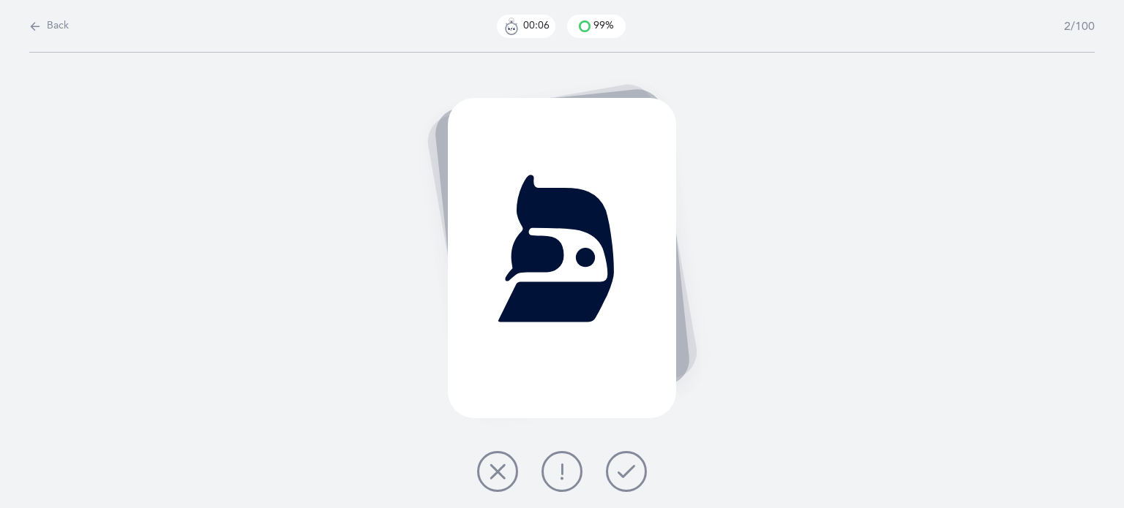
click at [616, 479] on button at bounding box center [626, 471] width 41 height 41
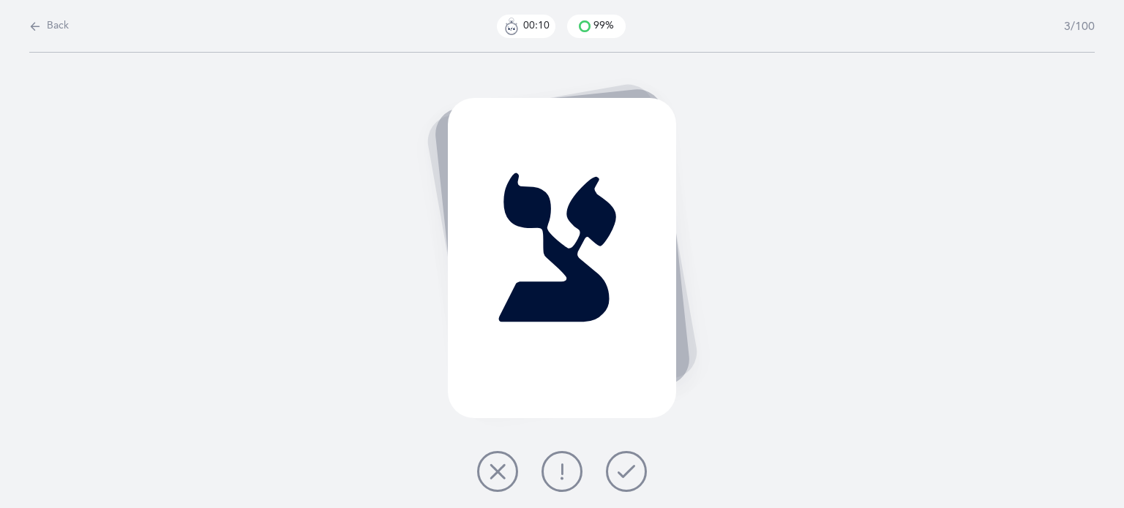
click at [618, 479] on icon at bounding box center [627, 472] width 18 height 18
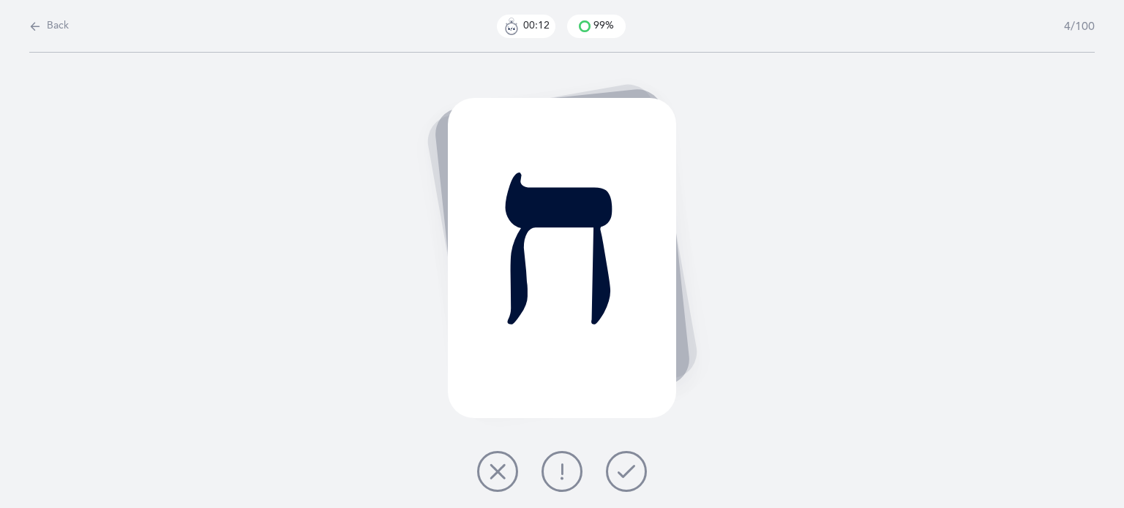
click at [618, 479] on icon at bounding box center [627, 472] width 18 height 18
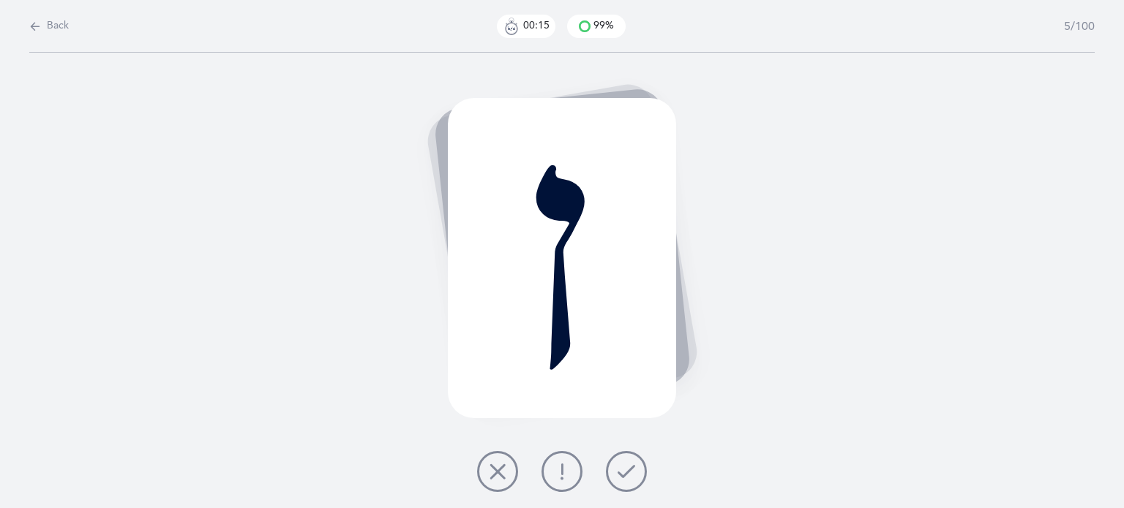
click at [618, 476] on icon at bounding box center [627, 472] width 18 height 18
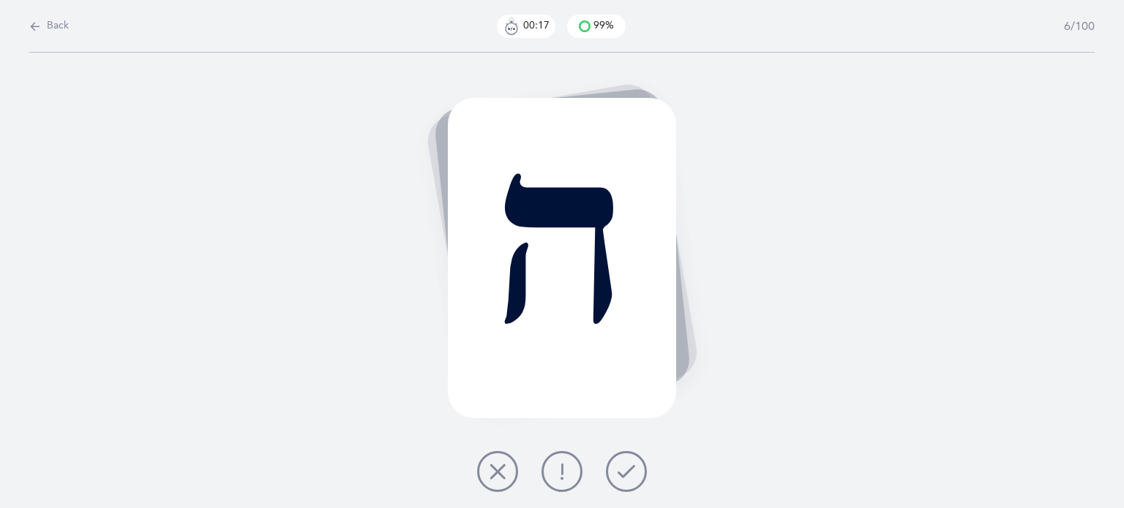
click at [618, 476] on icon at bounding box center [627, 472] width 18 height 18
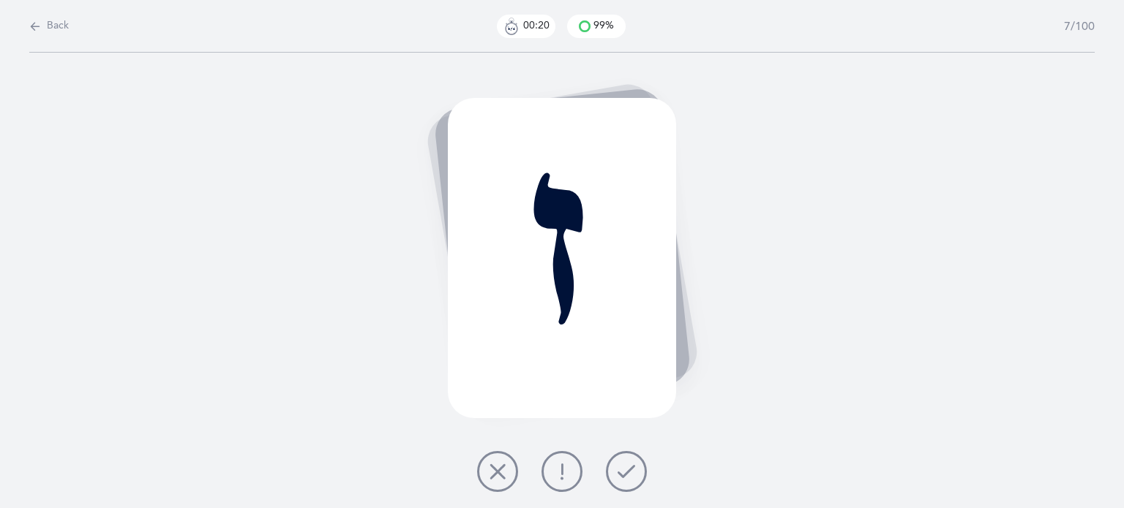
click at [620, 473] on icon at bounding box center [627, 472] width 18 height 18
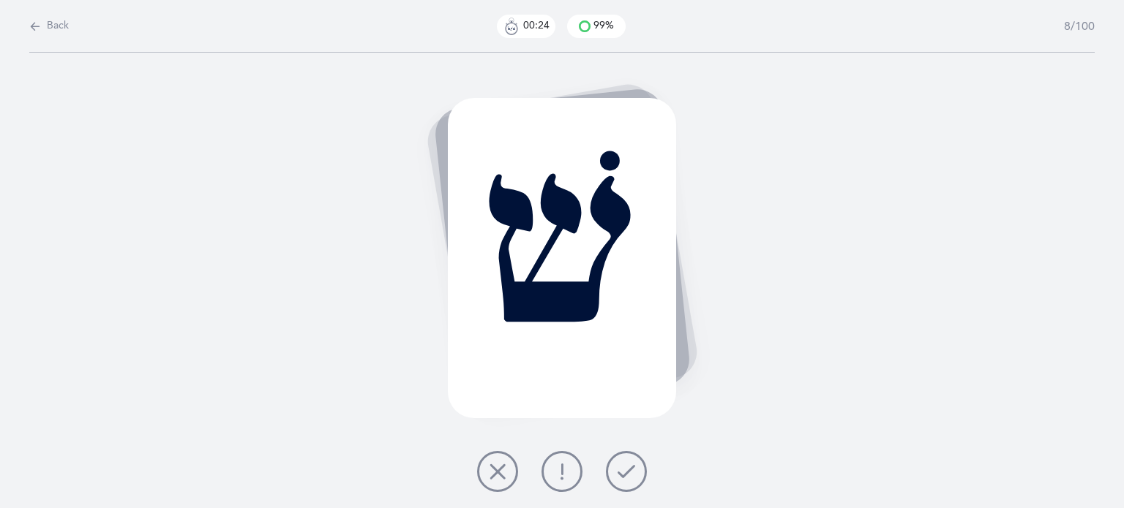
click at [621, 470] on icon at bounding box center [627, 472] width 18 height 18
click at [629, 471] on icon at bounding box center [627, 472] width 18 height 18
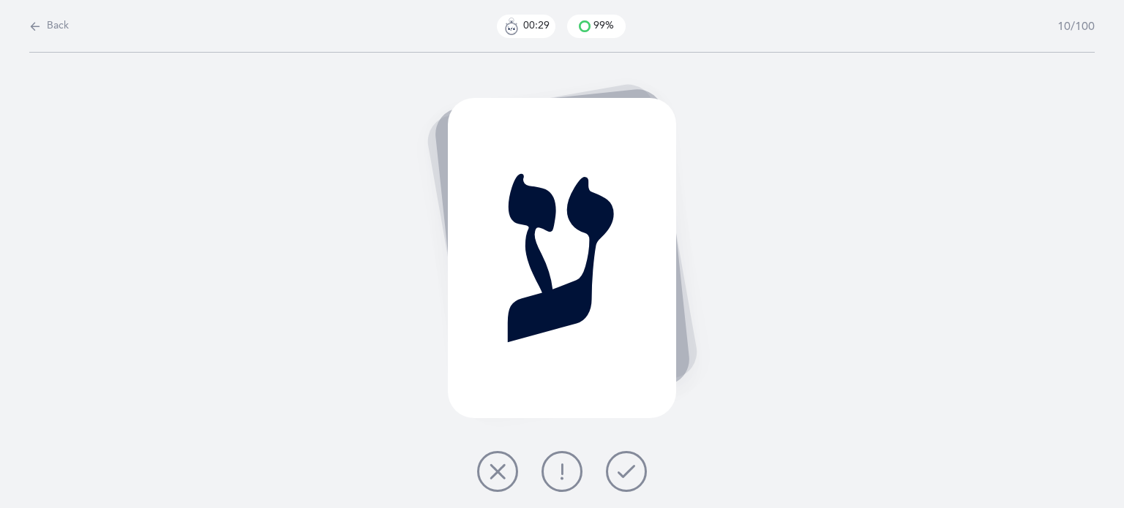
click at [629, 471] on icon at bounding box center [627, 472] width 18 height 18
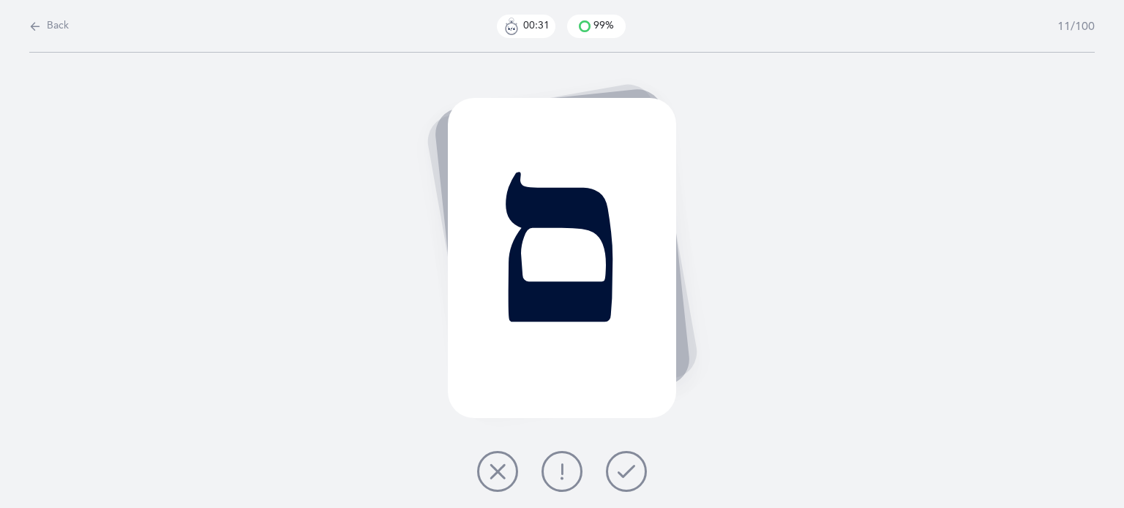
click at [630, 488] on button at bounding box center [626, 471] width 41 height 41
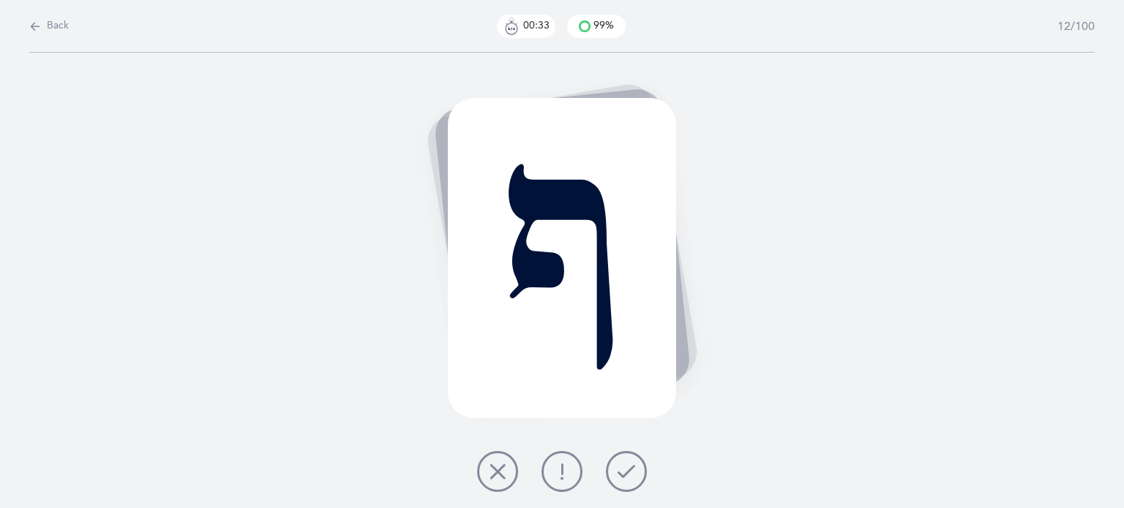
click at [626, 475] on icon at bounding box center [627, 472] width 18 height 18
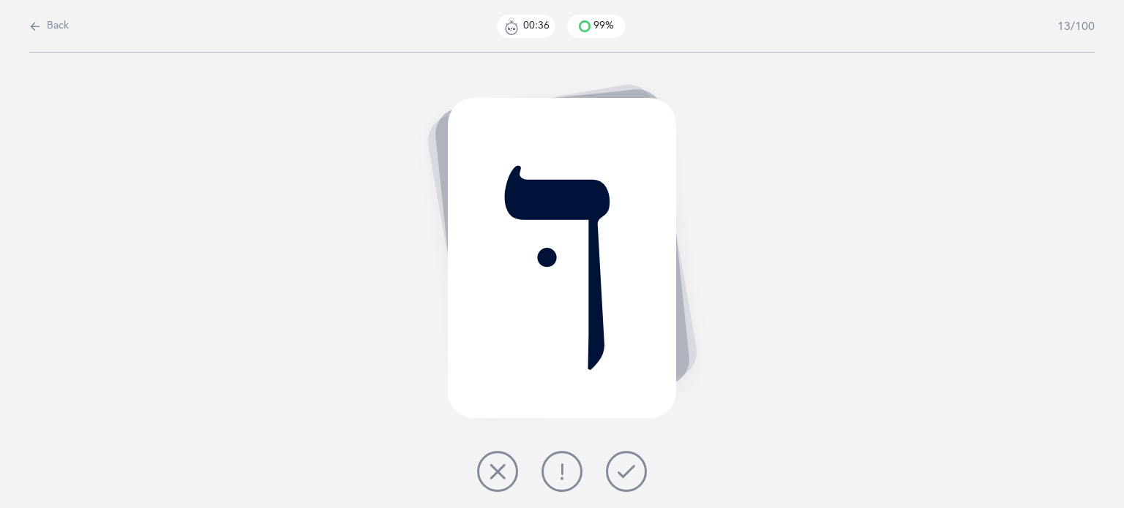
click at [629, 471] on icon at bounding box center [627, 472] width 18 height 18
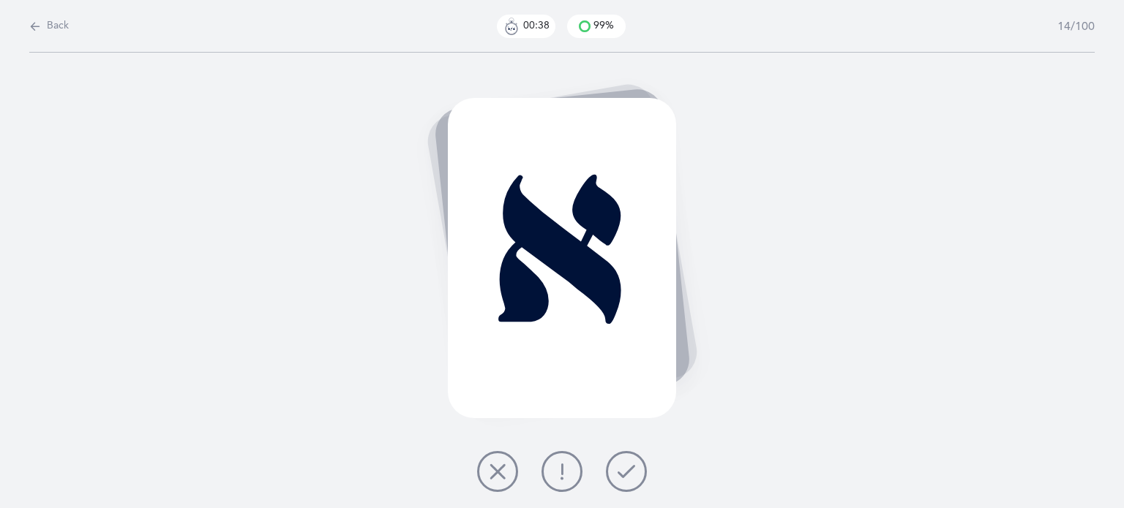
click at [628, 474] on icon at bounding box center [627, 472] width 18 height 18
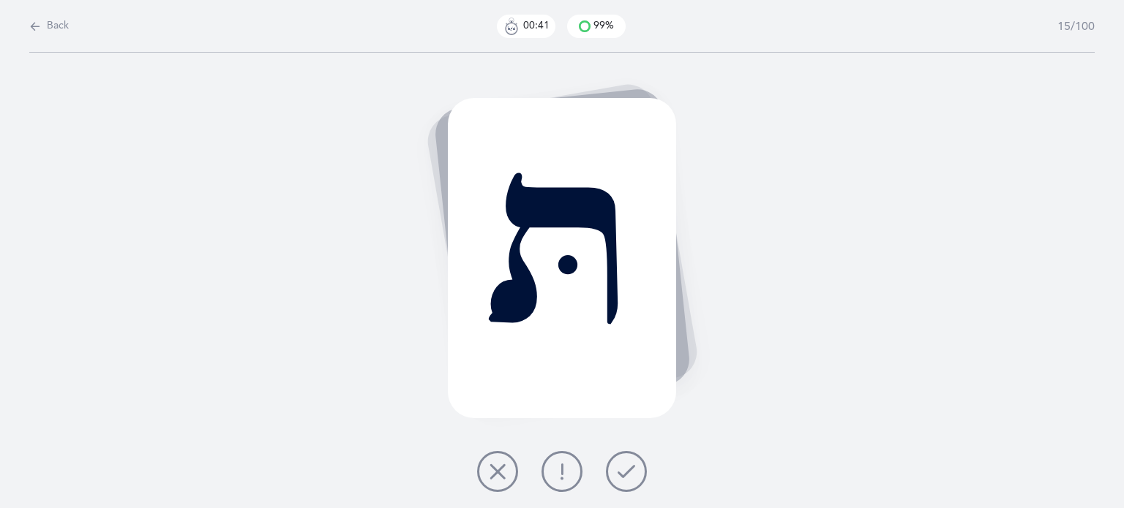
click at [631, 479] on icon at bounding box center [627, 472] width 18 height 18
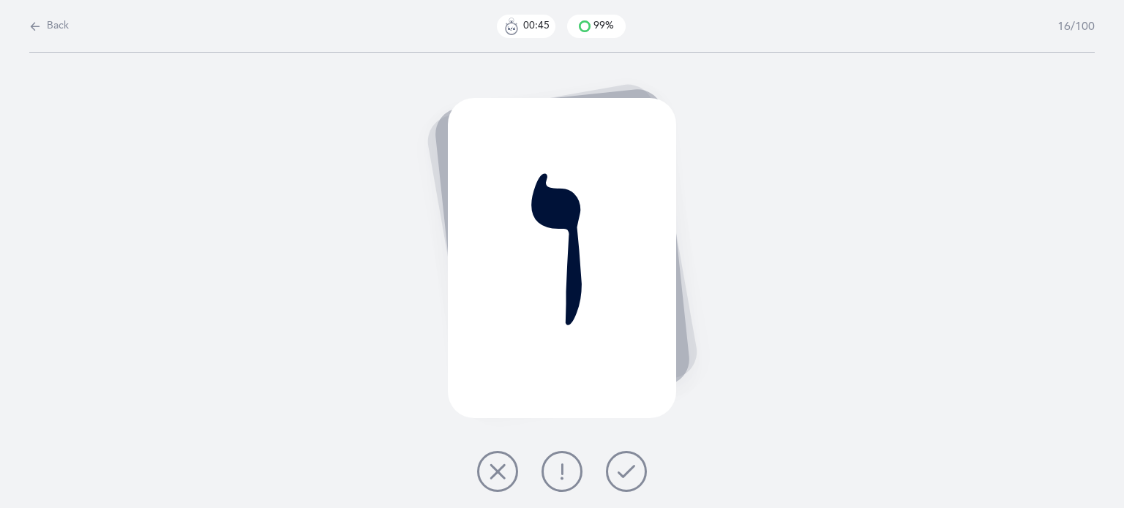
click at [572, 476] on button at bounding box center [561, 471] width 41 height 41
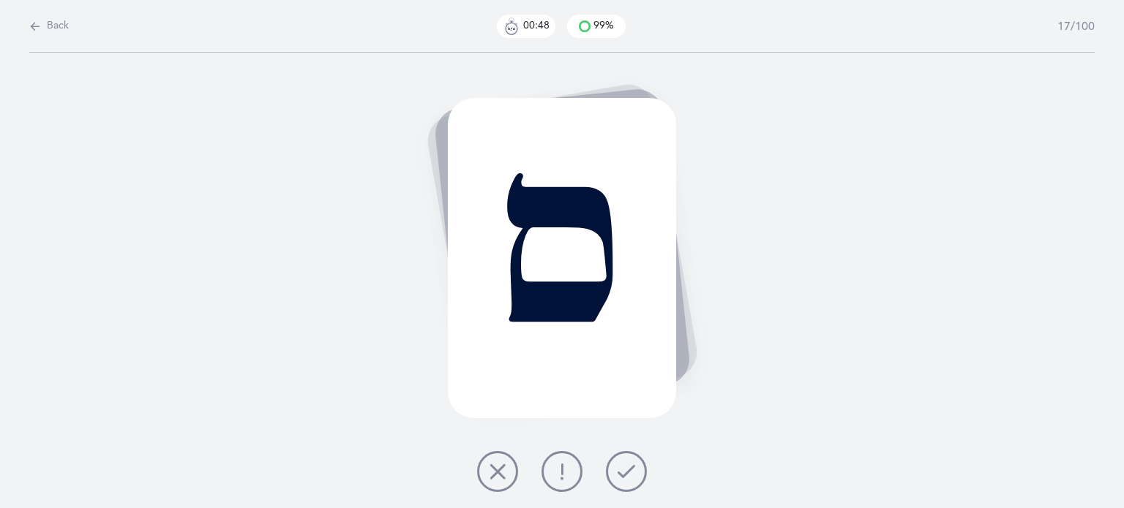
click at [629, 472] on icon at bounding box center [627, 472] width 18 height 18
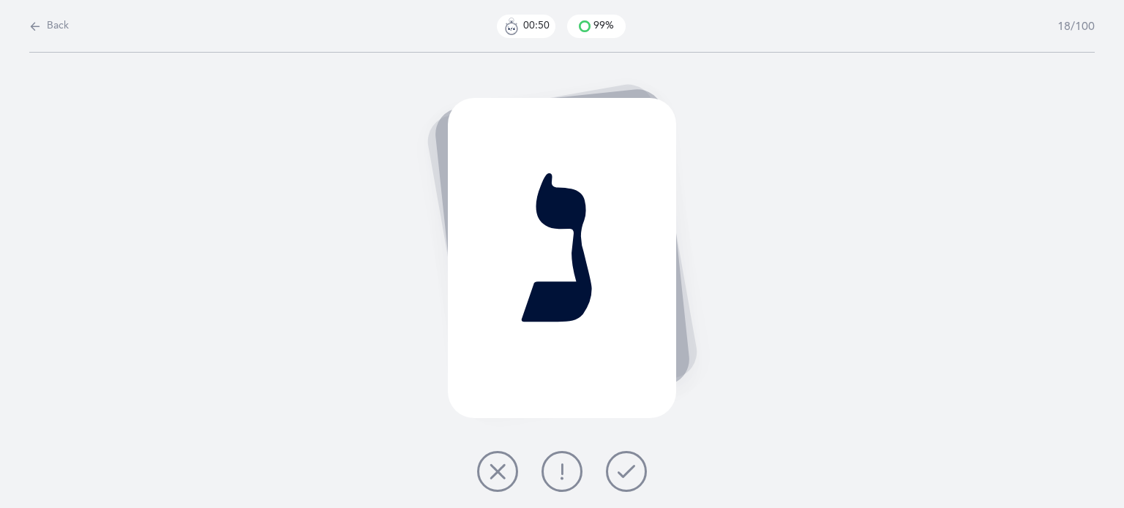
click at [629, 472] on icon at bounding box center [627, 472] width 18 height 18
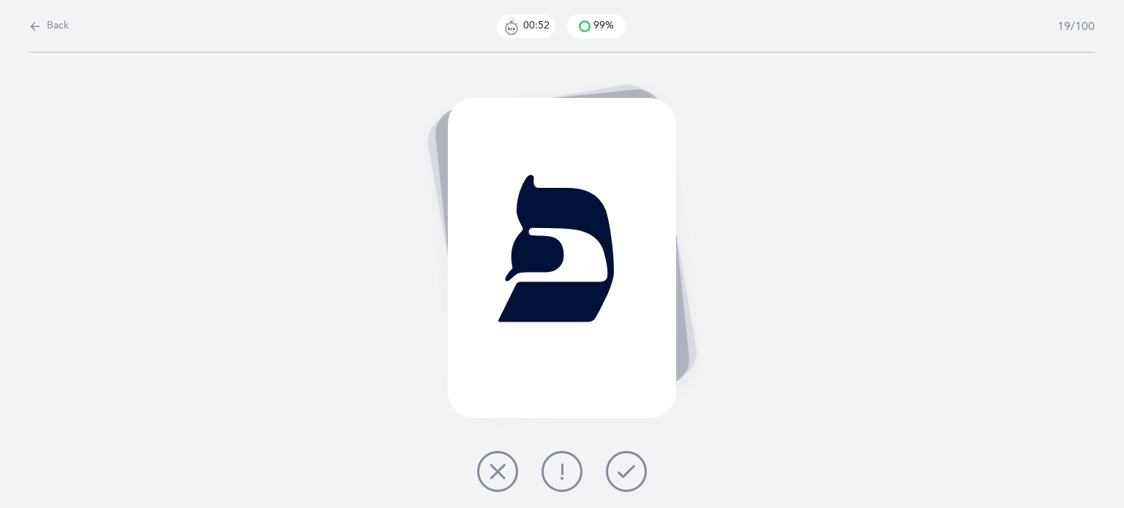
click at [629, 471] on icon at bounding box center [627, 472] width 18 height 18
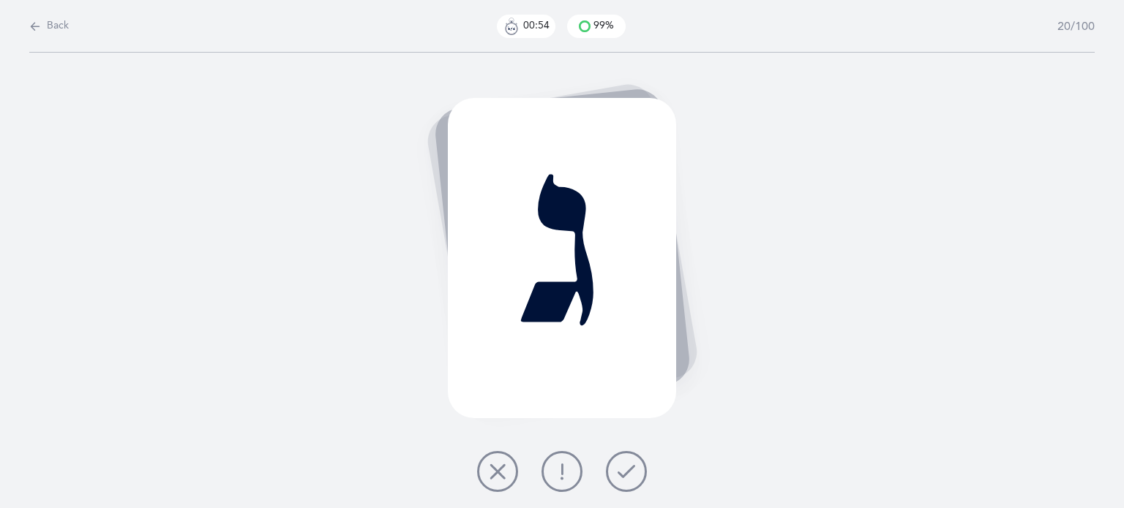
click at [629, 471] on icon at bounding box center [627, 472] width 18 height 18
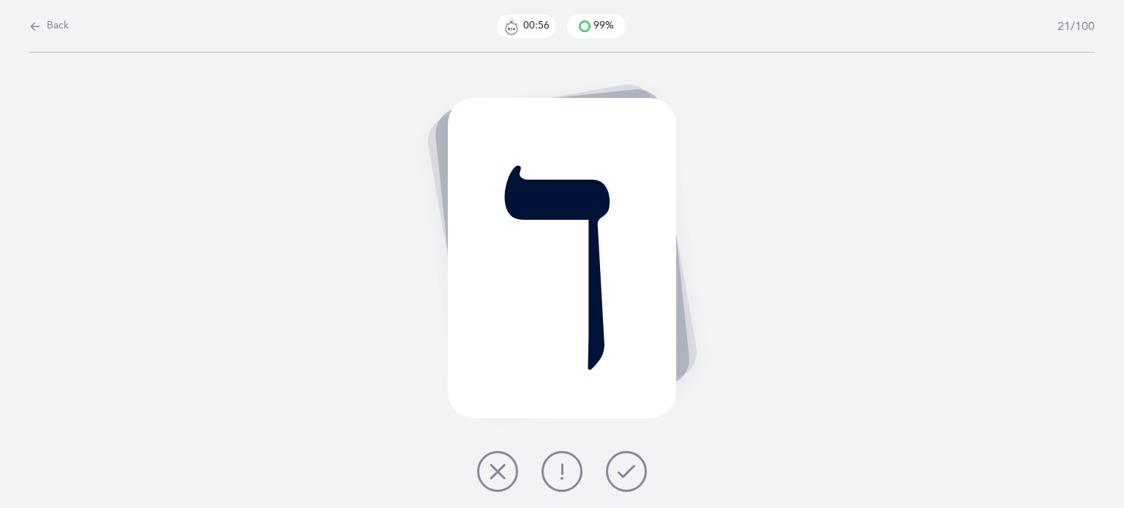
click at [629, 471] on icon at bounding box center [627, 472] width 18 height 18
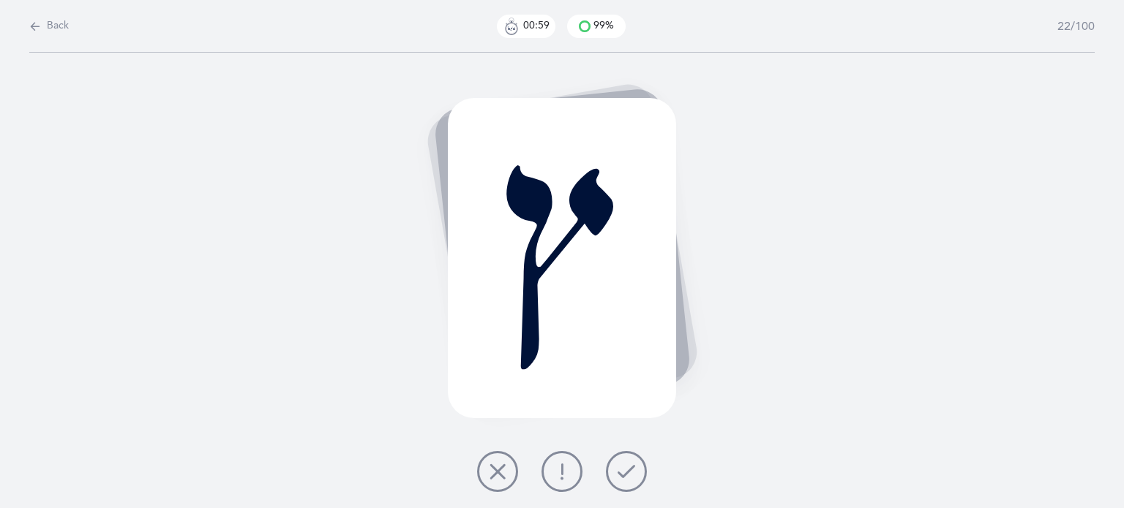
click at [629, 471] on icon at bounding box center [627, 472] width 18 height 18
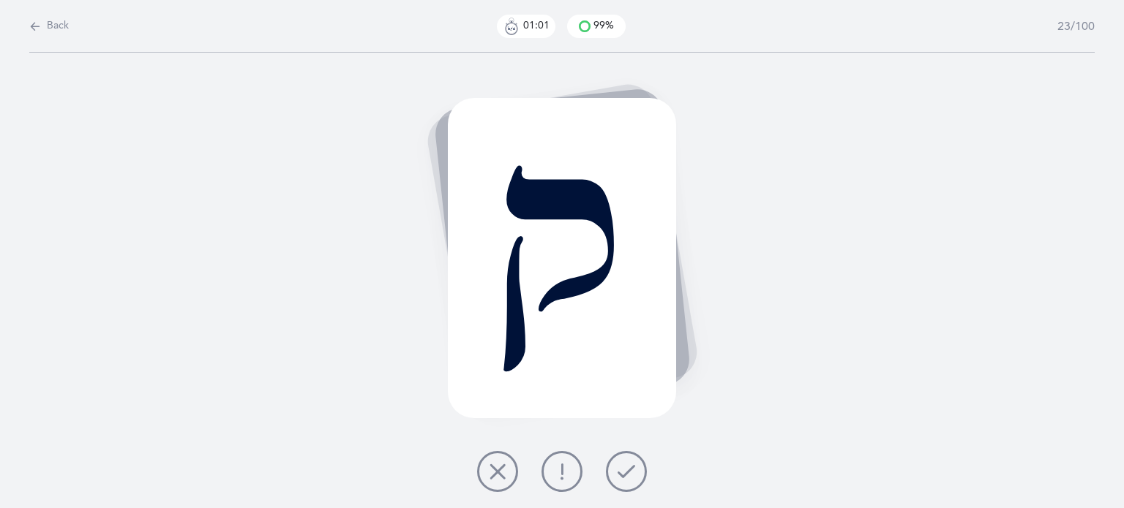
click at [629, 470] on icon at bounding box center [627, 472] width 18 height 18
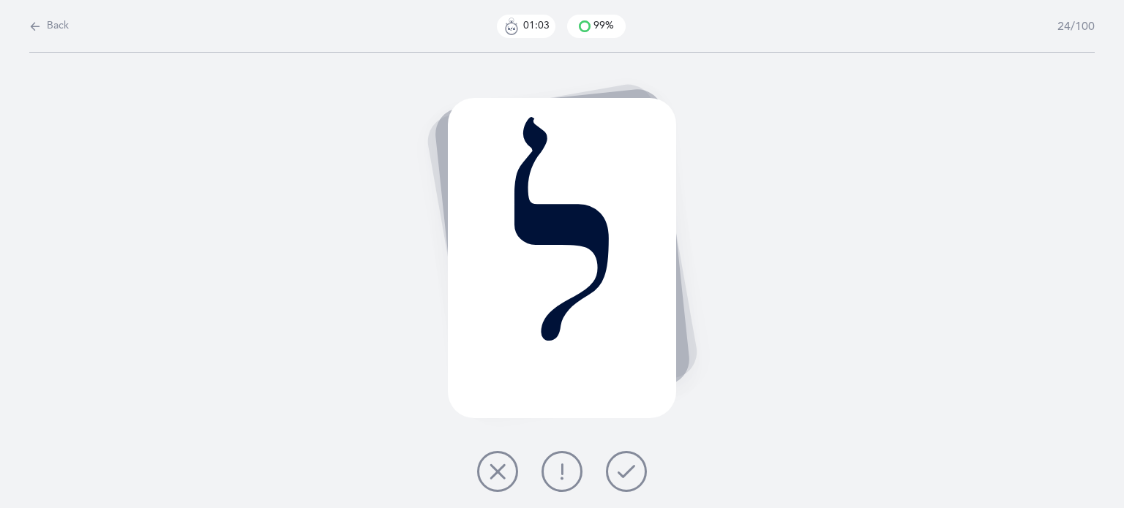
click at [629, 470] on icon at bounding box center [627, 472] width 18 height 18
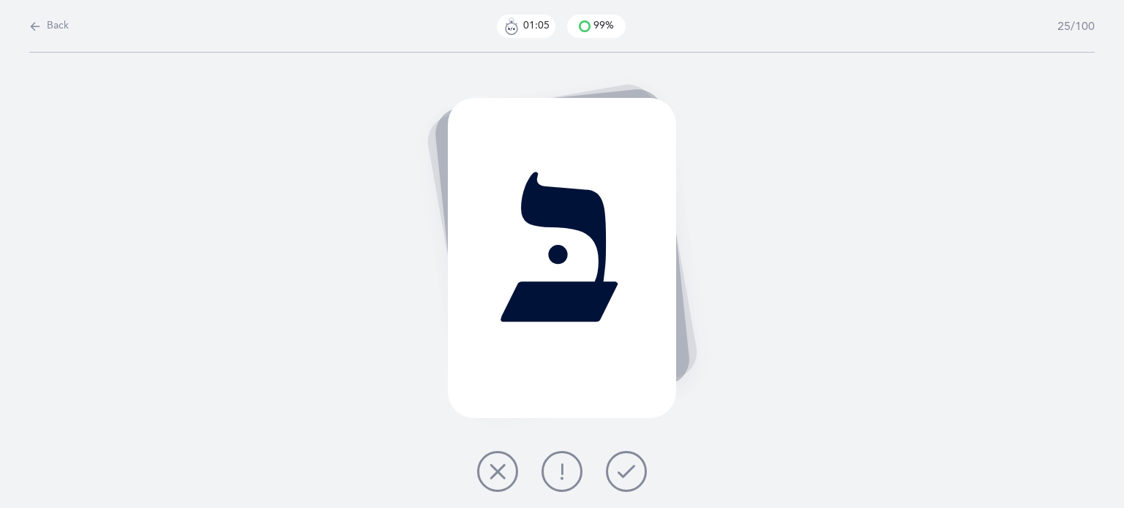
click at [628, 468] on icon at bounding box center [627, 472] width 18 height 18
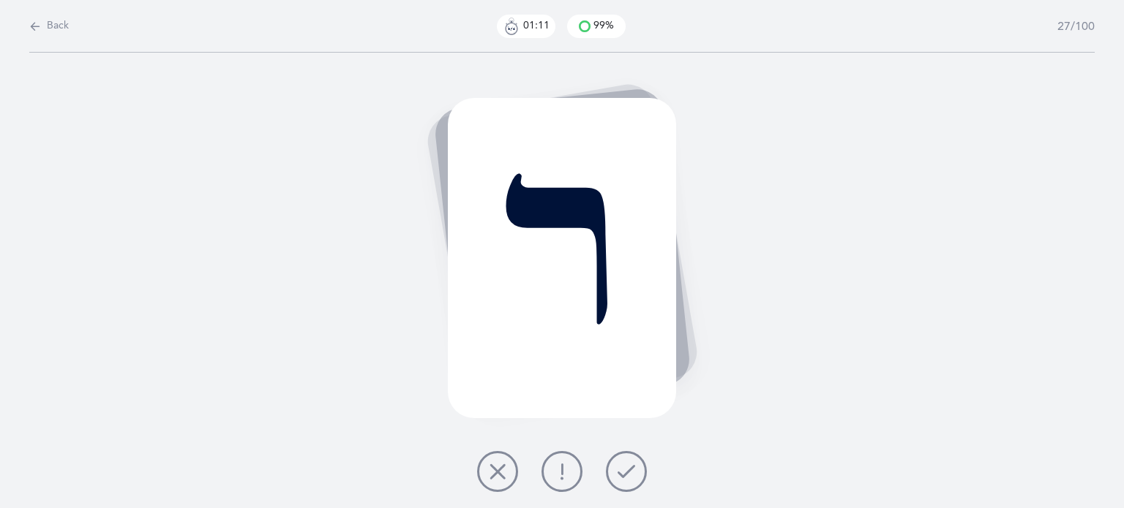
click at [628, 468] on icon at bounding box center [627, 472] width 18 height 18
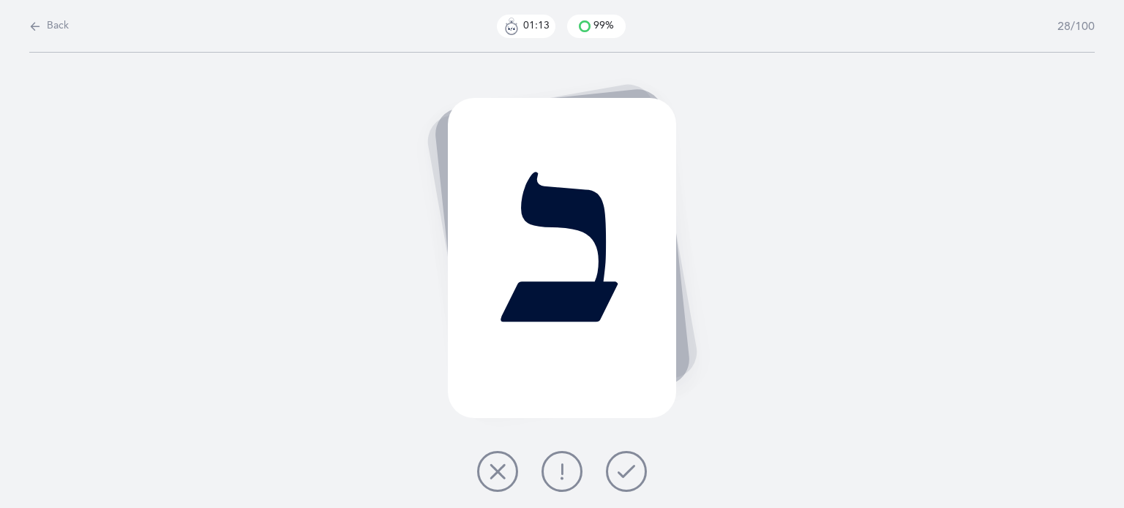
click at [628, 468] on icon at bounding box center [627, 472] width 18 height 18
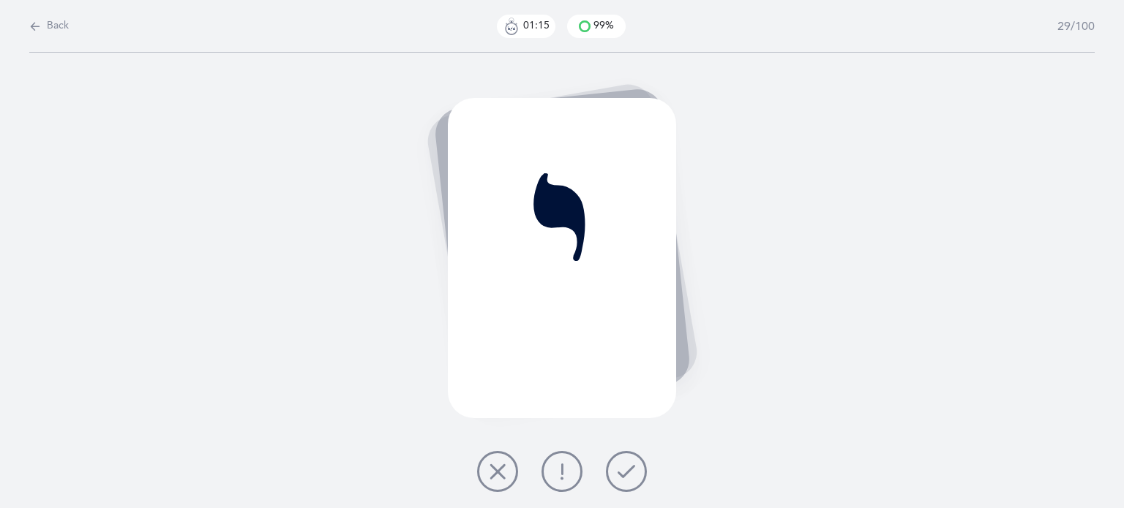
click at [628, 468] on icon at bounding box center [627, 472] width 18 height 18
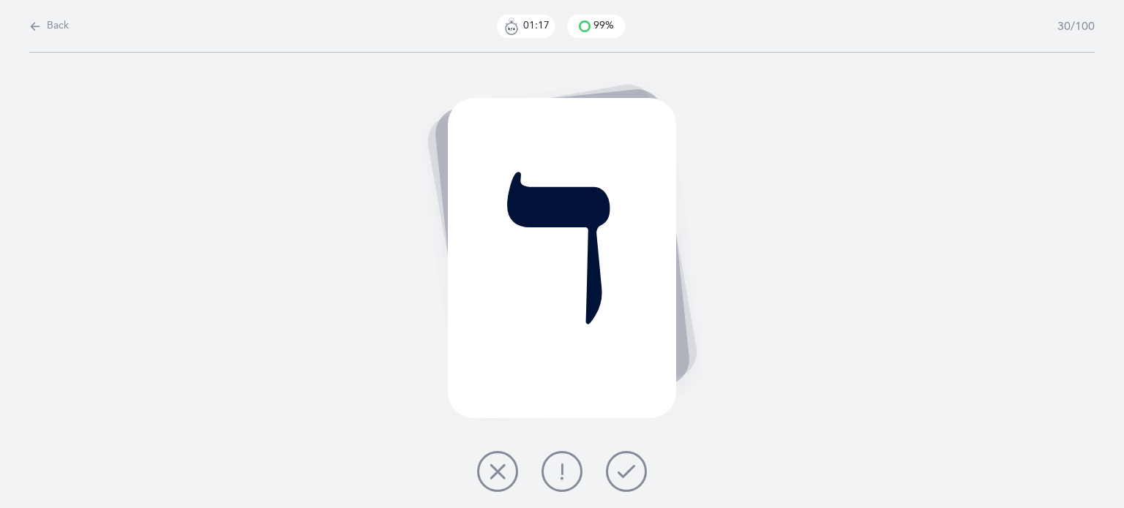
click at [626, 468] on icon at bounding box center [627, 472] width 18 height 18
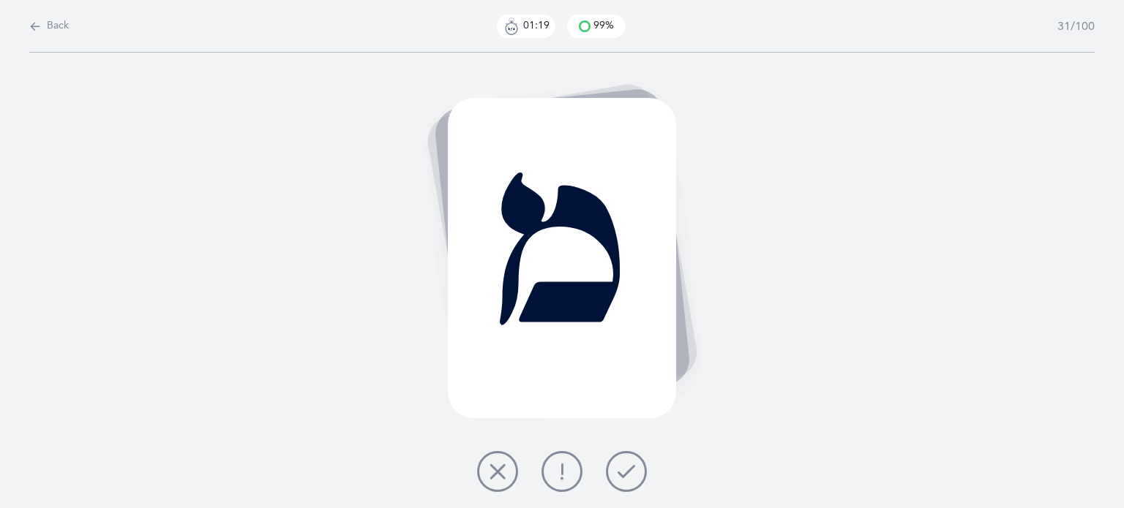
click at [626, 468] on icon at bounding box center [627, 472] width 18 height 18
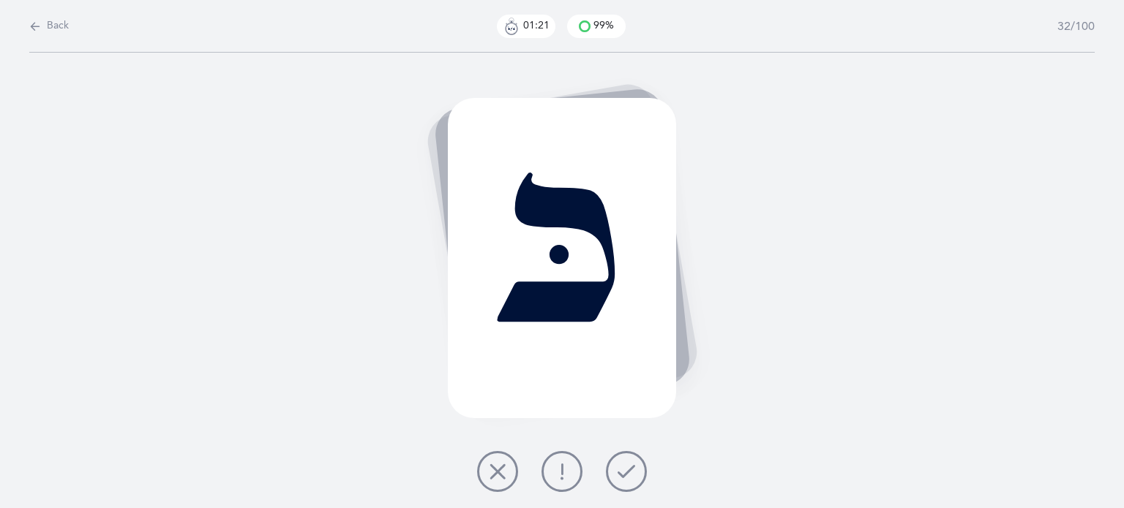
click at [624, 469] on icon at bounding box center [627, 472] width 18 height 18
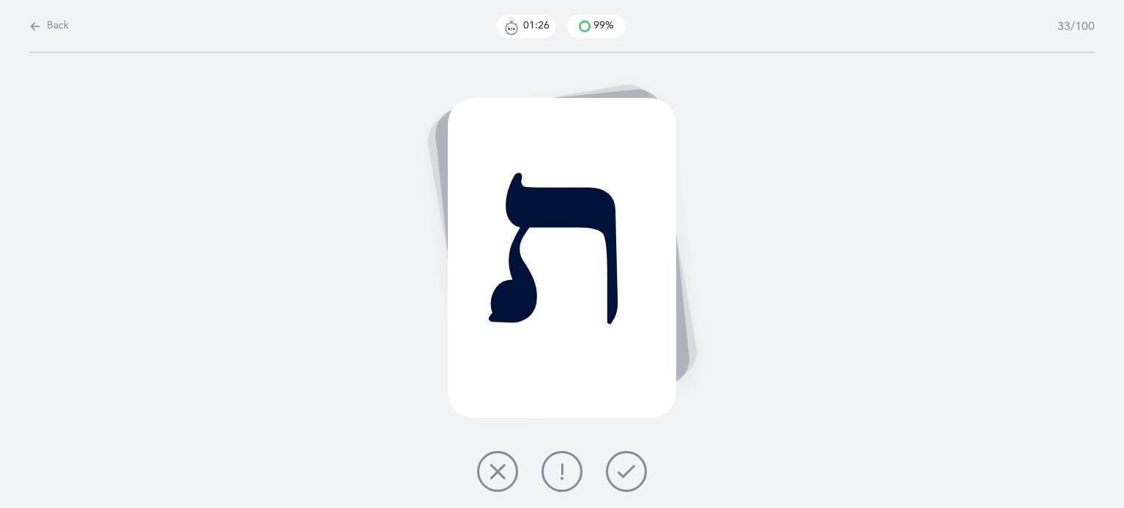
click at [498, 479] on icon at bounding box center [498, 472] width 18 height 18
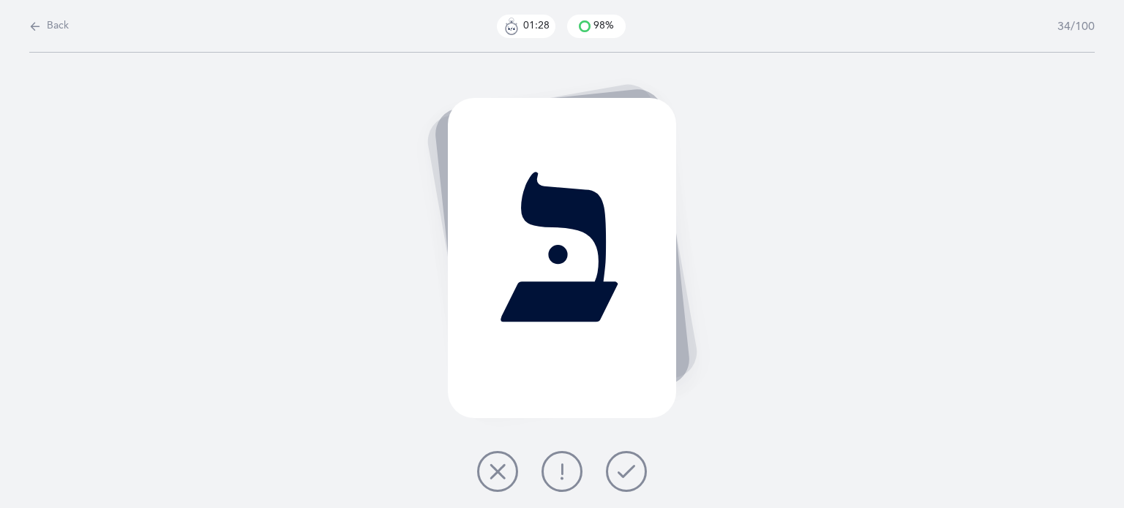
click at [624, 476] on icon at bounding box center [627, 472] width 18 height 18
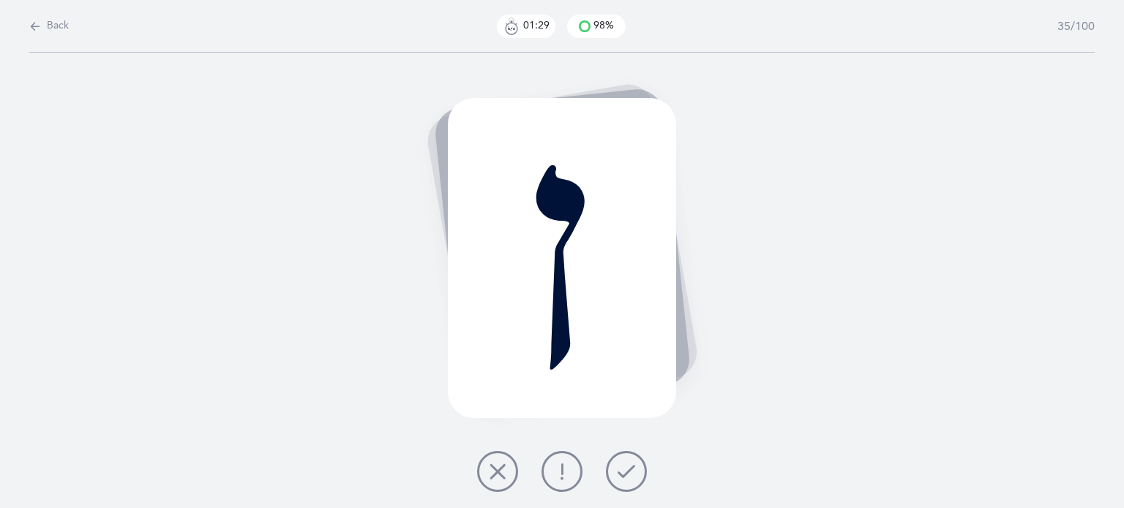
click at [624, 476] on icon at bounding box center [627, 472] width 18 height 18
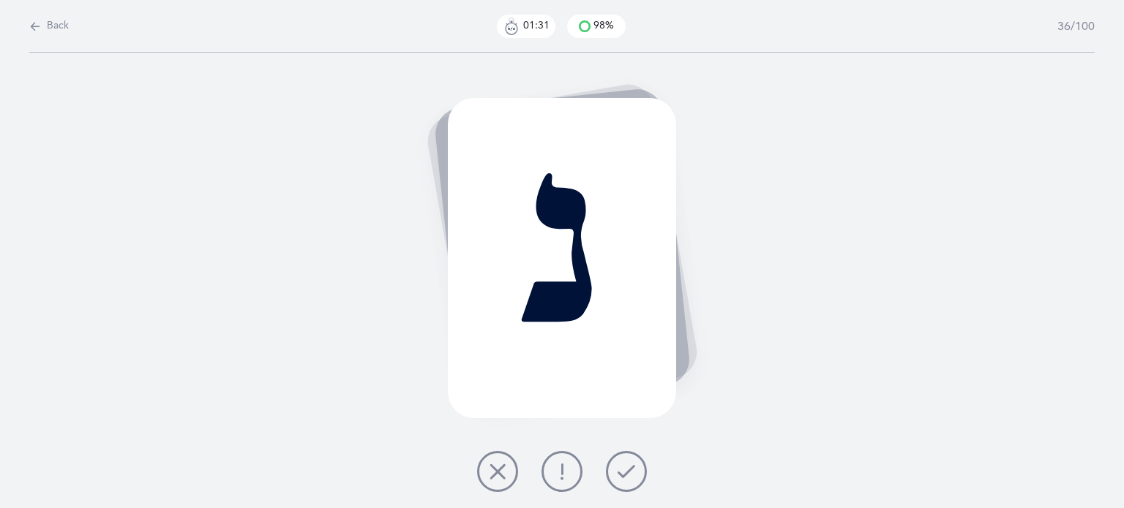
click at [624, 476] on icon at bounding box center [627, 472] width 18 height 18
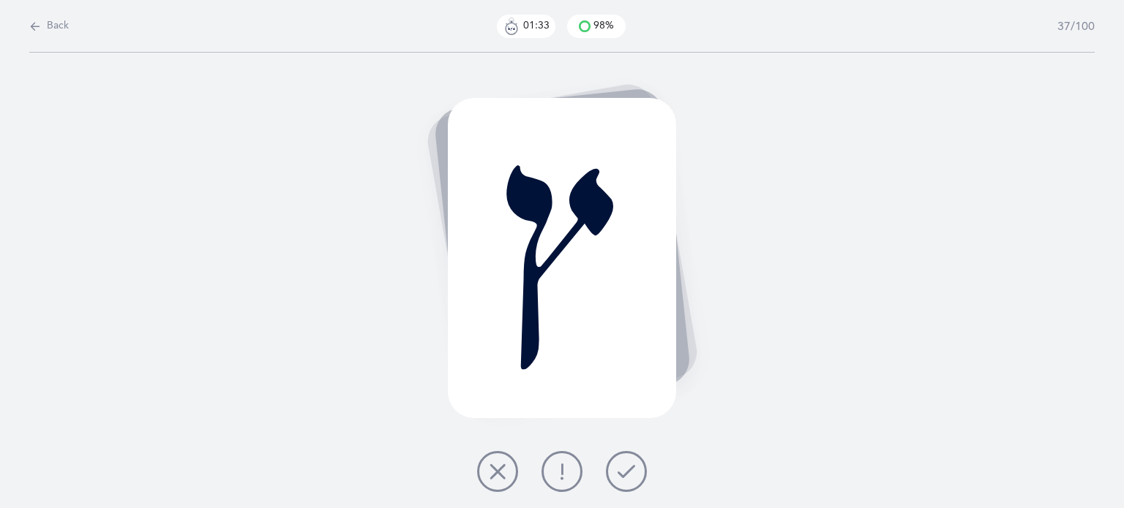
click at [624, 475] on icon at bounding box center [627, 472] width 18 height 18
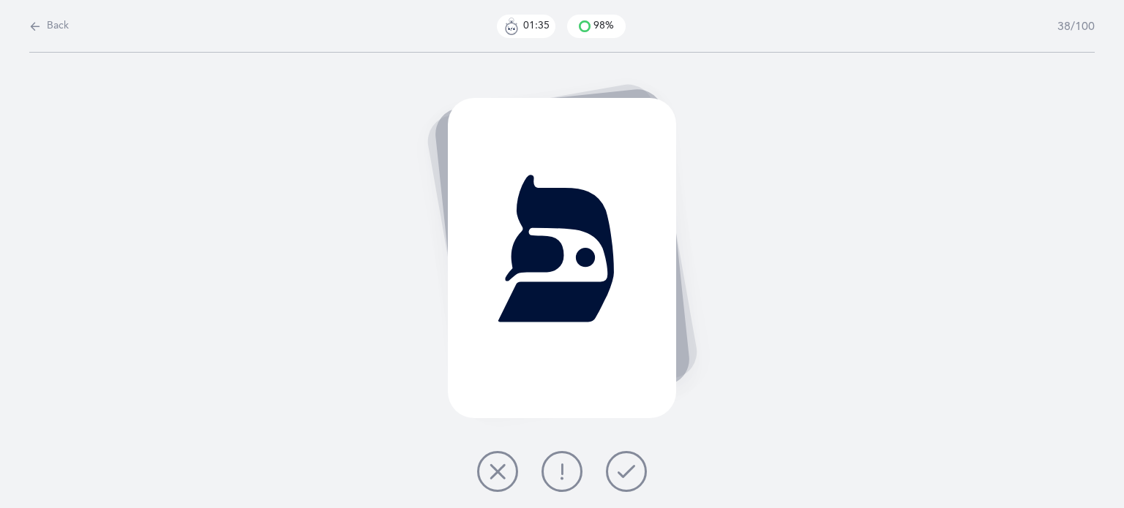
click at [623, 473] on icon at bounding box center [627, 472] width 18 height 18
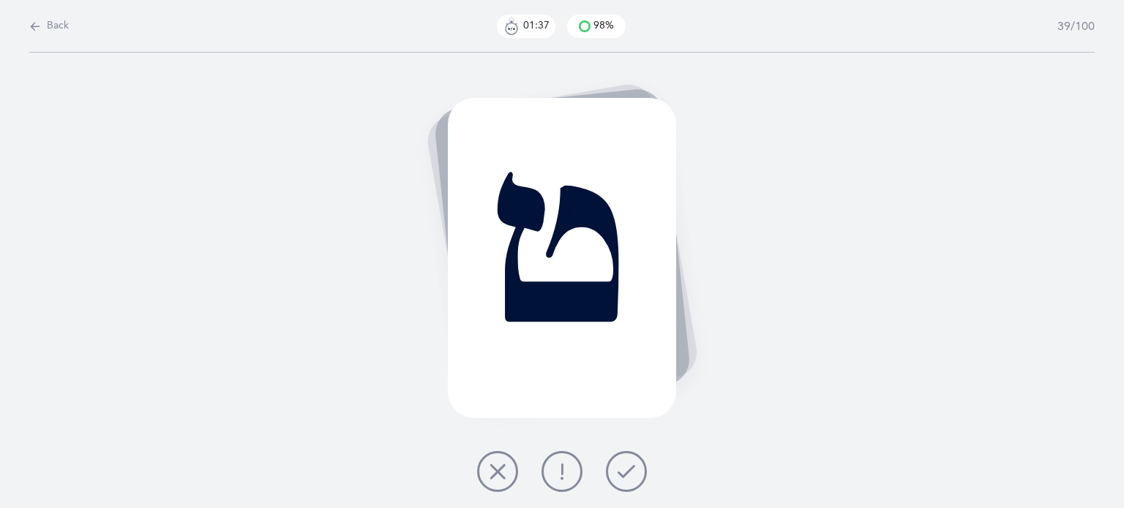
click at [622, 469] on icon at bounding box center [627, 472] width 18 height 18
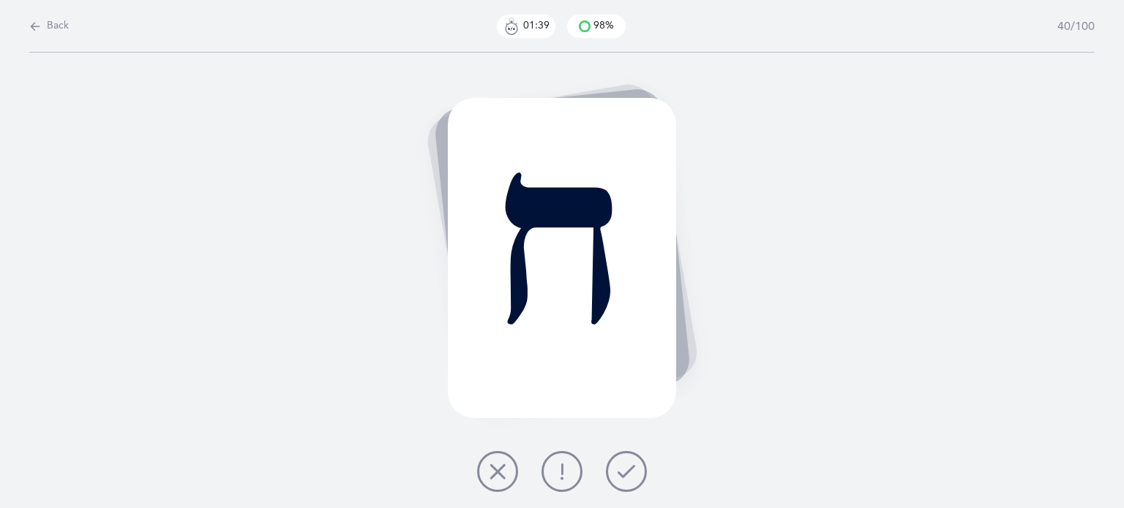
click at [622, 468] on icon at bounding box center [627, 472] width 18 height 18
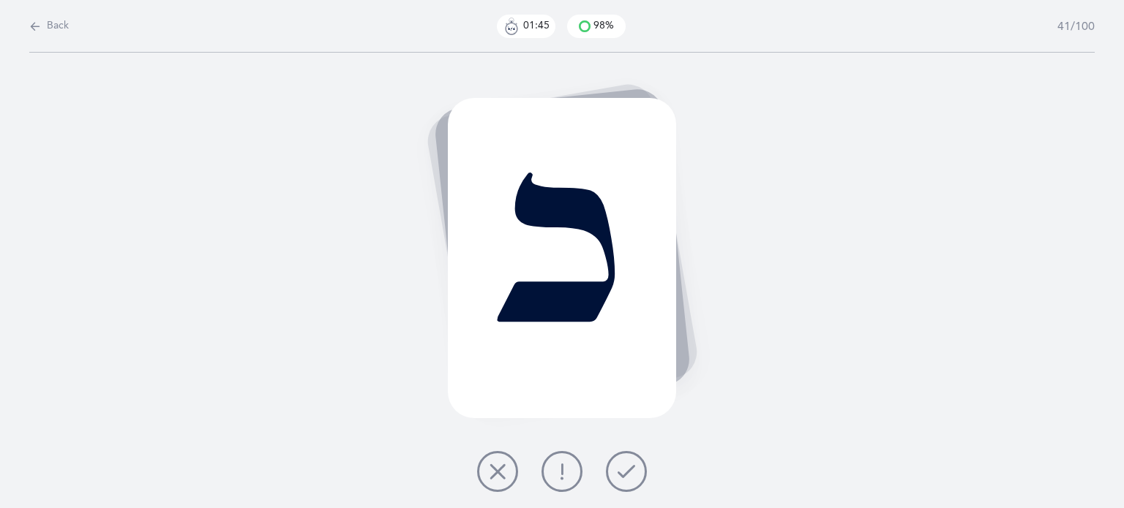
click at [633, 475] on icon at bounding box center [627, 472] width 18 height 18
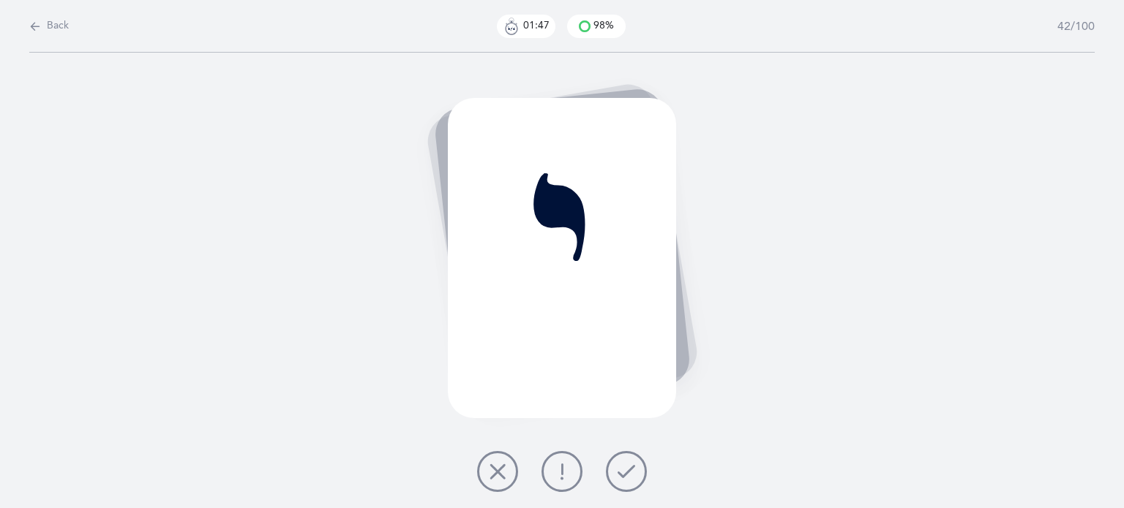
click at [634, 476] on icon at bounding box center [627, 472] width 18 height 18
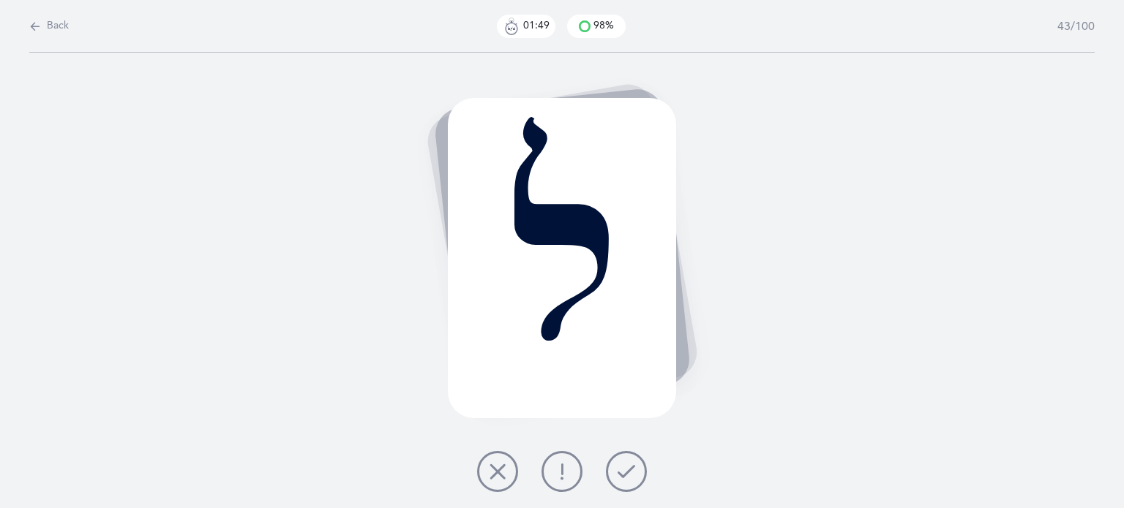
click at [634, 476] on icon at bounding box center [627, 472] width 18 height 18
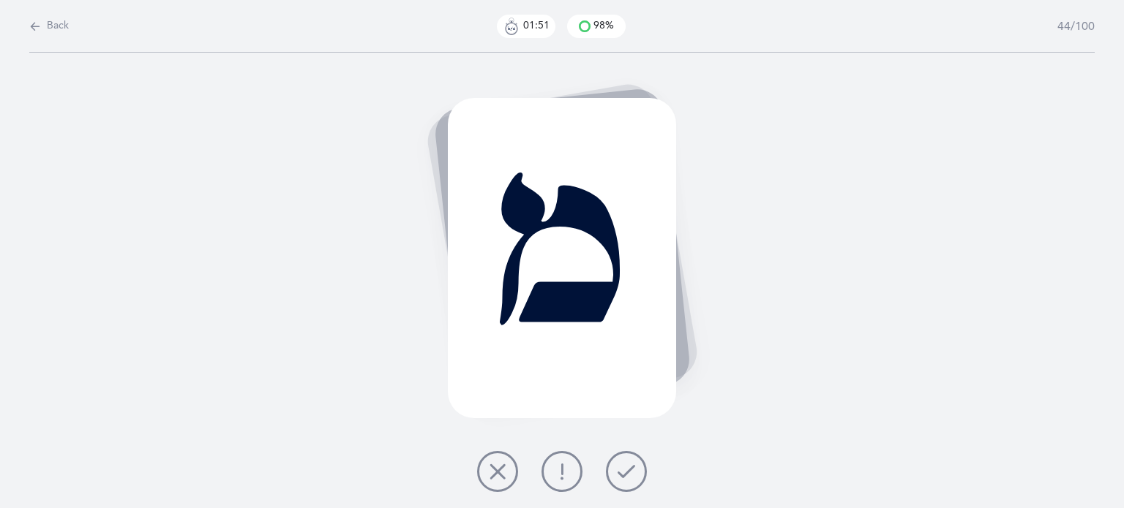
click at [626, 475] on icon at bounding box center [627, 472] width 18 height 18
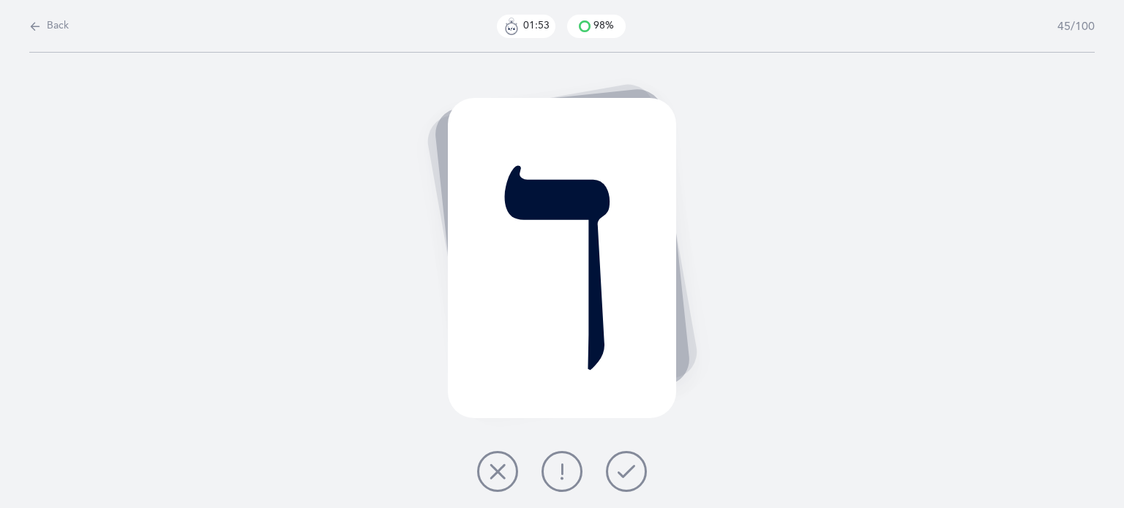
click at [624, 473] on icon at bounding box center [627, 472] width 18 height 18
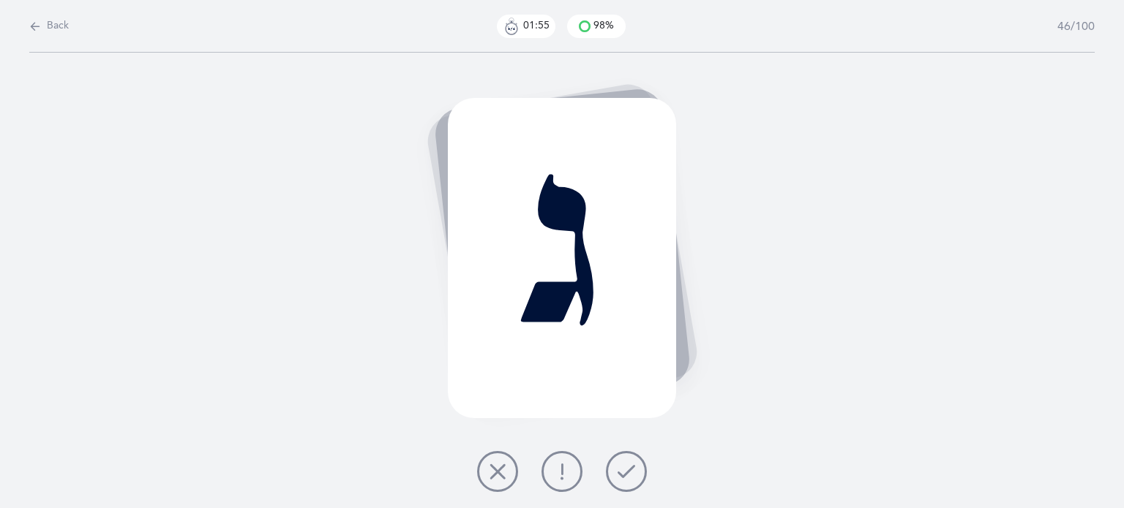
click at [624, 473] on icon at bounding box center [627, 472] width 18 height 18
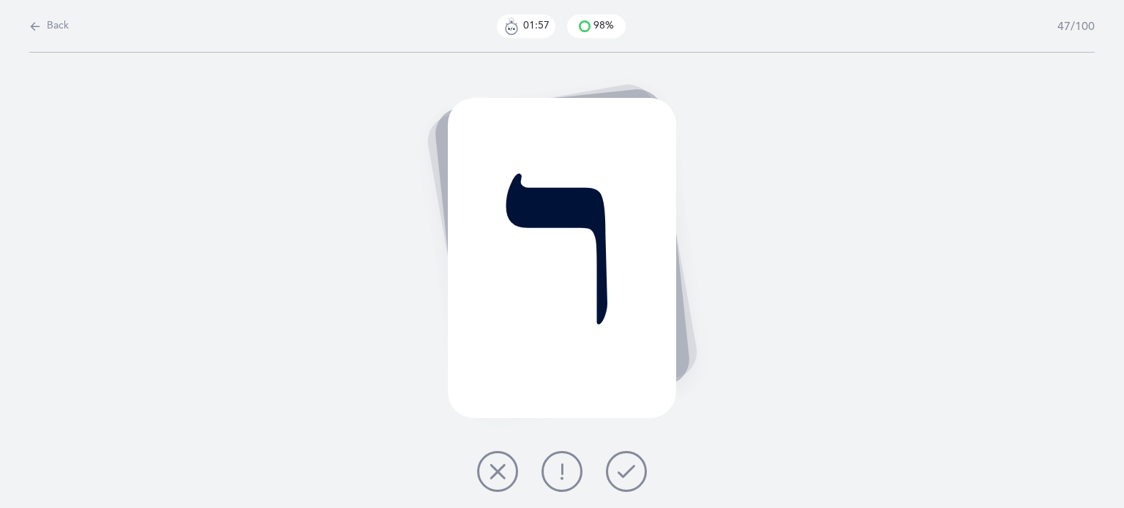
click at [624, 473] on icon at bounding box center [627, 472] width 18 height 18
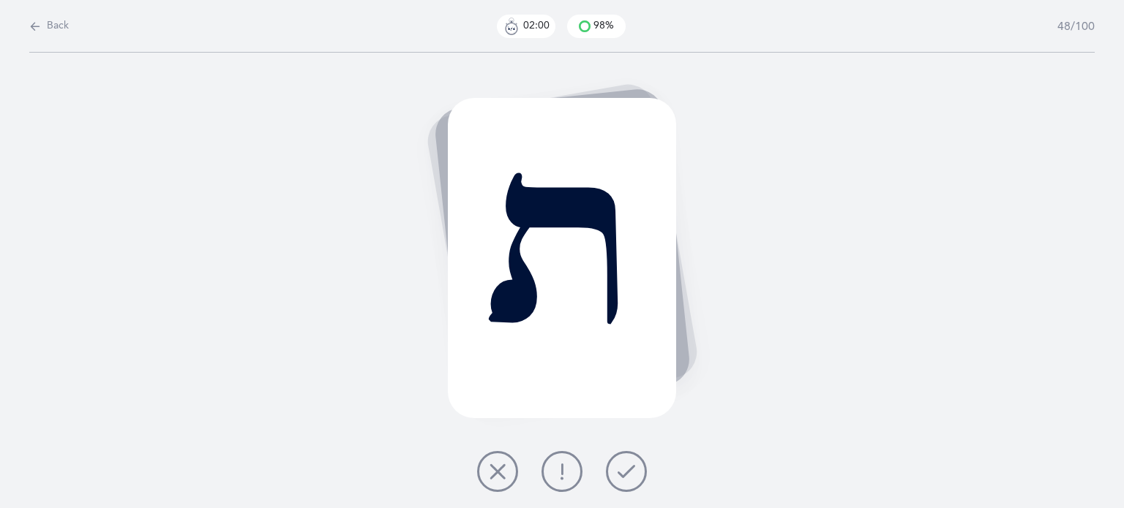
click at [615, 470] on button at bounding box center [626, 471] width 41 height 41
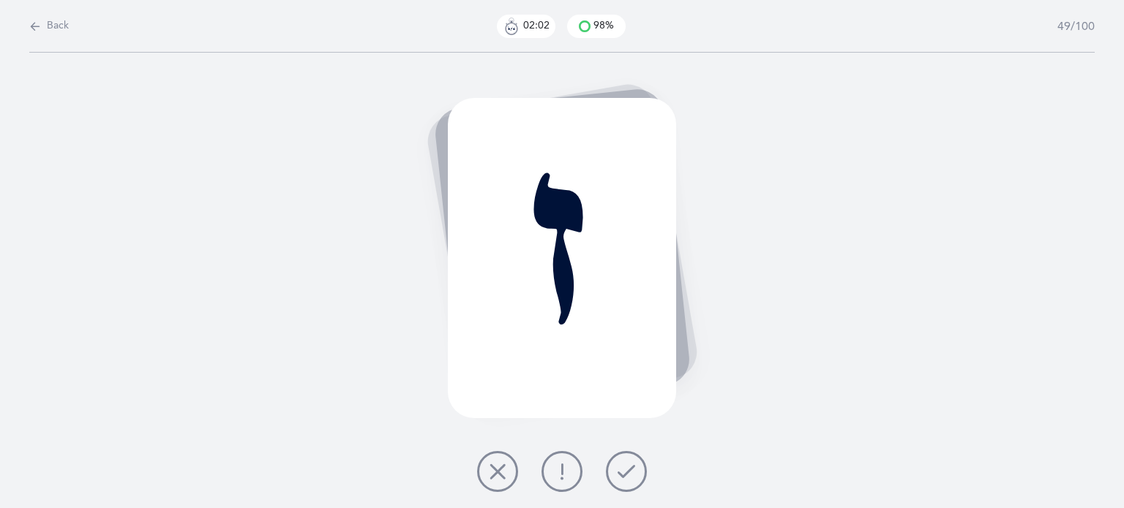
click at [628, 470] on icon at bounding box center [627, 472] width 18 height 18
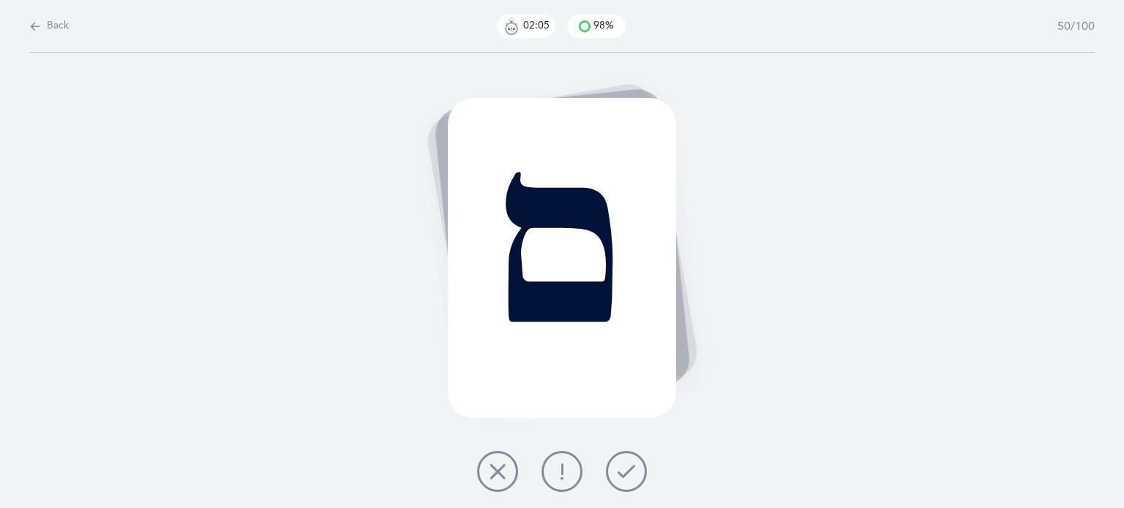
click at [629, 471] on icon at bounding box center [627, 472] width 18 height 18
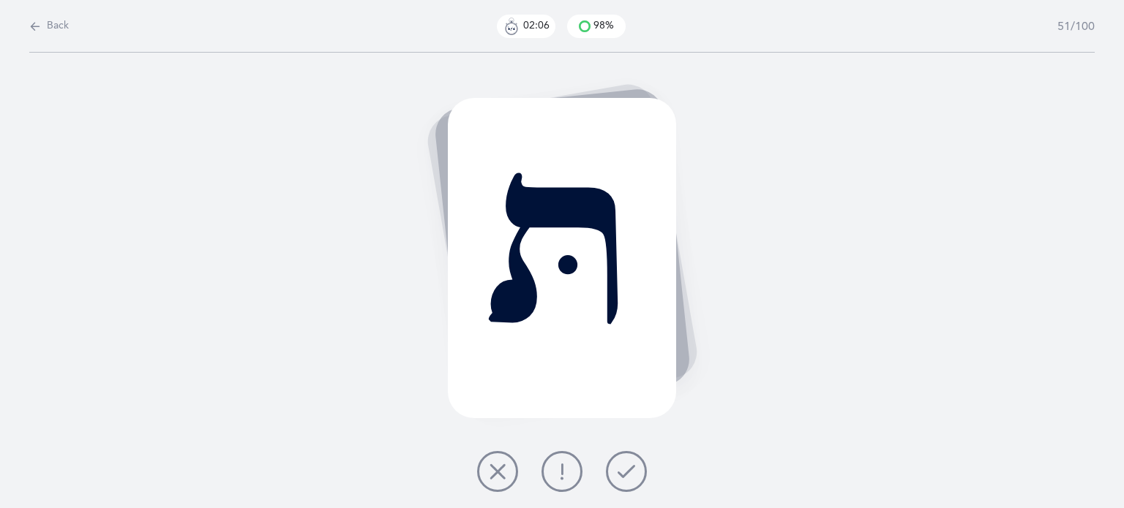
click at [628, 471] on icon at bounding box center [627, 472] width 18 height 18
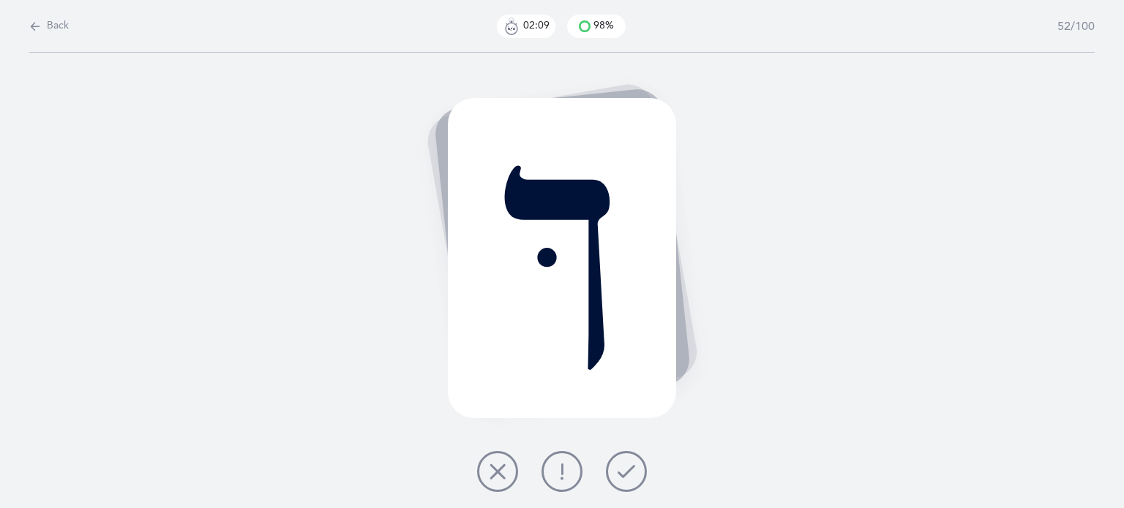
click at [628, 471] on icon at bounding box center [627, 472] width 18 height 18
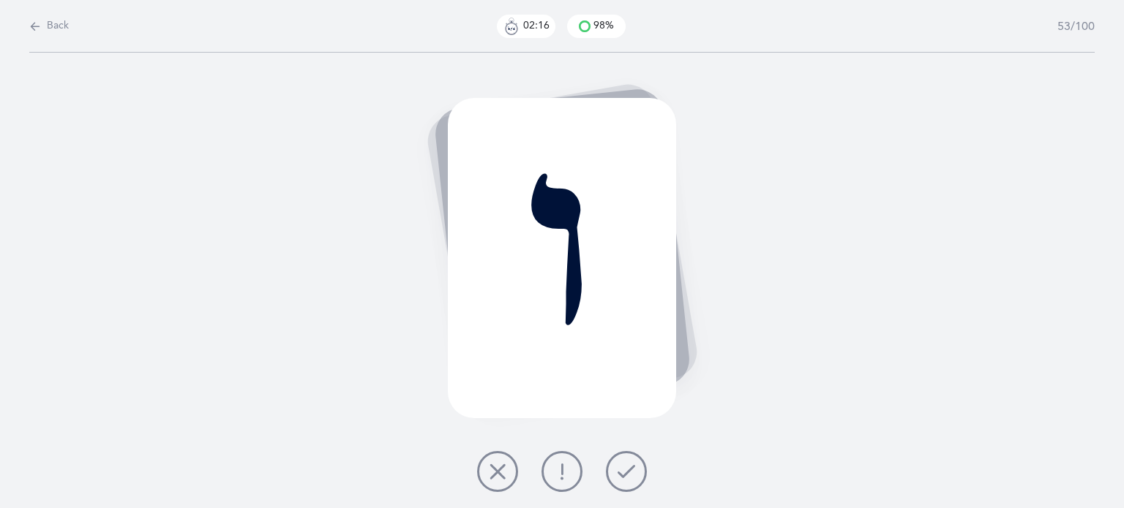
click at [503, 476] on icon at bounding box center [498, 472] width 18 height 18
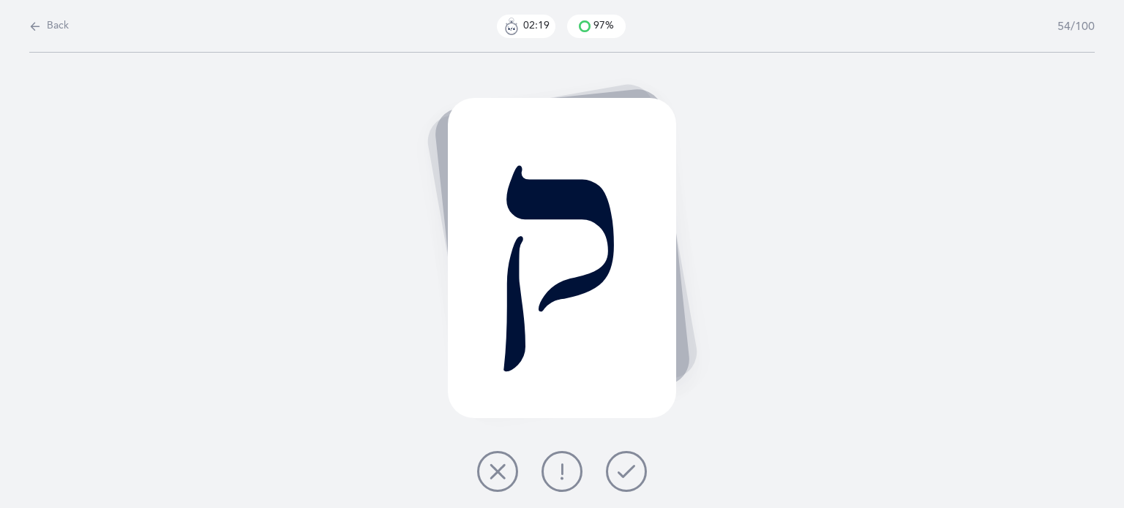
click at [623, 468] on icon at bounding box center [627, 472] width 18 height 18
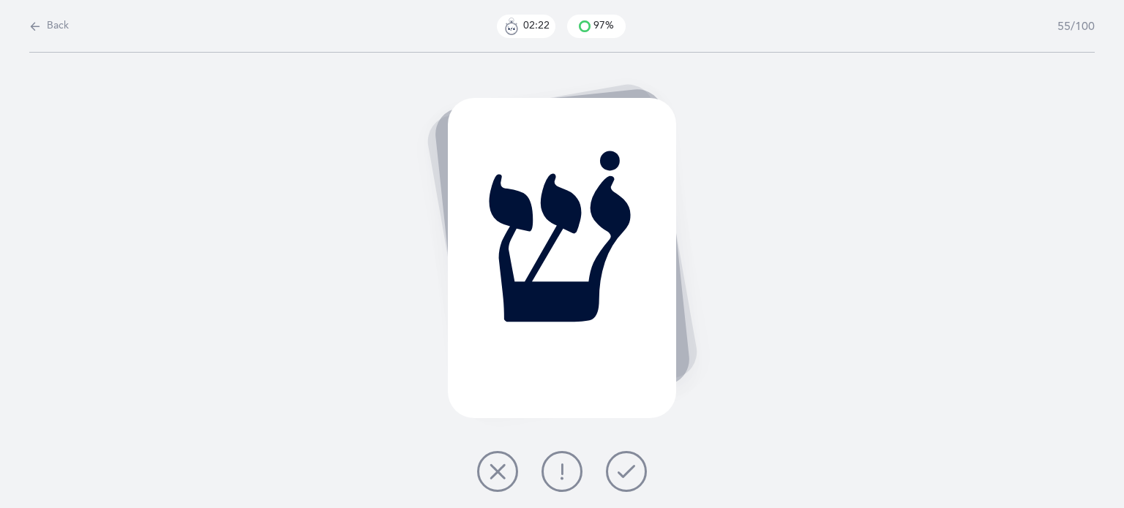
click at [628, 468] on icon at bounding box center [627, 472] width 18 height 18
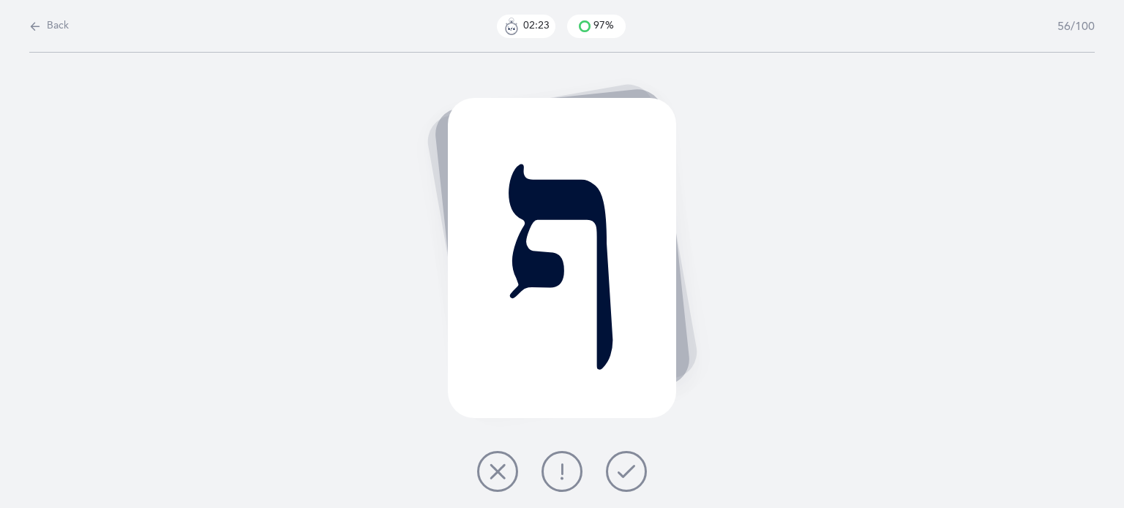
click at [629, 468] on icon at bounding box center [627, 472] width 18 height 18
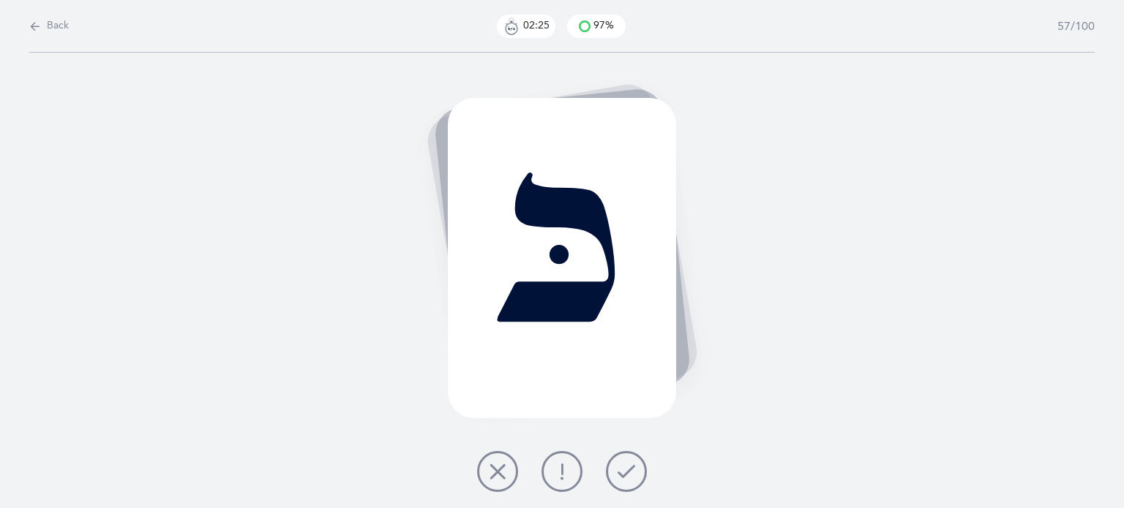
click at [629, 468] on icon at bounding box center [627, 472] width 18 height 18
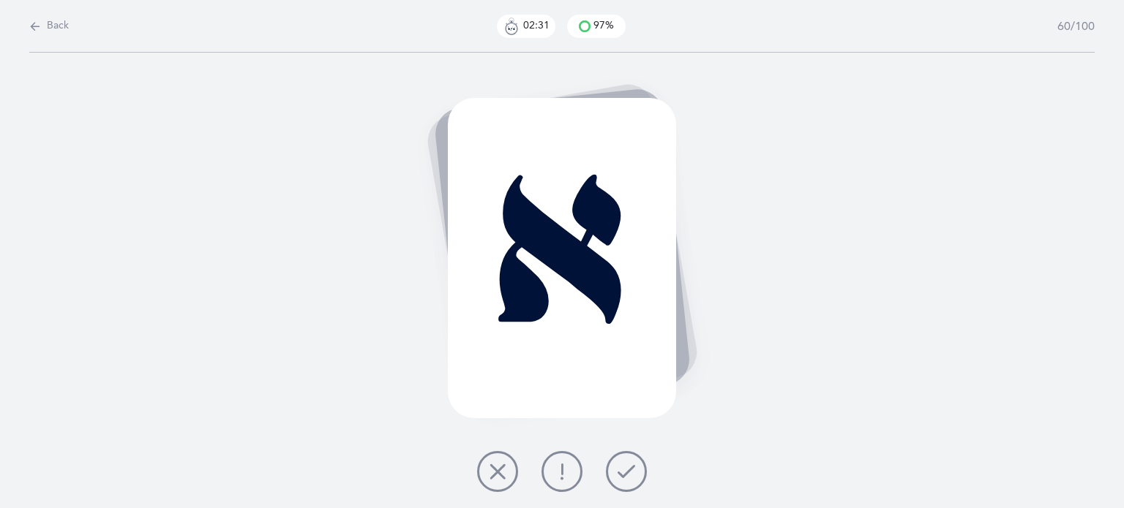
click at [628, 468] on icon at bounding box center [627, 472] width 18 height 18
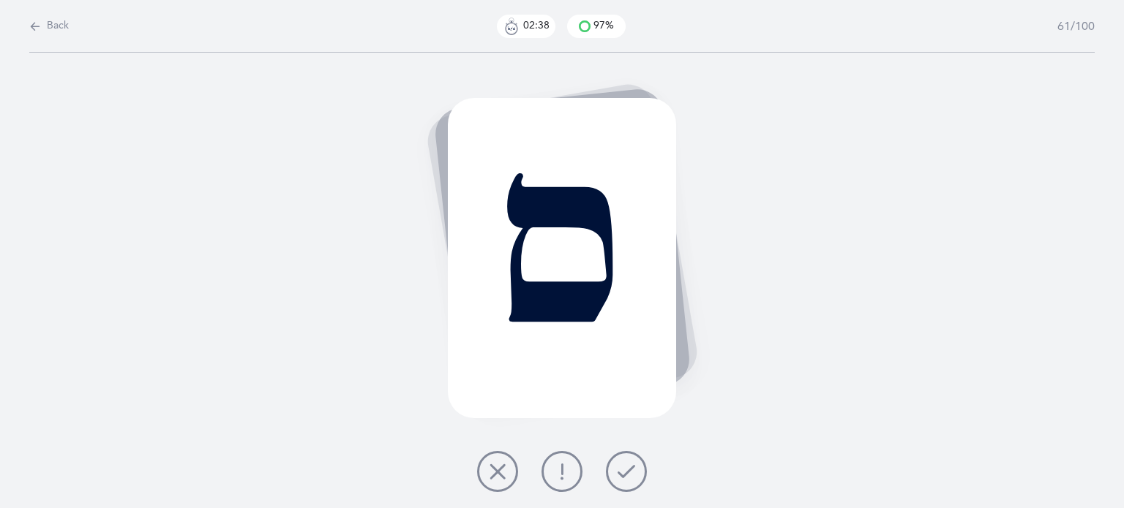
click at [628, 468] on icon at bounding box center [627, 472] width 18 height 18
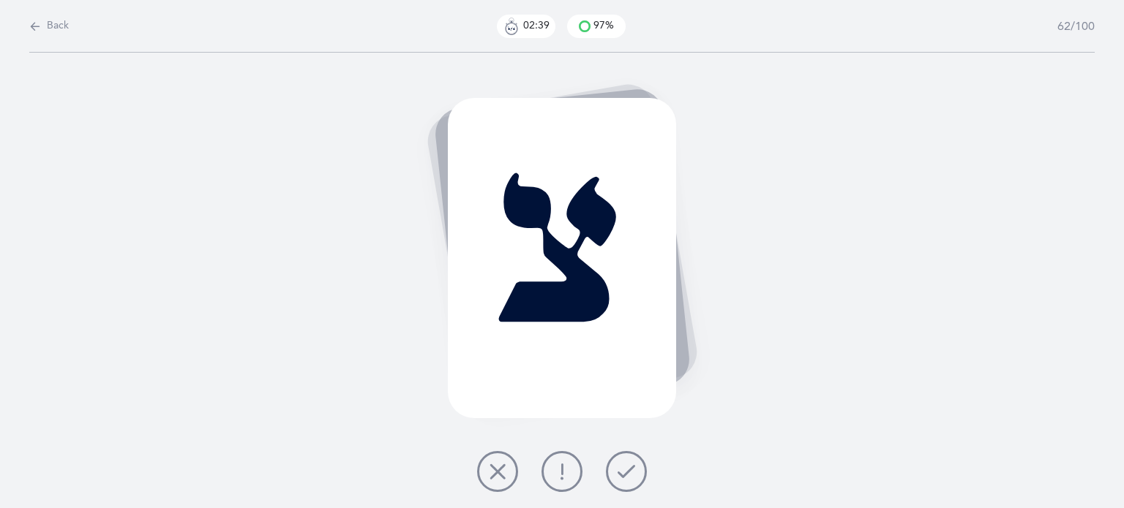
click at [628, 468] on icon at bounding box center [627, 472] width 18 height 18
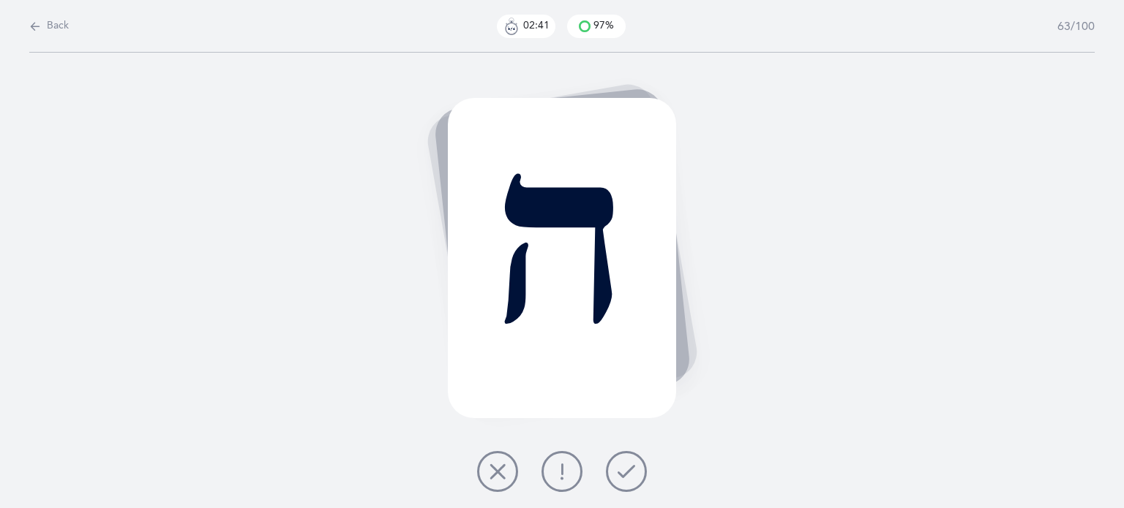
click at [628, 468] on icon at bounding box center [627, 472] width 18 height 18
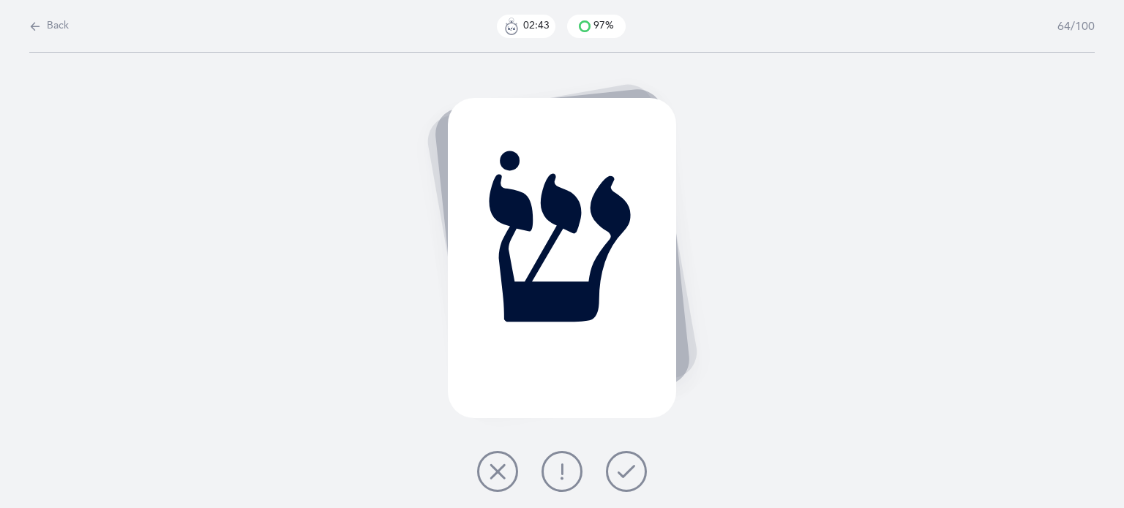
click at [630, 469] on icon at bounding box center [627, 472] width 18 height 18
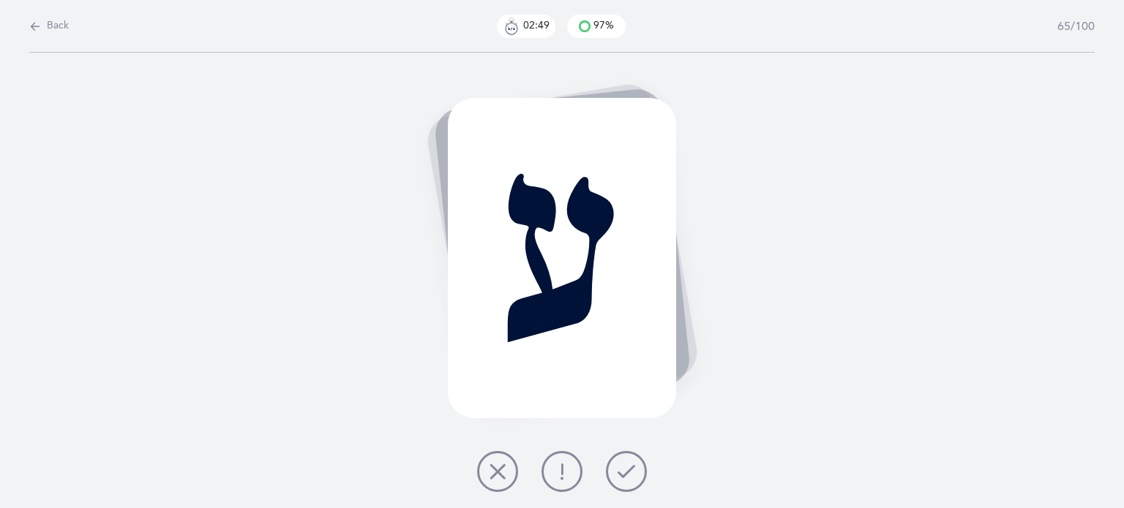
click at [631, 468] on icon at bounding box center [627, 472] width 18 height 18
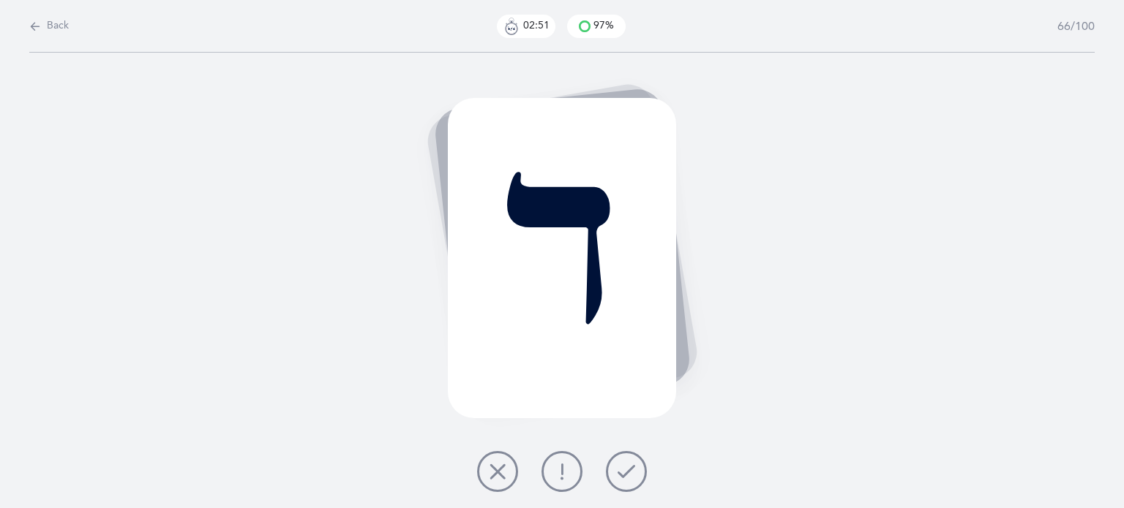
click at [631, 468] on icon at bounding box center [627, 472] width 18 height 18
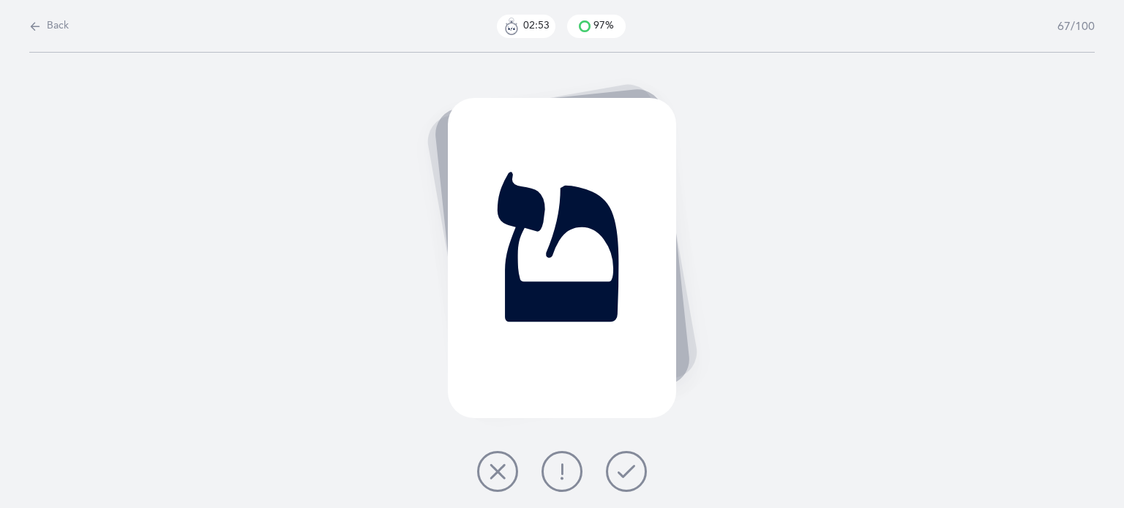
click at [631, 468] on icon at bounding box center [627, 472] width 18 height 18
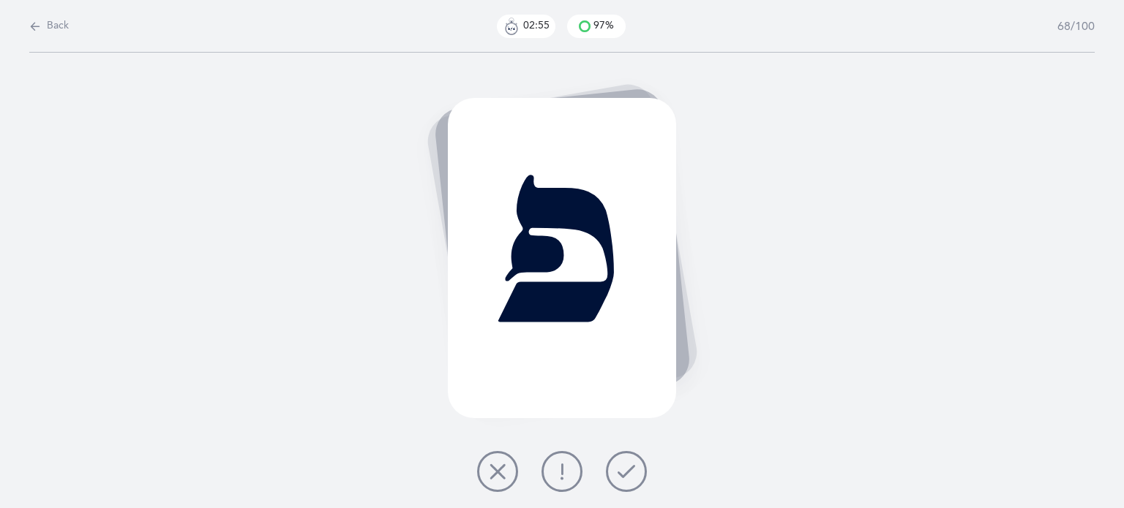
click at [631, 468] on icon at bounding box center [627, 472] width 18 height 18
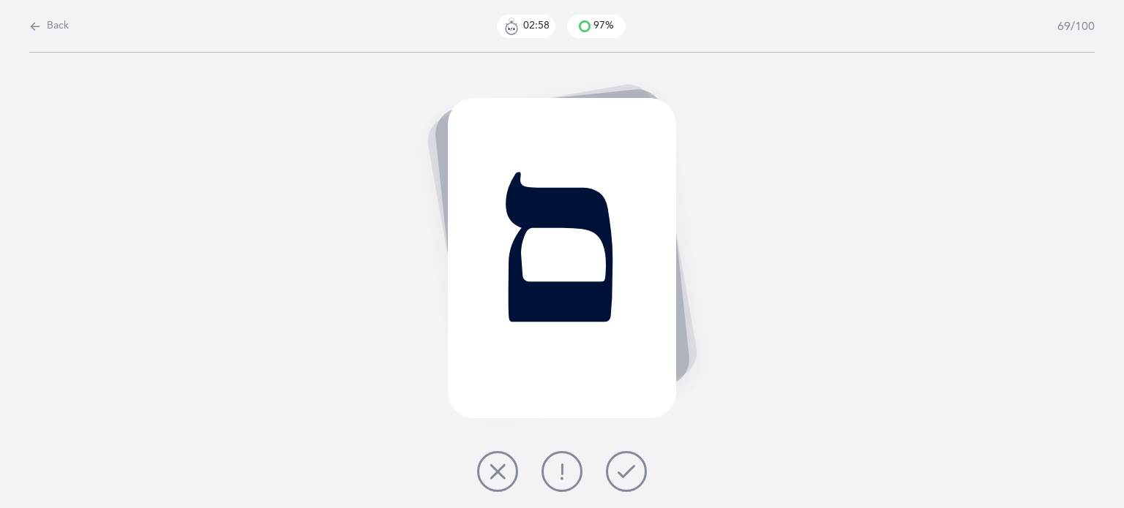
click at [631, 468] on icon at bounding box center [627, 472] width 18 height 18
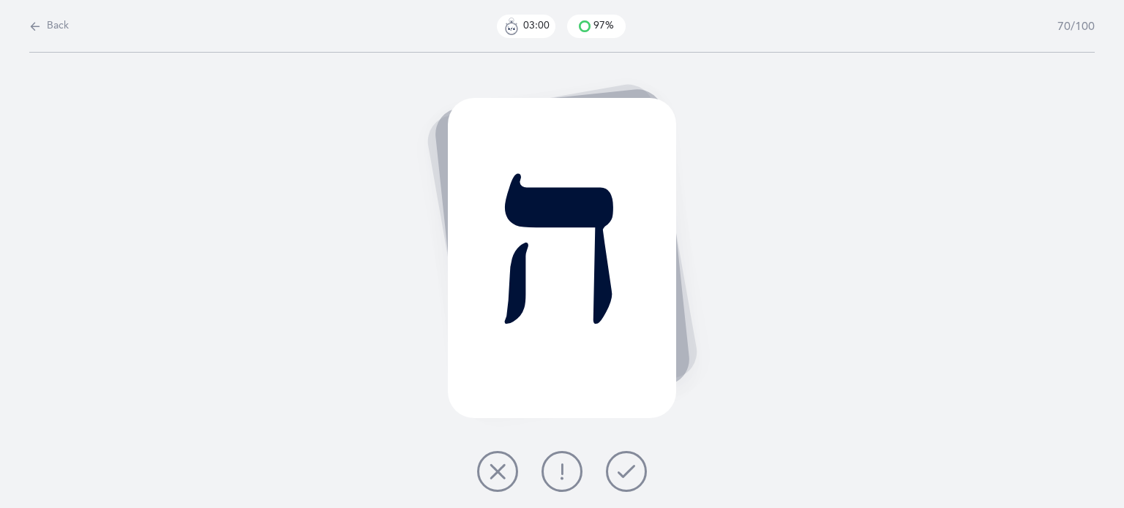
click at [631, 468] on icon at bounding box center [627, 472] width 18 height 18
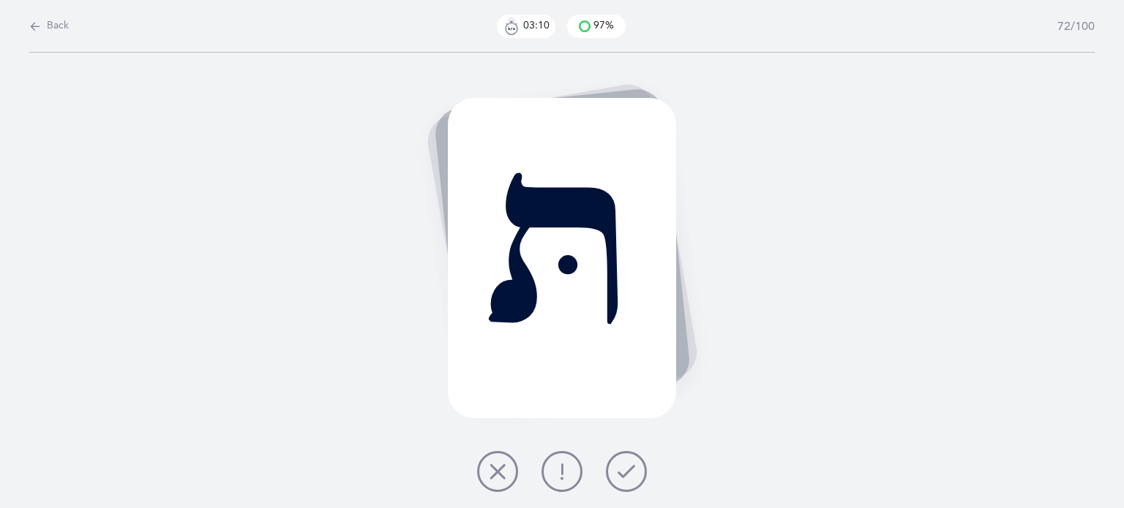
click at [504, 482] on button at bounding box center [497, 471] width 41 height 41
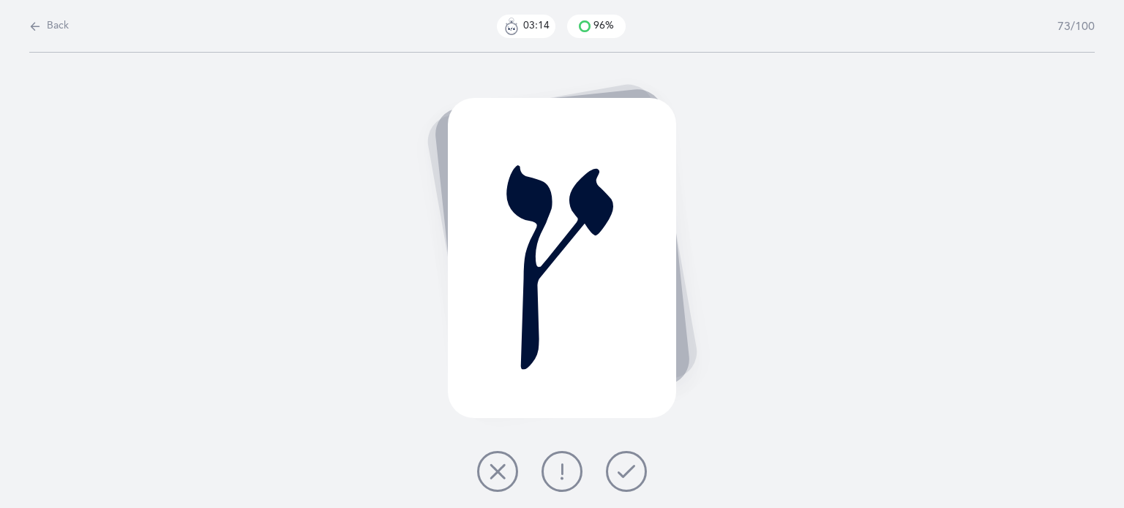
click at [631, 470] on icon at bounding box center [627, 472] width 18 height 18
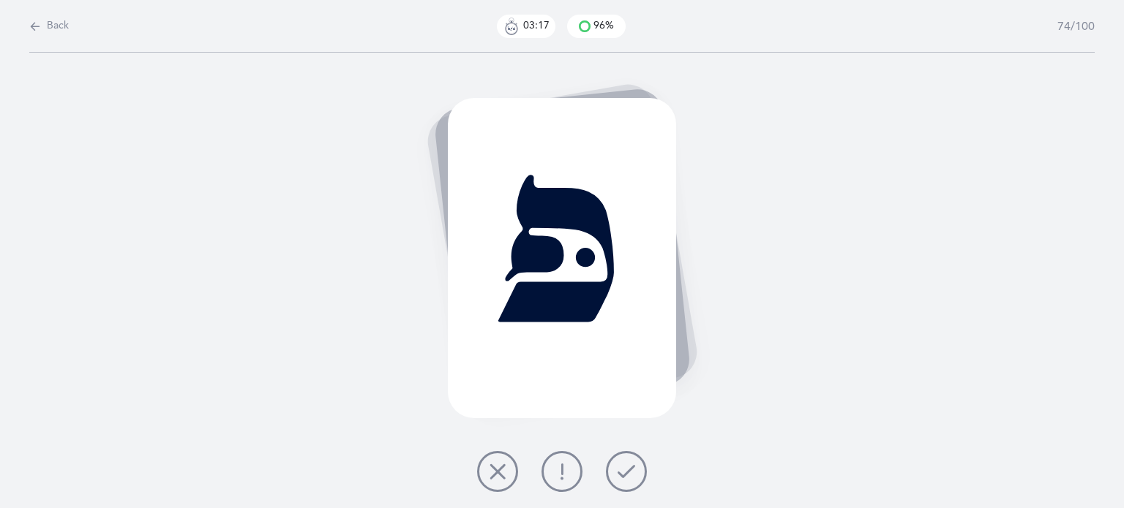
click at [631, 470] on icon at bounding box center [627, 472] width 18 height 18
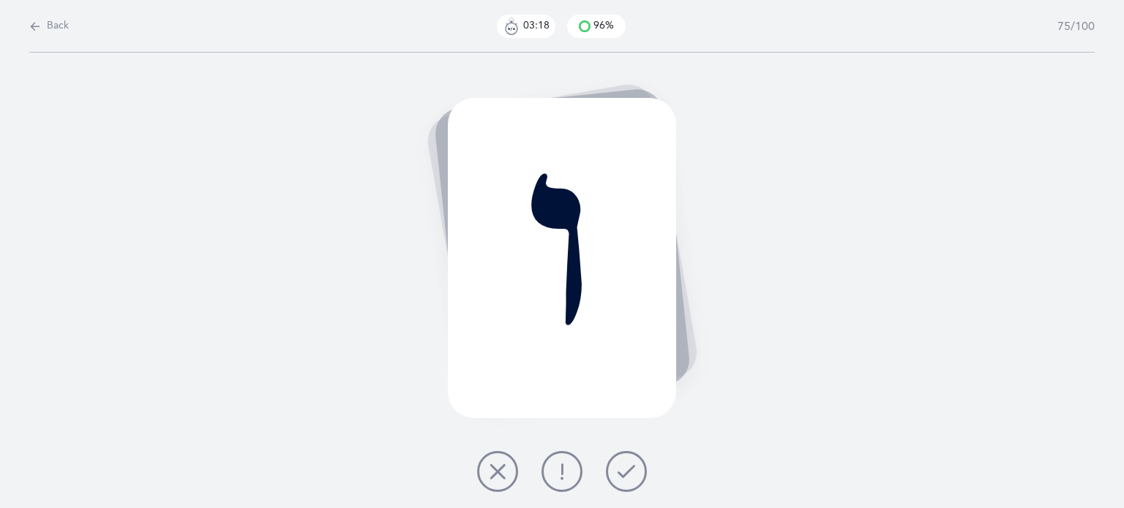
click at [631, 470] on icon at bounding box center [627, 472] width 18 height 18
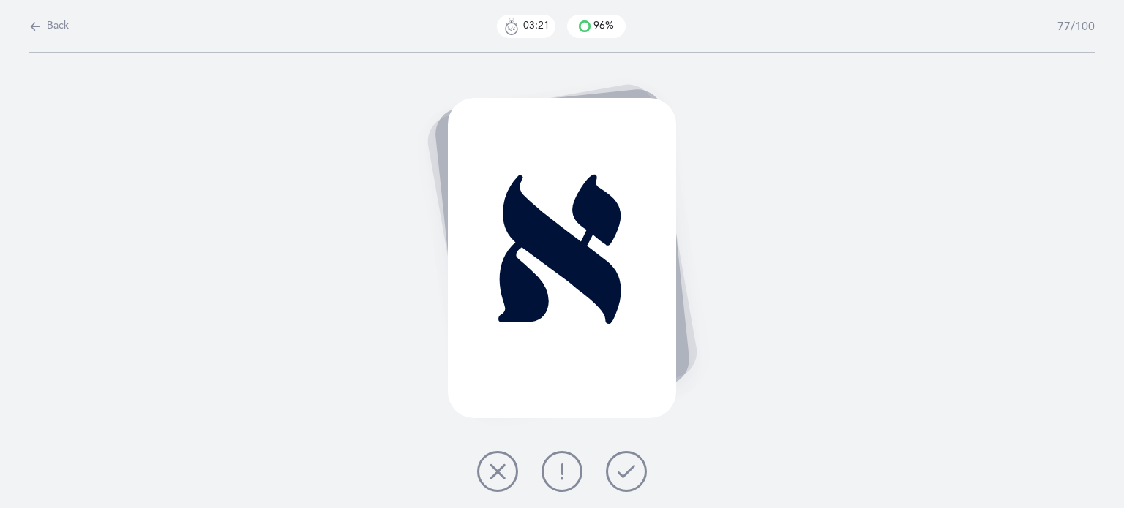
click at [631, 470] on icon at bounding box center [627, 472] width 18 height 18
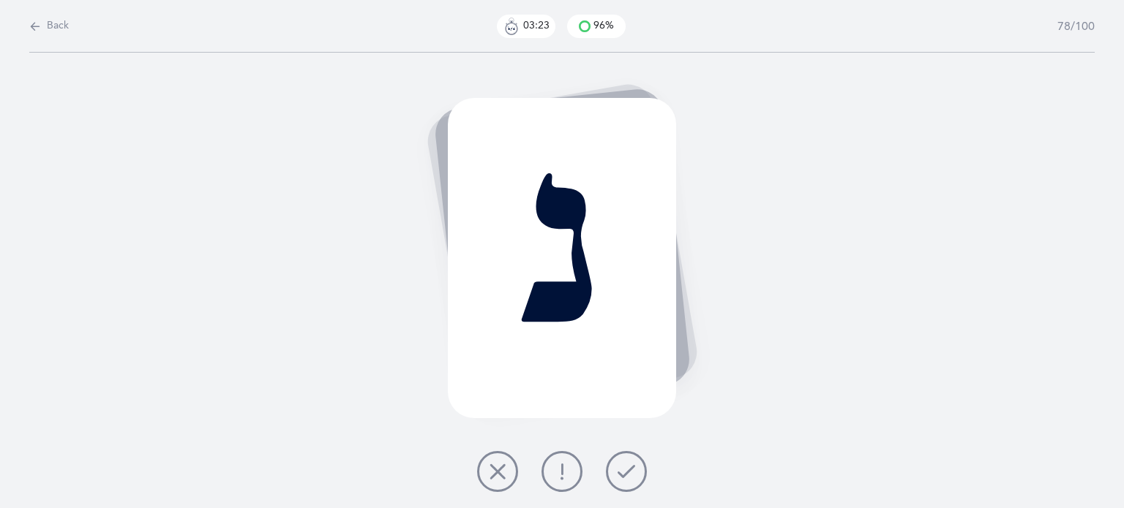
click at [631, 470] on icon at bounding box center [627, 472] width 18 height 18
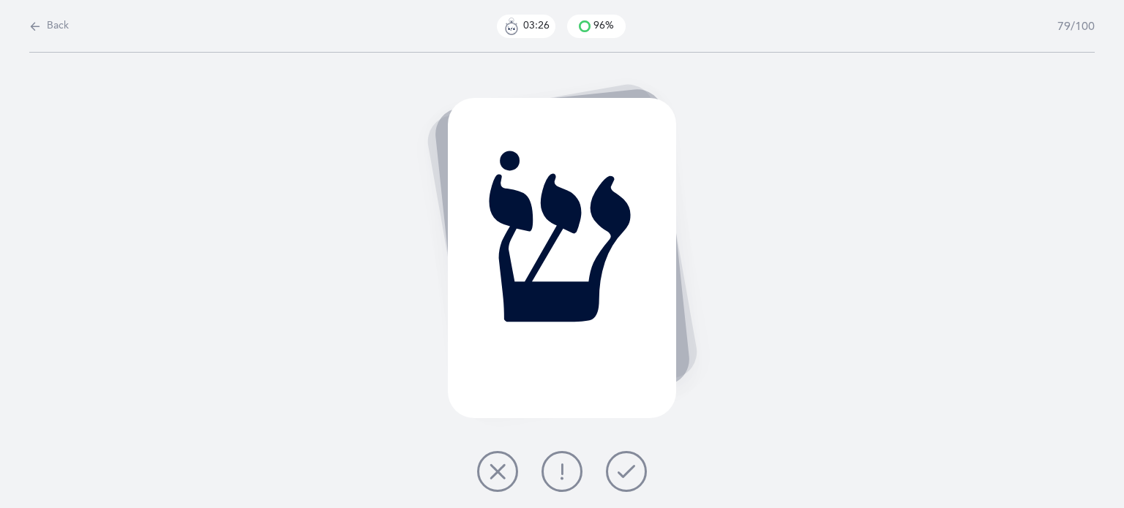
click at [631, 470] on icon at bounding box center [627, 472] width 18 height 18
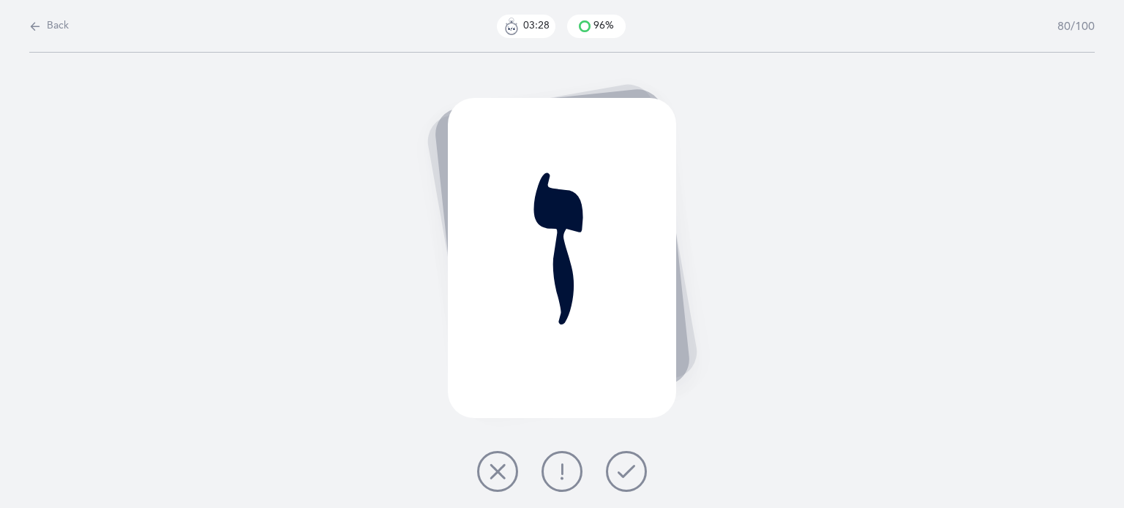
click at [631, 470] on icon at bounding box center [627, 472] width 18 height 18
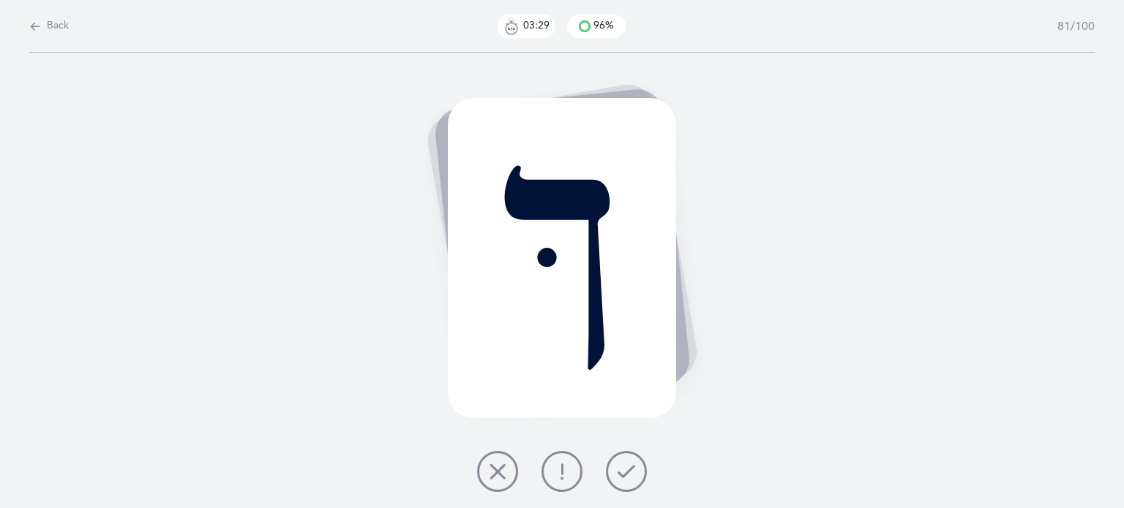
click at [631, 470] on icon at bounding box center [627, 472] width 18 height 18
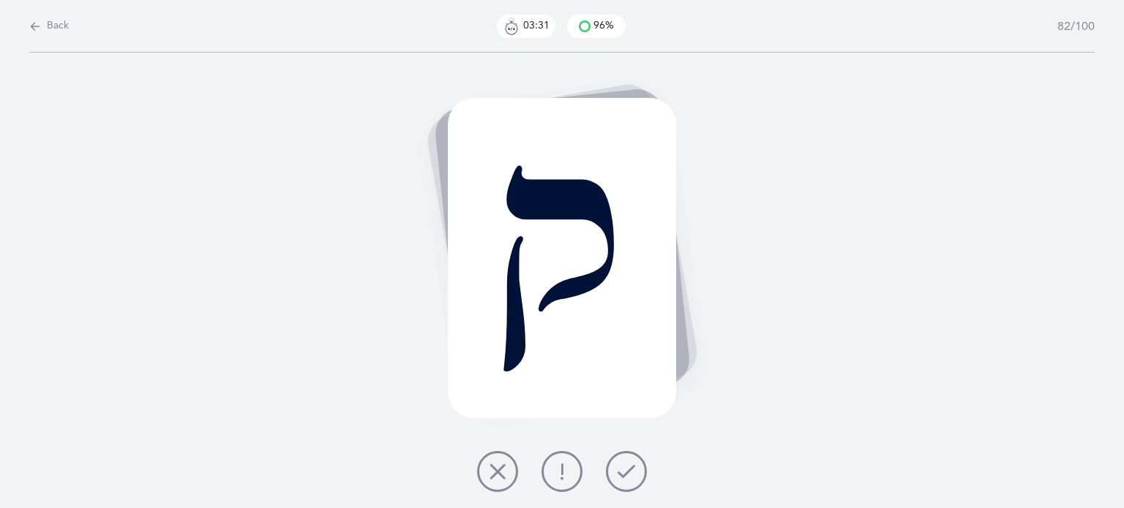
click at [631, 470] on icon at bounding box center [627, 472] width 18 height 18
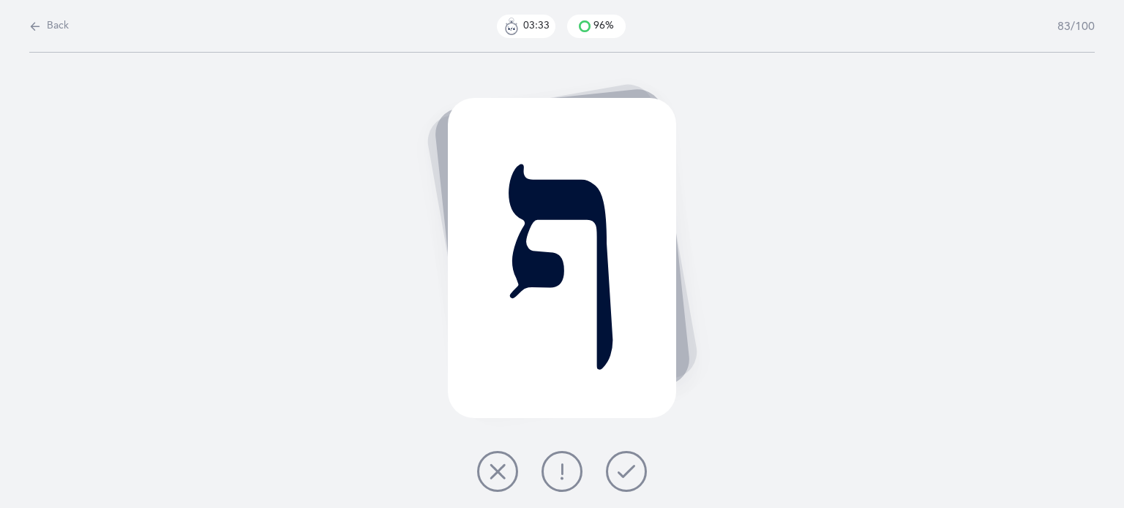
click at [628, 470] on icon at bounding box center [627, 472] width 18 height 18
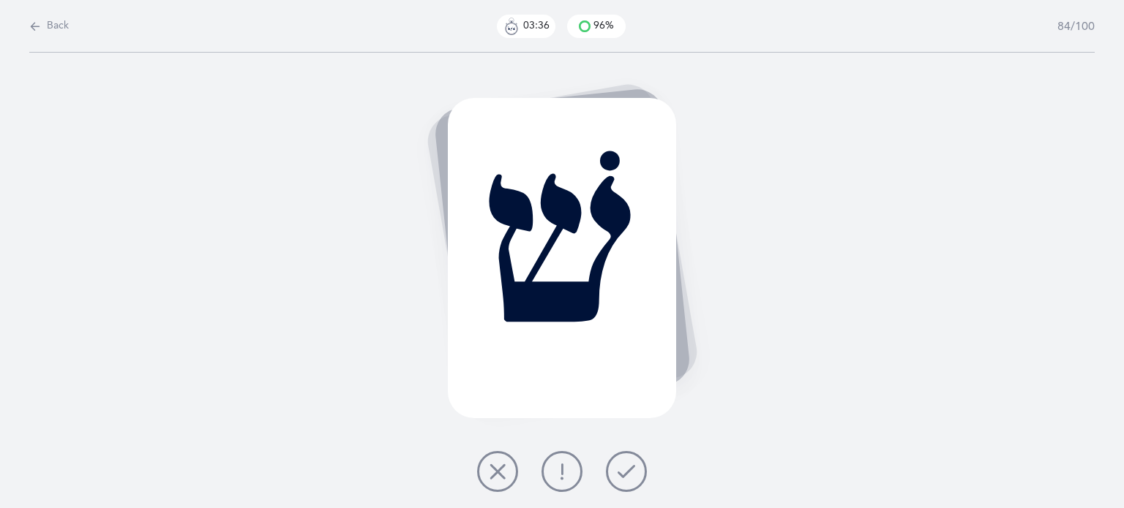
click at [623, 468] on icon at bounding box center [627, 472] width 18 height 18
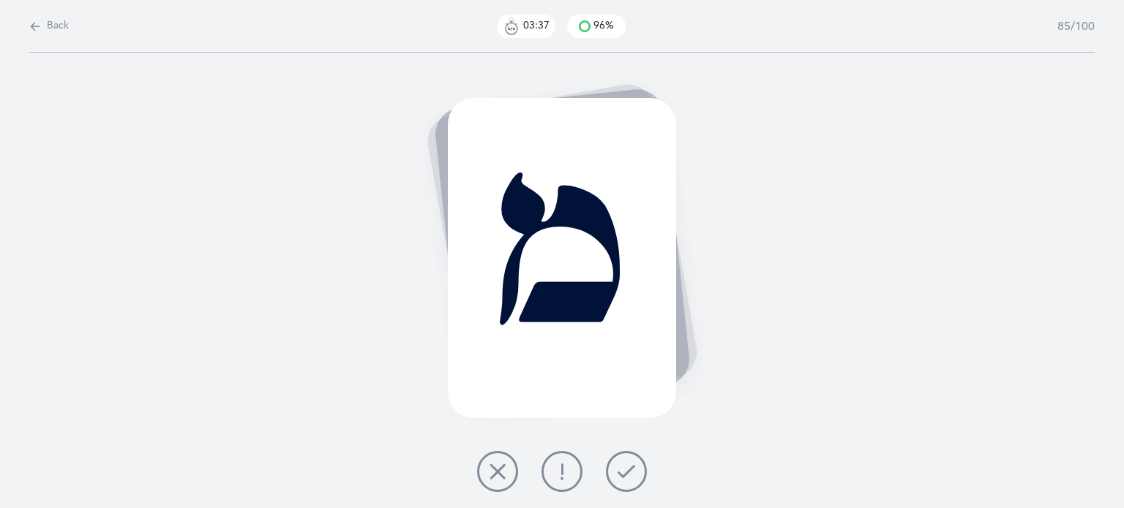
click at [623, 468] on icon at bounding box center [627, 472] width 18 height 18
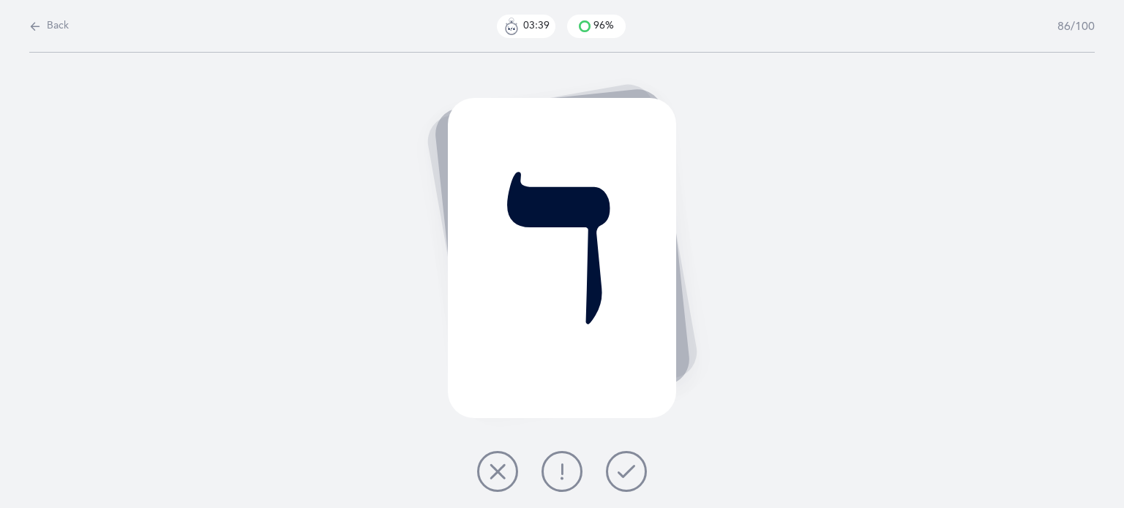
click at [624, 468] on icon at bounding box center [627, 472] width 18 height 18
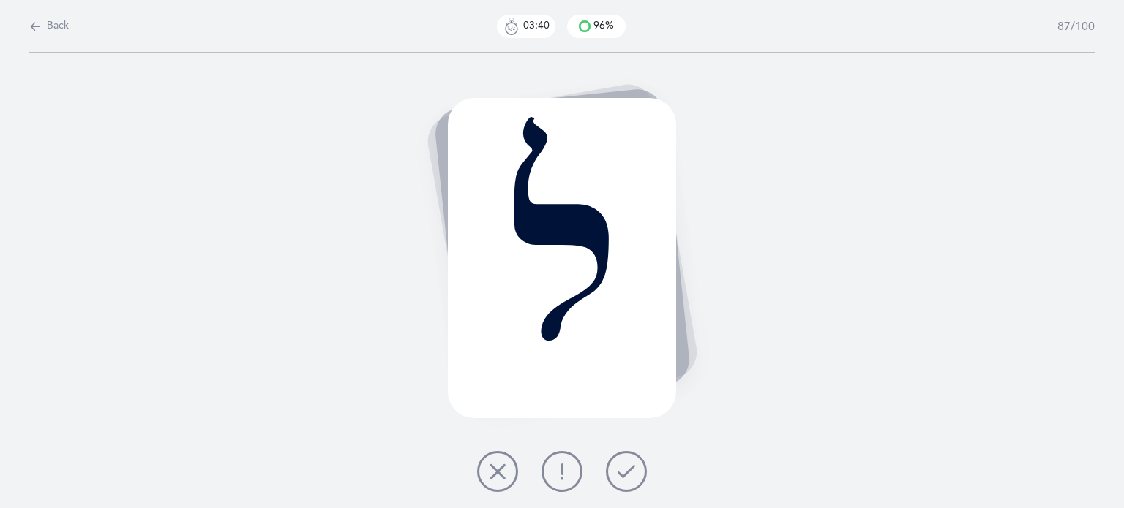
click at [624, 468] on icon at bounding box center [627, 472] width 18 height 18
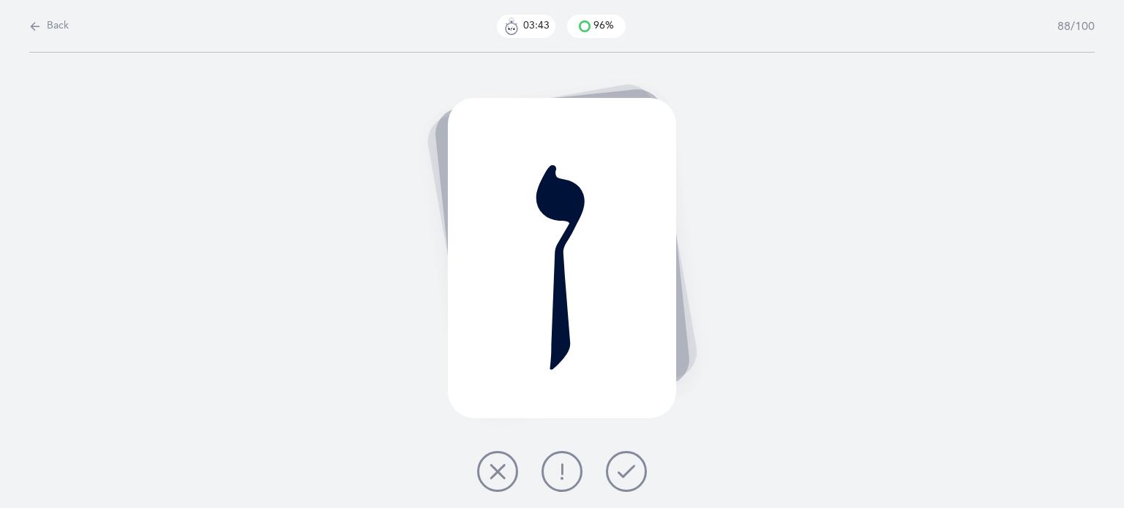
click at [628, 476] on icon at bounding box center [627, 472] width 18 height 18
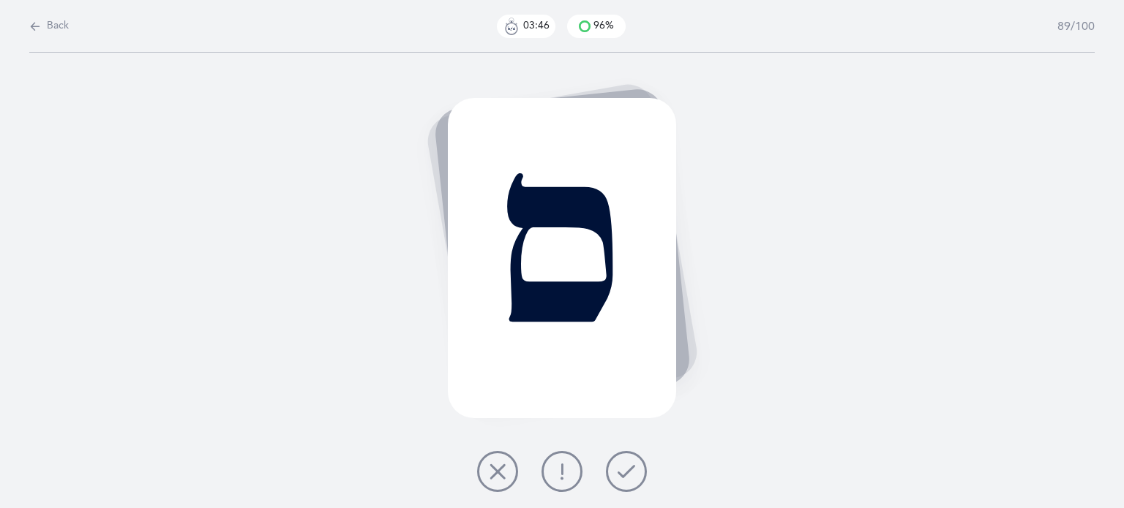
click at [626, 470] on icon at bounding box center [627, 472] width 18 height 18
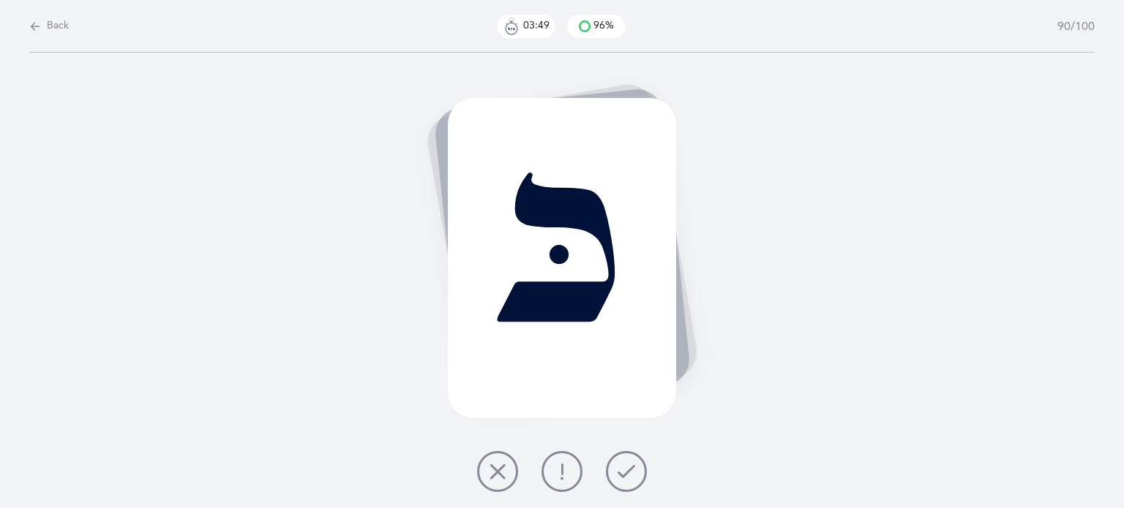
click at [626, 470] on icon at bounding box center [627, 472] width 18 height 18
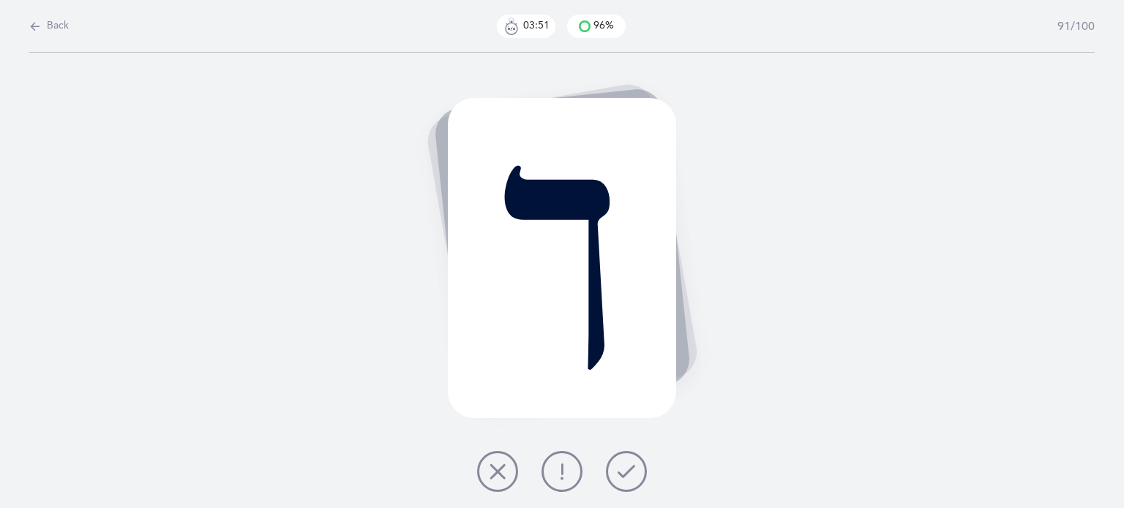
click at [626, 481] on button at bounding box center [626, 471] width 41 height 41
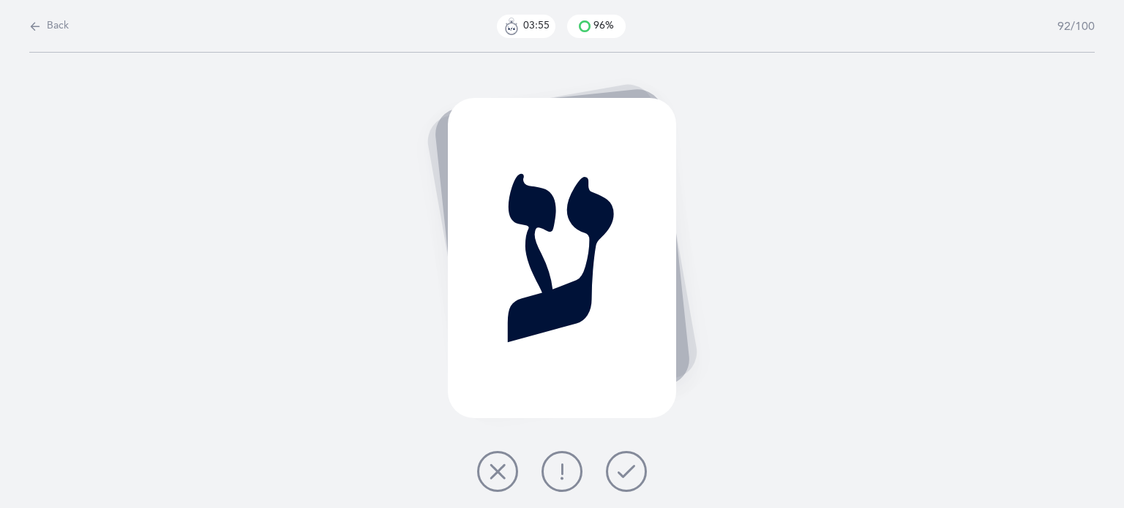
drag, startPoint x: 623, startPoint y: 475, endPoint x: 441, endPoint y: 468, distance: 181.6
click at [441, 468] on div "ע" at bounding box center [562, 281] width 1124 height 456
click at [509, 473] on button at bounding box center [497, 471] width 41 height 41
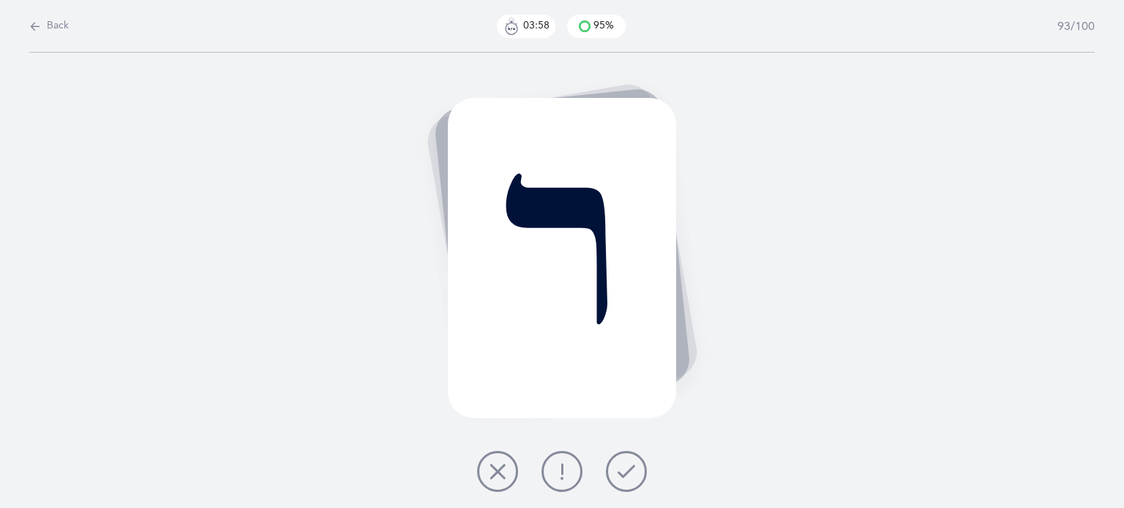
click at [612, 473] on button at bounding box center [626, 471] width 41 height 41
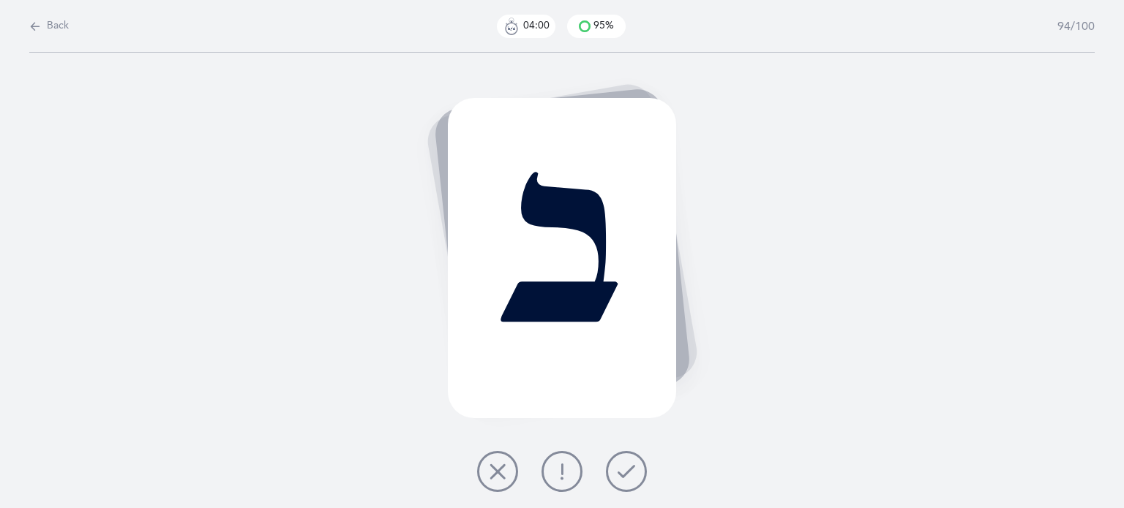
click at [624, 473] on icon at bounding box center [627, 472] width 18 height 18
click at [626, 471] on icon at bounding box center [627, 472] width 18 height 18
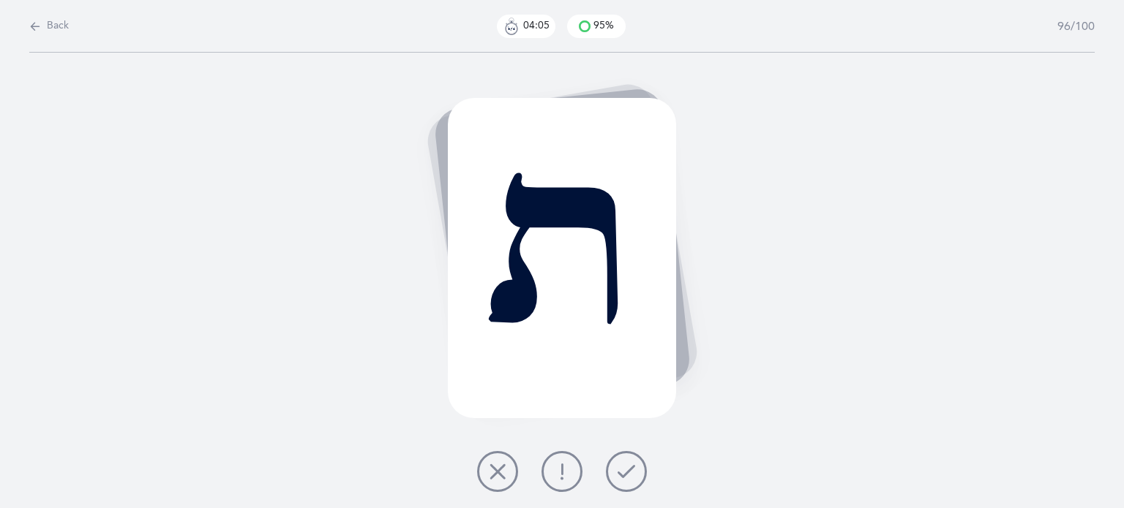
click at [626, 471] on icon at bounding box center [627, 472] width 18 height 18
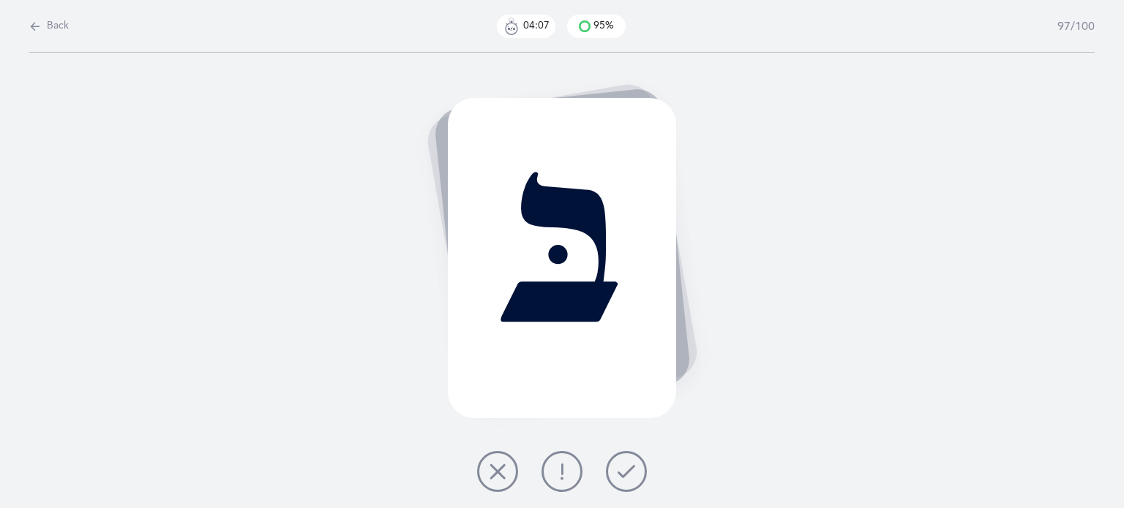
click at [626, 473] on icon at bounding box center [627, 472] width 18 height 18
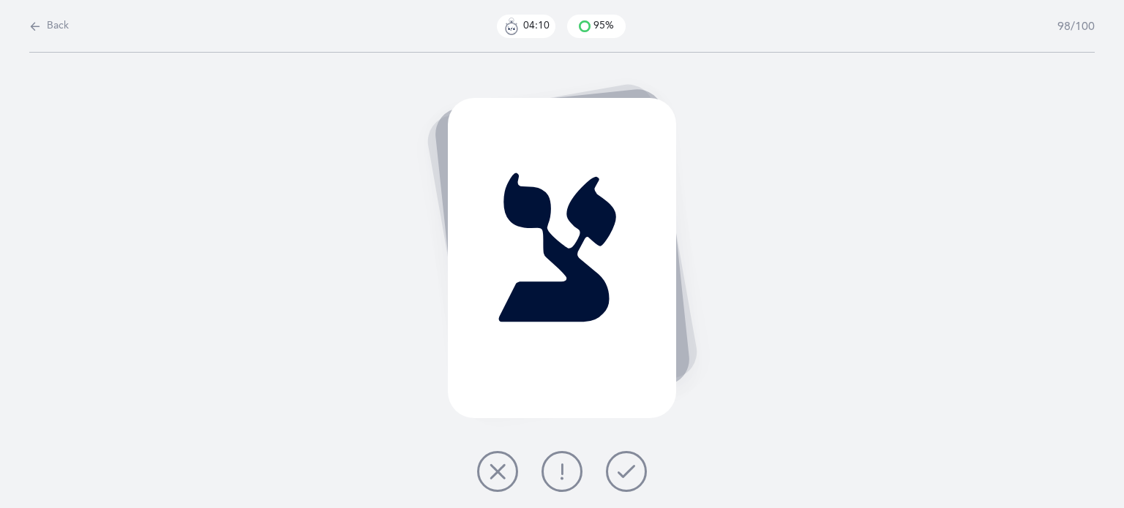
click at [626, 473] on icon at bounding box center [627, 472] width 18 height 18
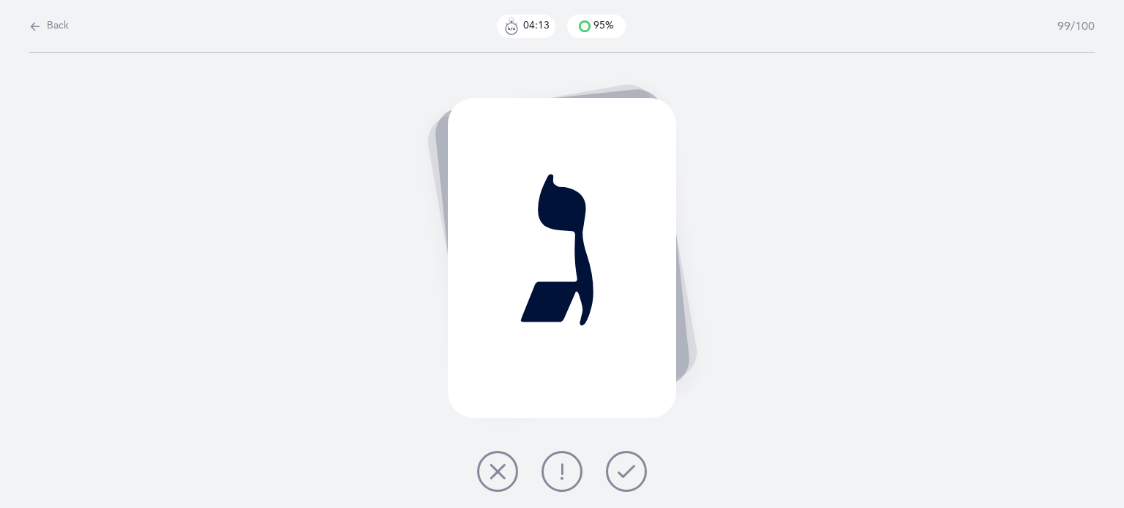
click at [626, 473] on icon at bounding box center [627, 472] width 18 height 18
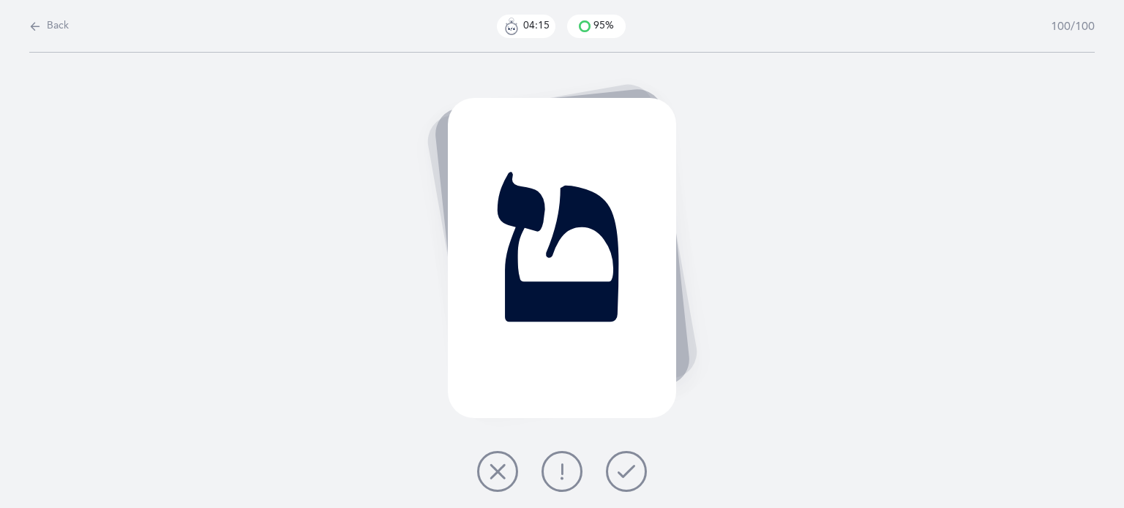
click at [629, 476] on icon at bounding box center [627, 472] width 18 height 18
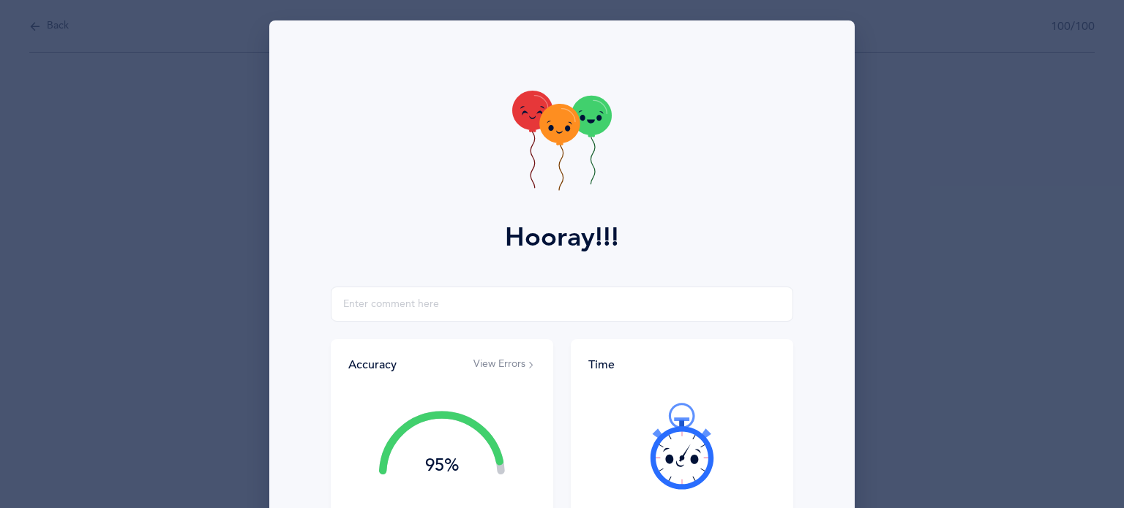
click at [608, 472] on div at bounding box center [681, 446] width 187 height 123
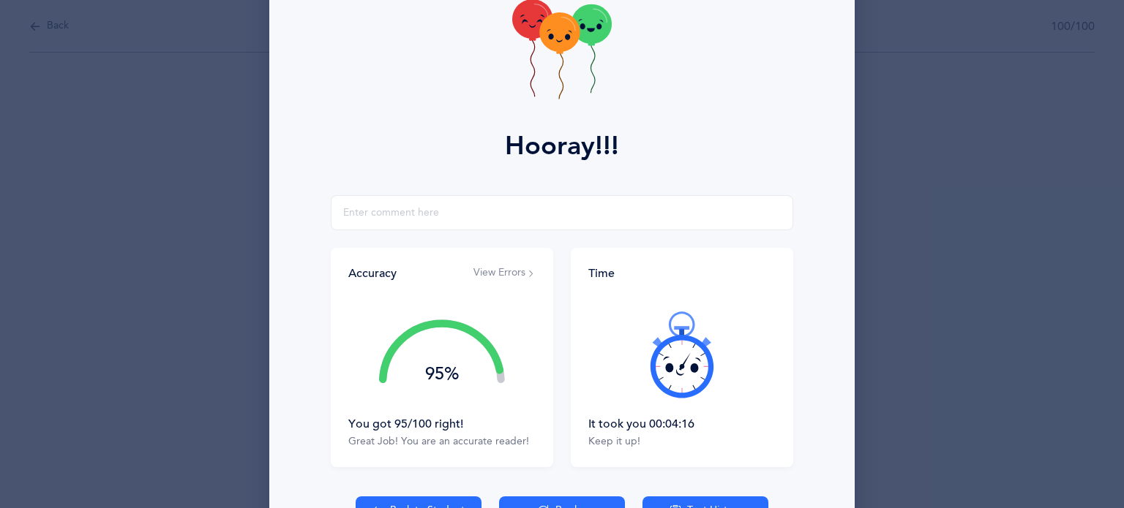
scroll to position [187, 0]
